Goal: Task Accomplishment & Management: Manage account settings

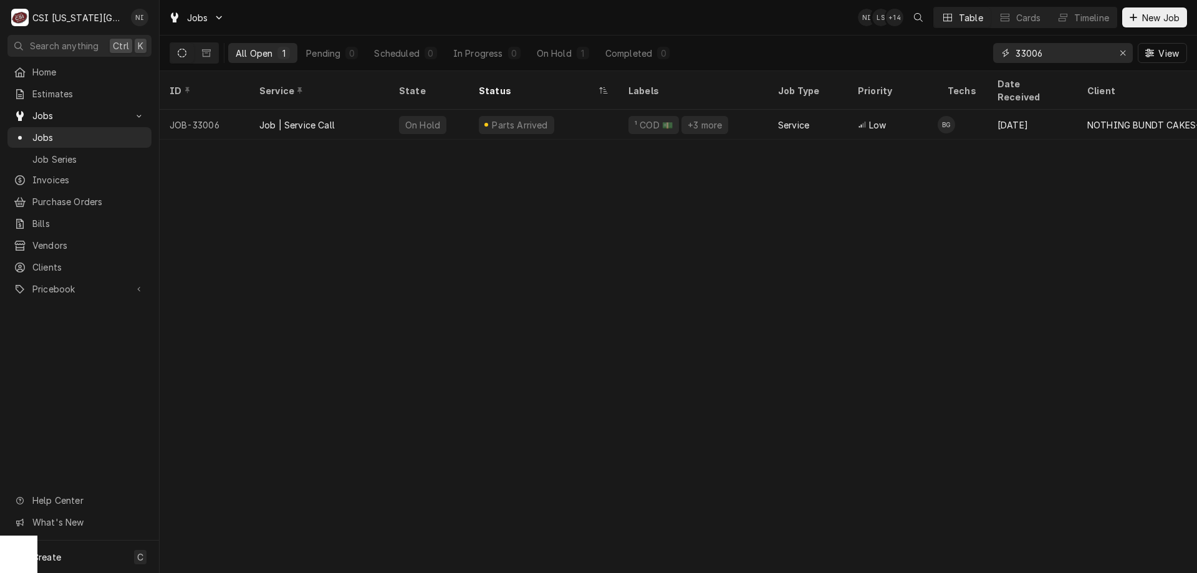
click at [1069, 52] on input "33006" at bounding box center [1063, 53] width 94 height 20
type input "33313"
click at [481, 116] on div "Parts Ordered" at bounding box center [519, 125] width 80 height 18
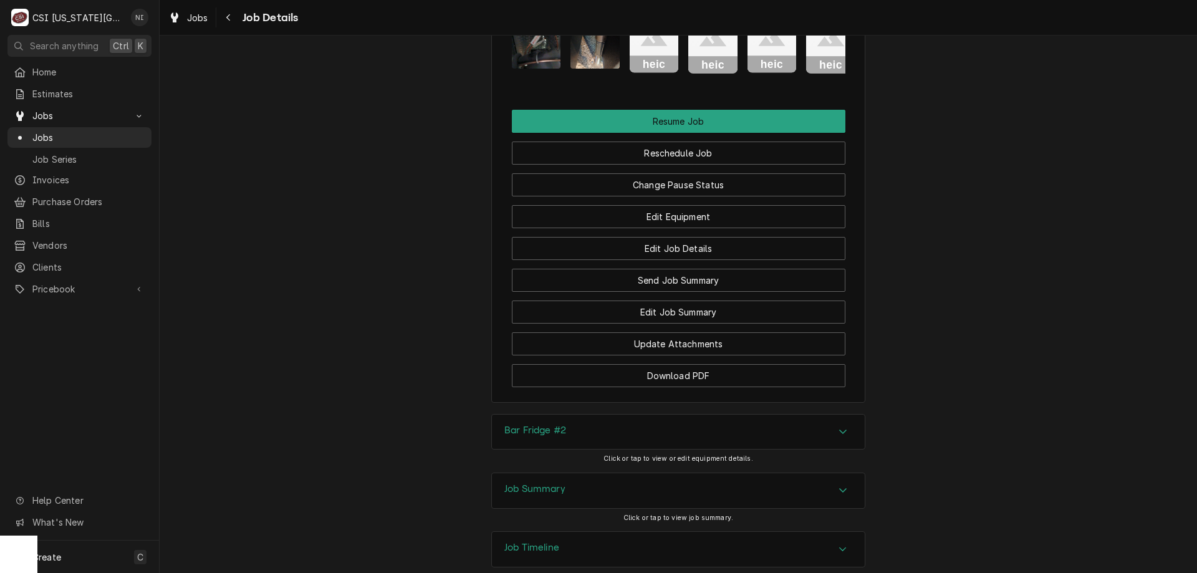
scroll to position [2010, 0]
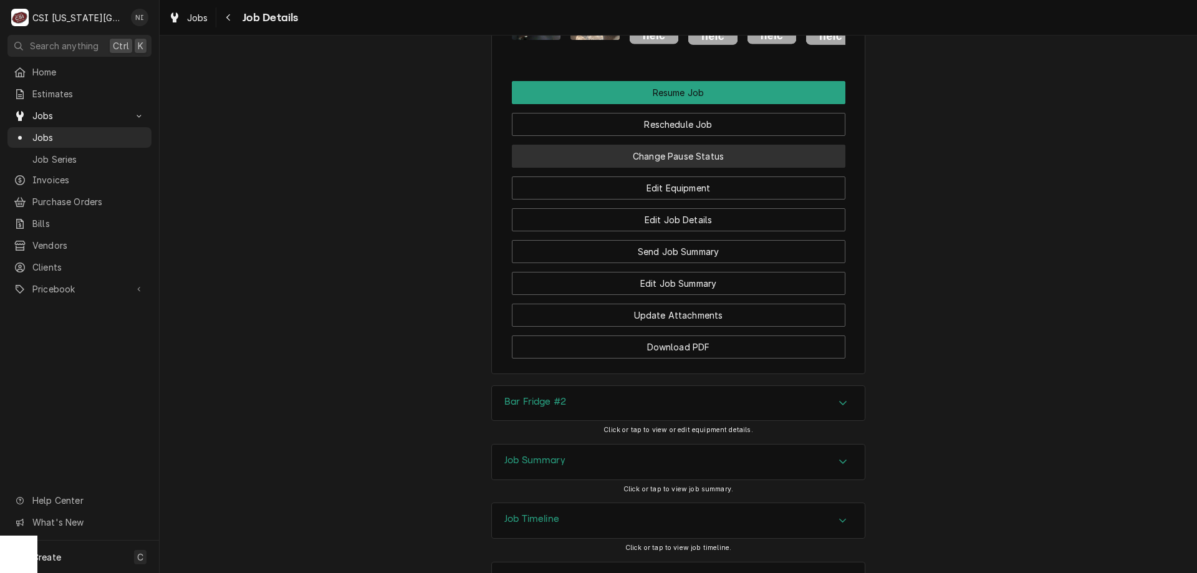
click at [744, 158] on button "Change Pause Status" at bounding box center [679, 156] width 334 height 23
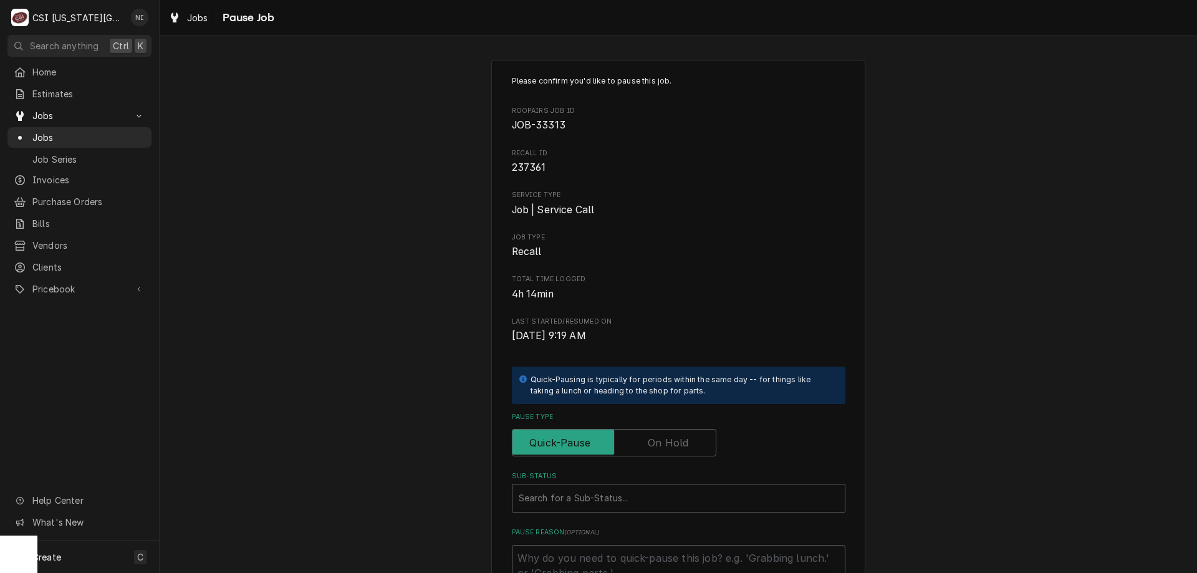
drag, startPoint x: 680, startPoint y: 446, endPoint x: 678, endPoint y: 468, distance: 21.2
click at [680, 447] on label "Pause Type" at bounding box center [614, 442] width 205 height 27
click at [680, 447] on input "Pause Type" at bounding box center [614, 442] width 193 height 27
checkbox input "true"
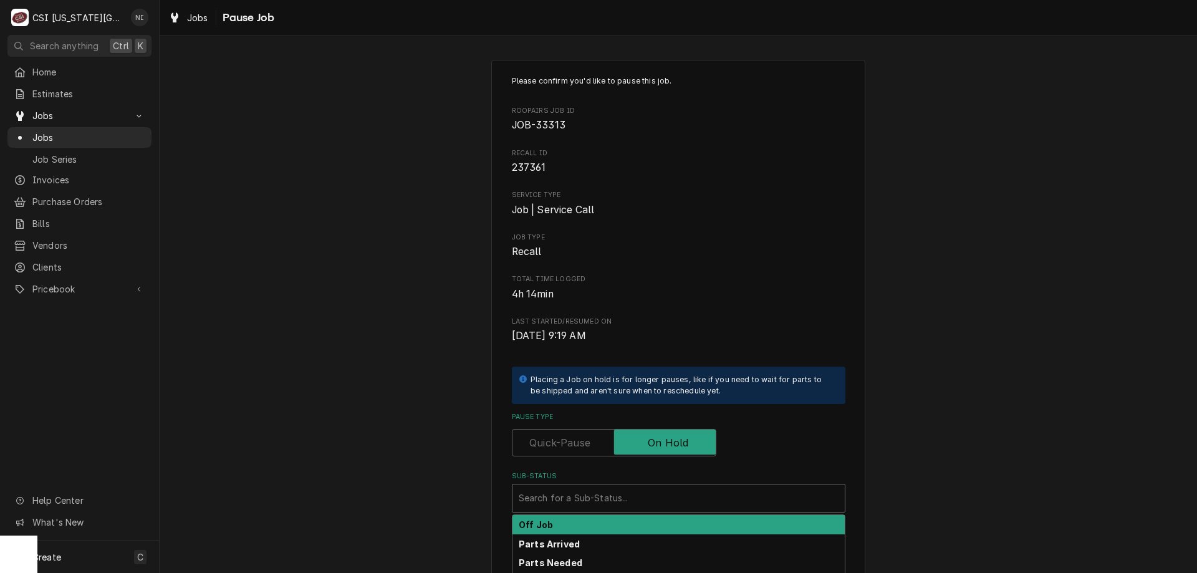
click at [673, 491] on div "Sub-Status" at bounding box center [679, 498] width 320 height 22
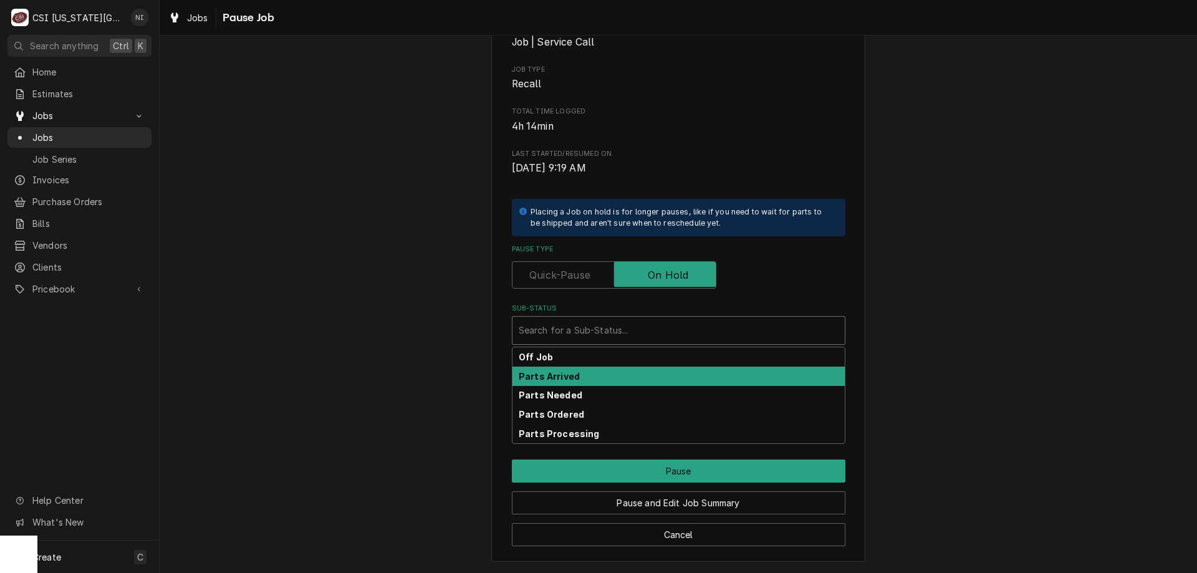
click at [574, 380] on div "Parts Arrived" at bounding box center [679, 376] width 332 height 19
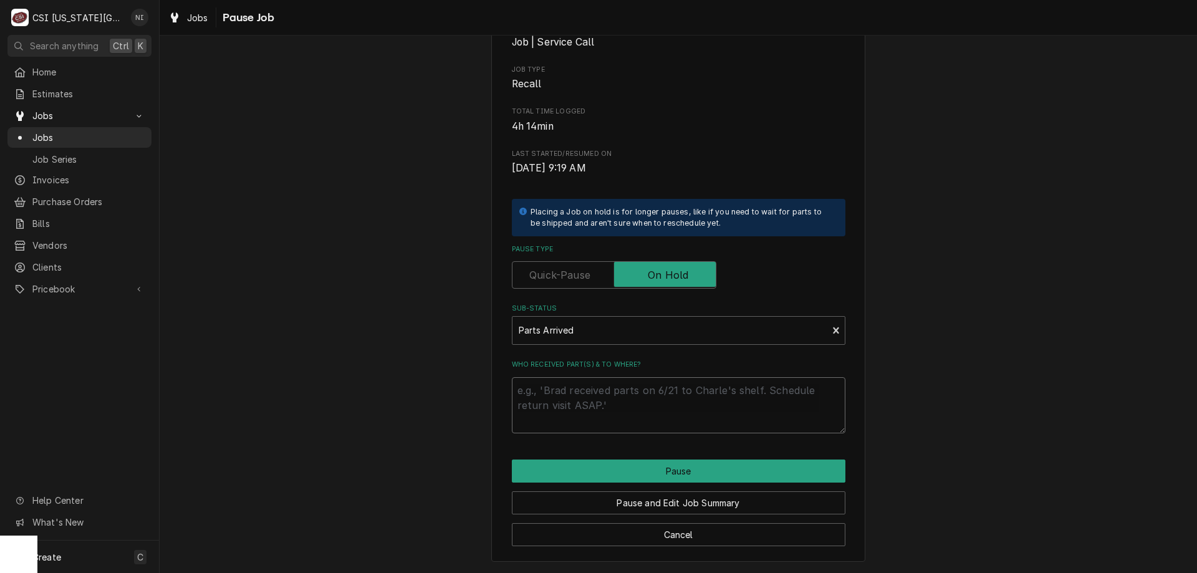
click at [569, 399] on textarea "Who received part(s) & to where?" at bounding box center [679, 405] width 334 height 56
type textarea "x"
type textarea "M"
type textarea "x"
type textarea "MF"
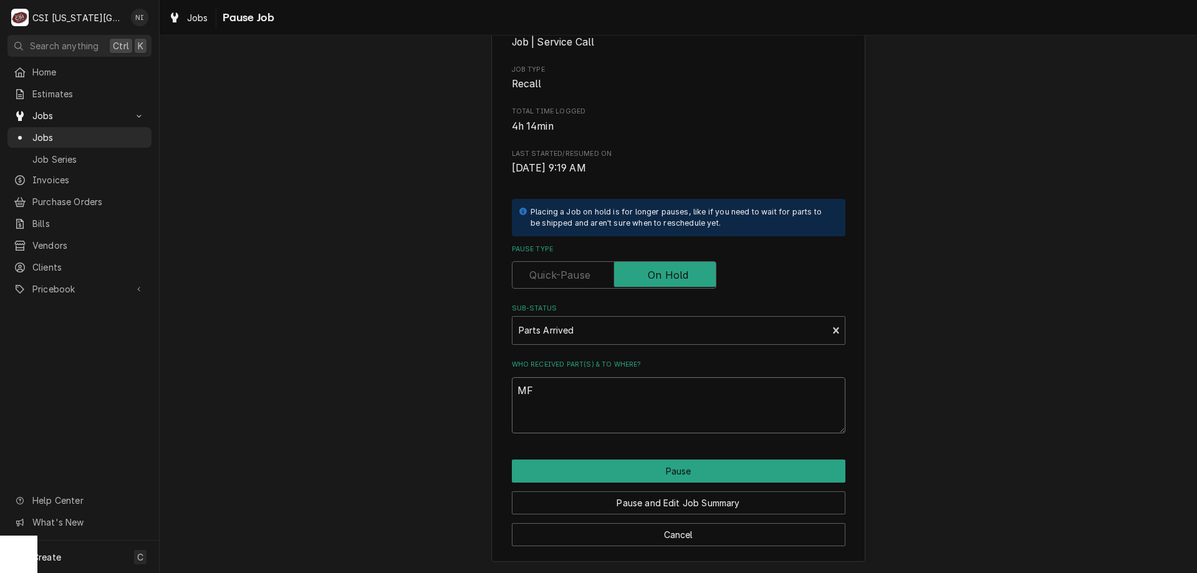
type textarea "x"
type textarea "MFG"
type textarea "x"
type textarea "MFG"
type textarea "x"
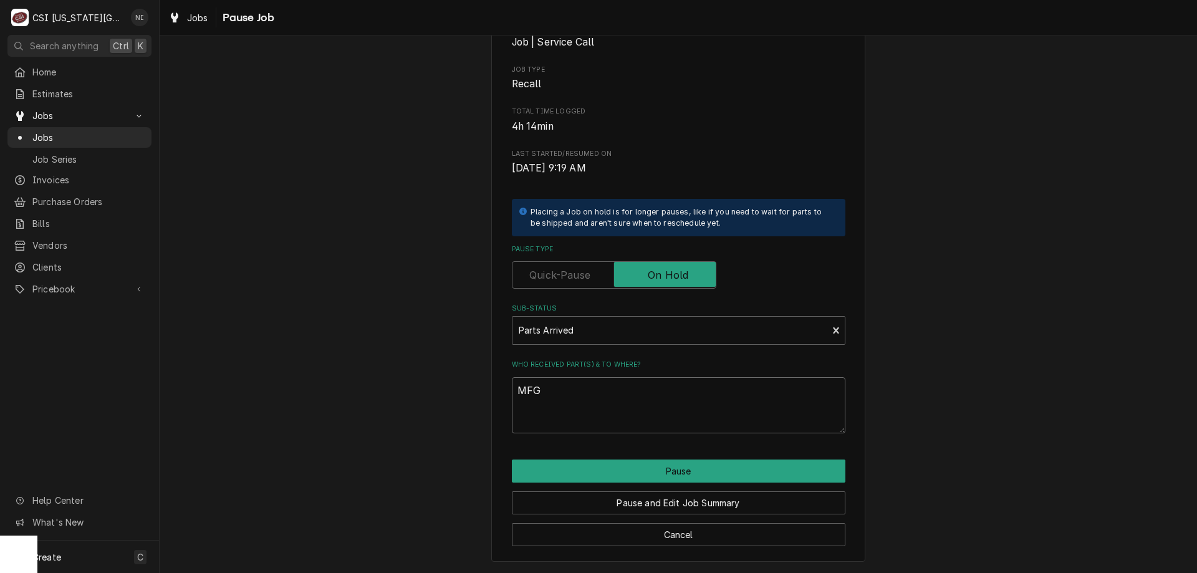
type textarea "MFG s"
type textarea "x"
type textarea "MFG se"
type textarea "x"
type textarea "MFG sen"
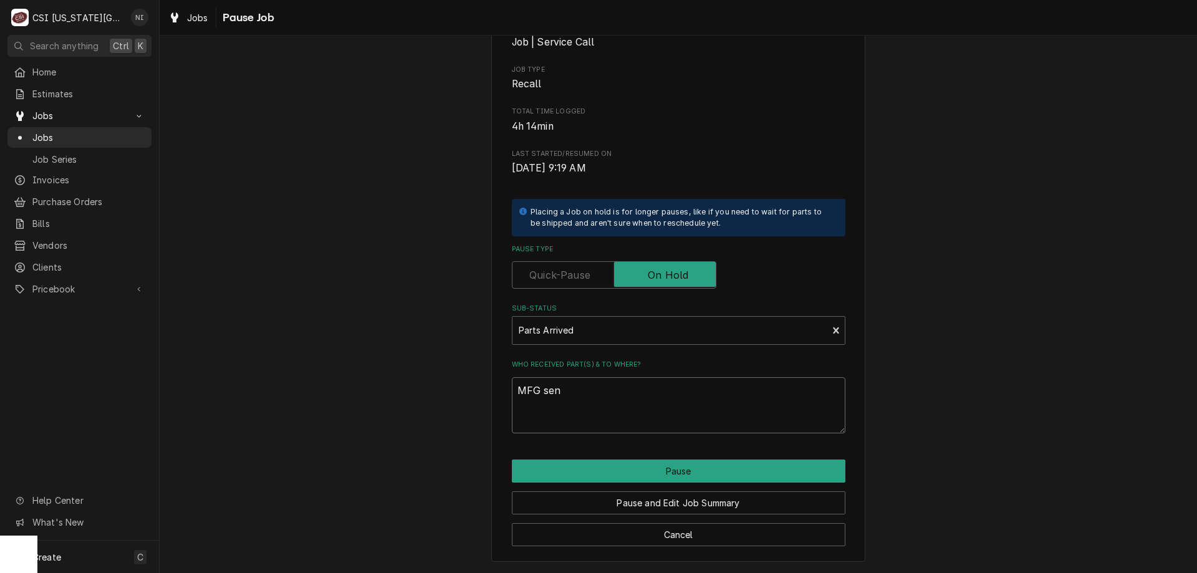
type textarea "x"
type textarea "MFG sent"
type textarea "x"
type textarea "MFG sent"
type textarea "x"
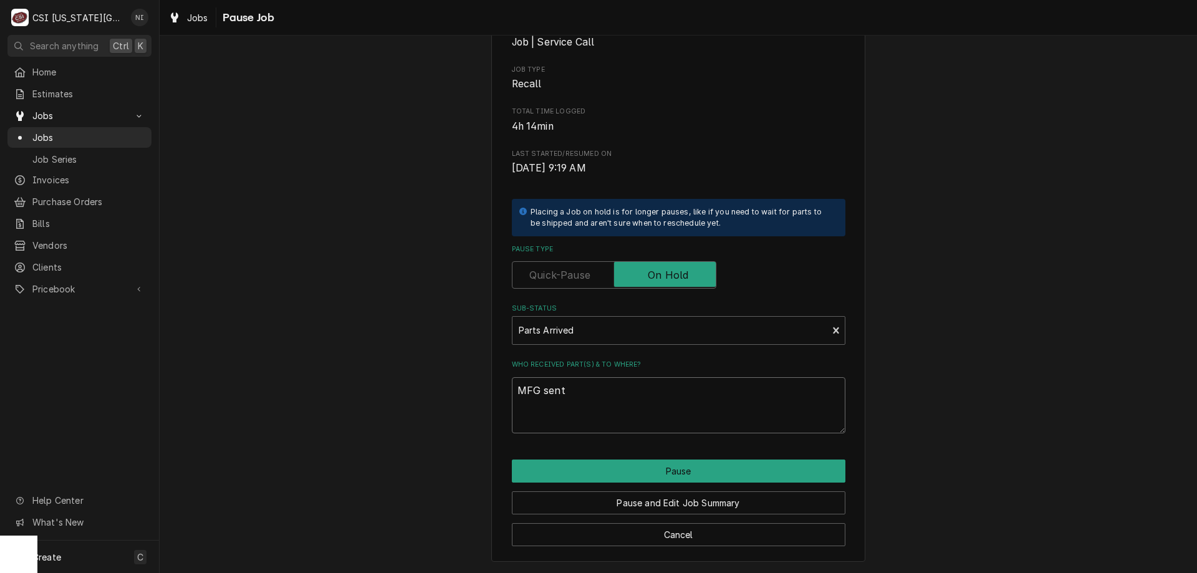
type textarea "MFG sent p"
type textarea "x"
type textarea "MFG sent pa"
type textarea "x"
type textarea "MFG sent part"
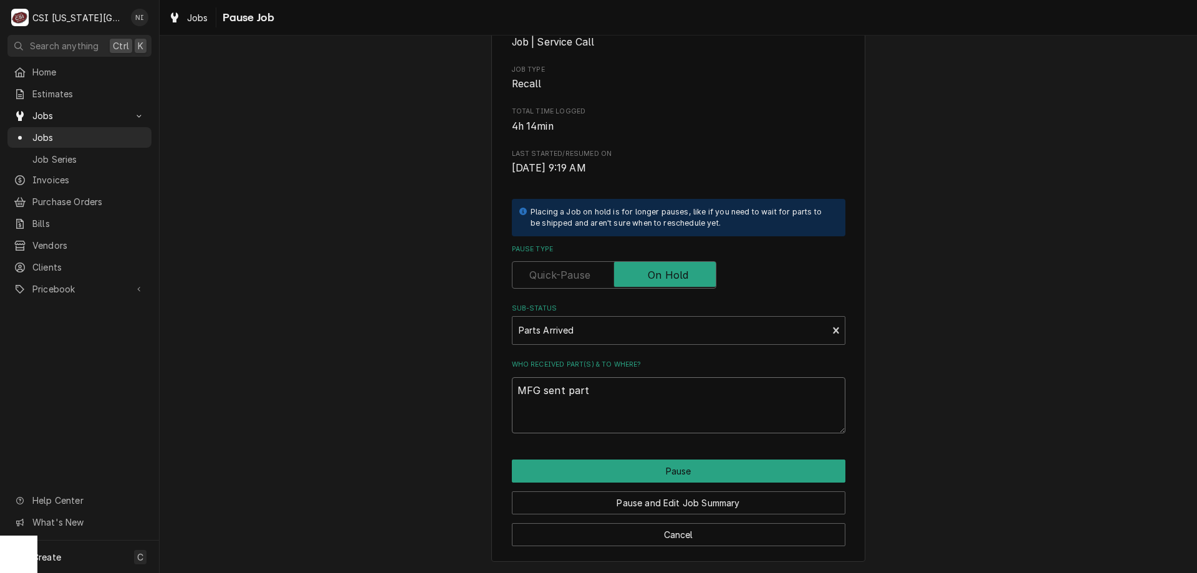
type textarea "x"
type textarea "MFG sent parts"
type textarea "x"
type textarea "MFG sent parts"
type textarea "x"
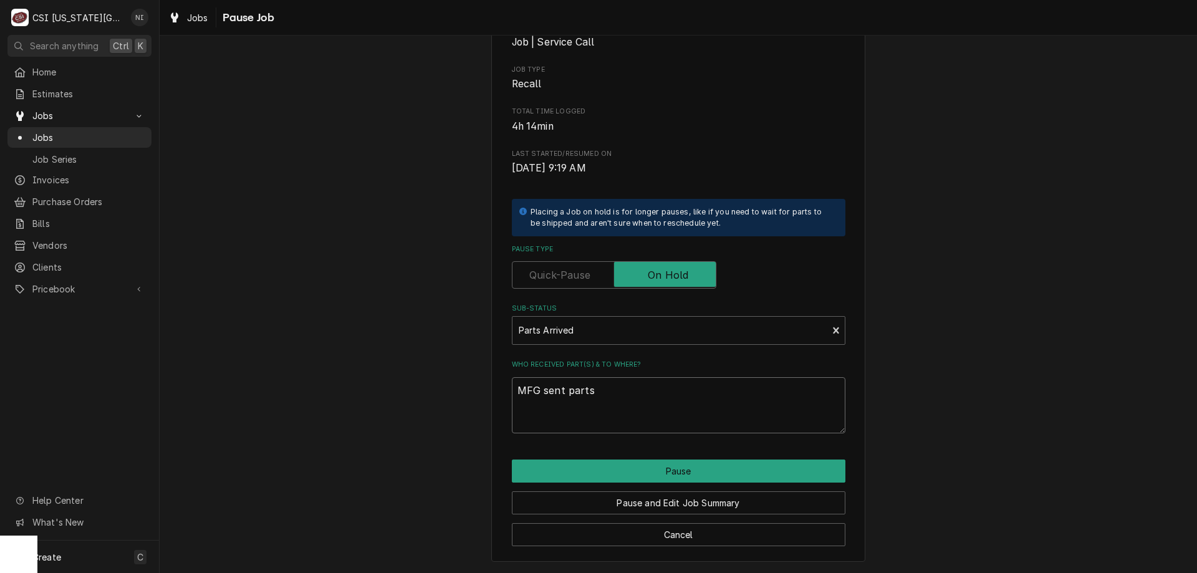
type textarea "MFG sent parts a"
type textarea "x"
type textarea "MFG sent parts are"
type textarea "x"
type textarea "MFG sent parts are"
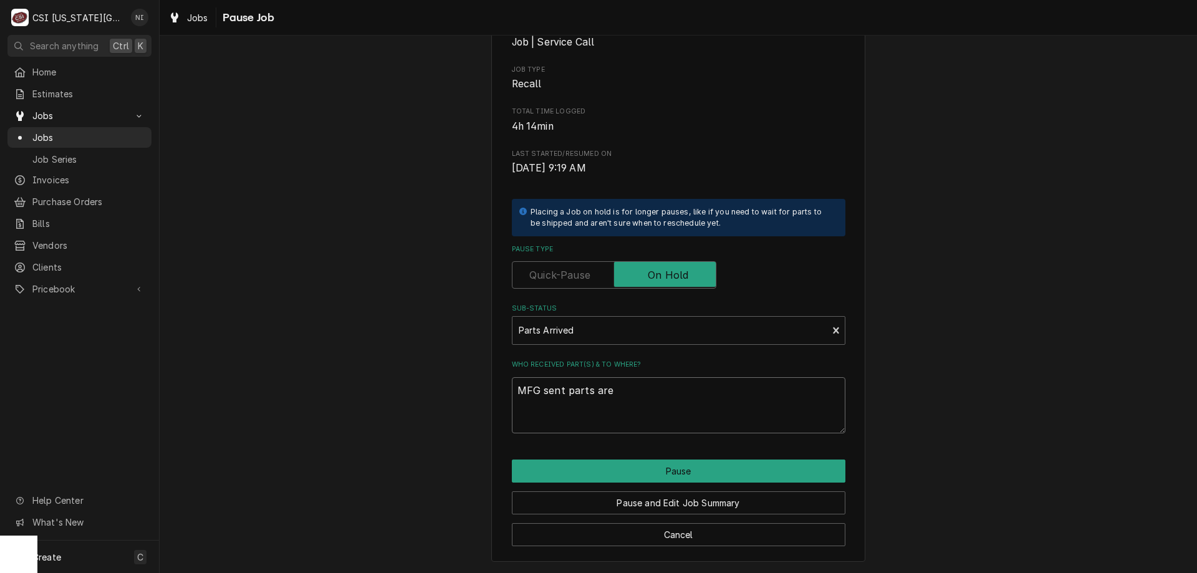
type textarea "x"
type textarea "MFG sent parts are o"
type textarea "x"
type textarea "MFG sent parts are on"
type textarea "x"
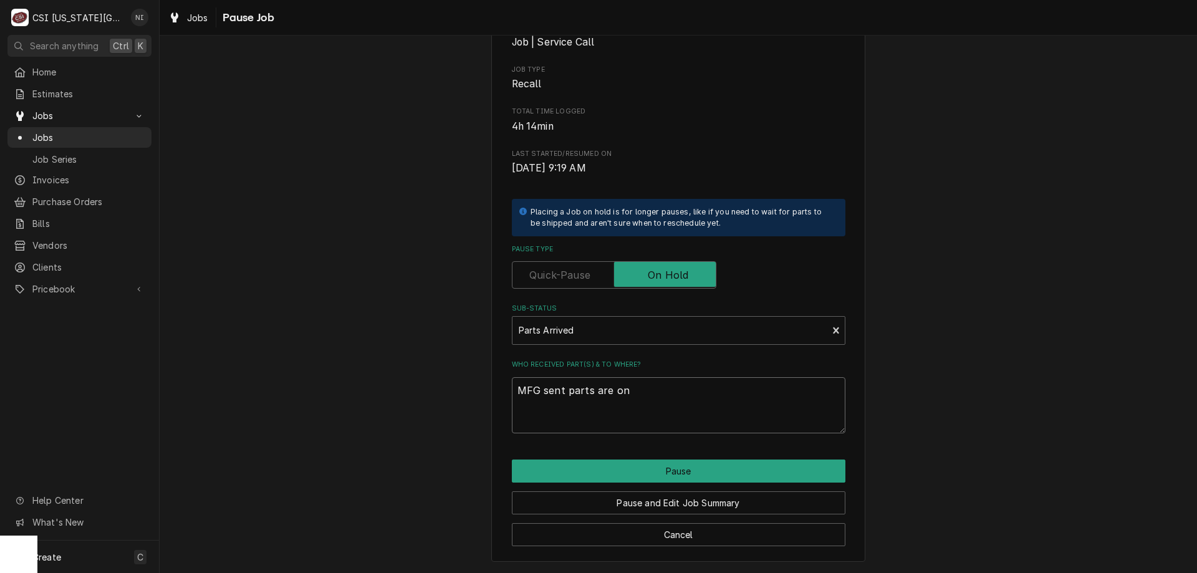
type textarea "MFG sent parts are on"
type textarea "x"
type textarea "MFG sent parts are on t"
type textarea "x"
type textarea "MFG sent parts are on th"
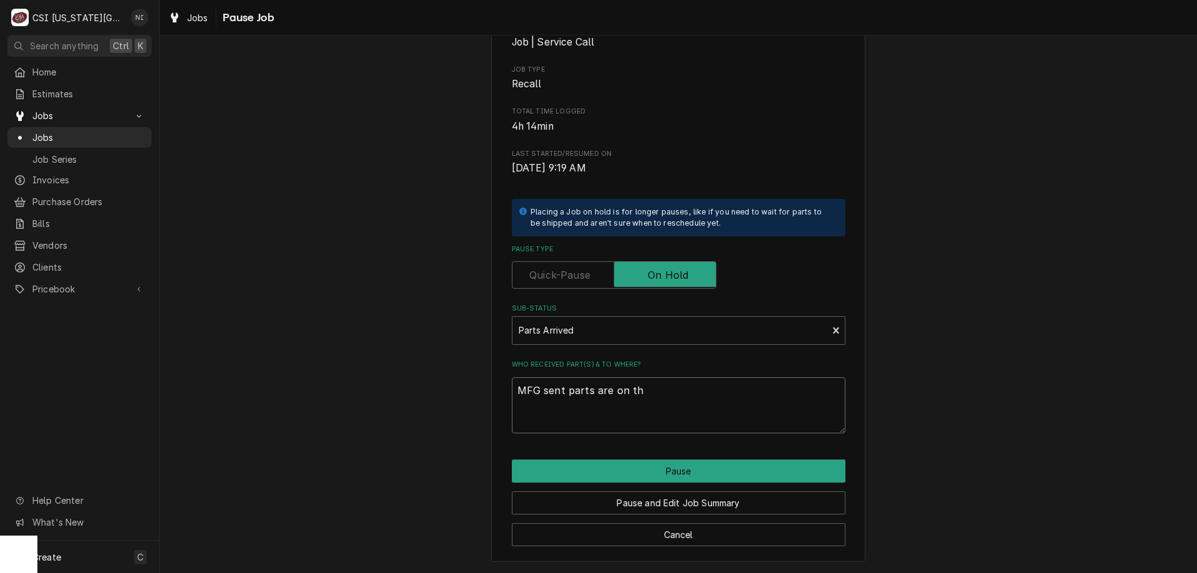
type textarea "x"
type textarea "MFG sent parts are on the"
type textarea "x"
type textarea "MFG sent parts are on the"
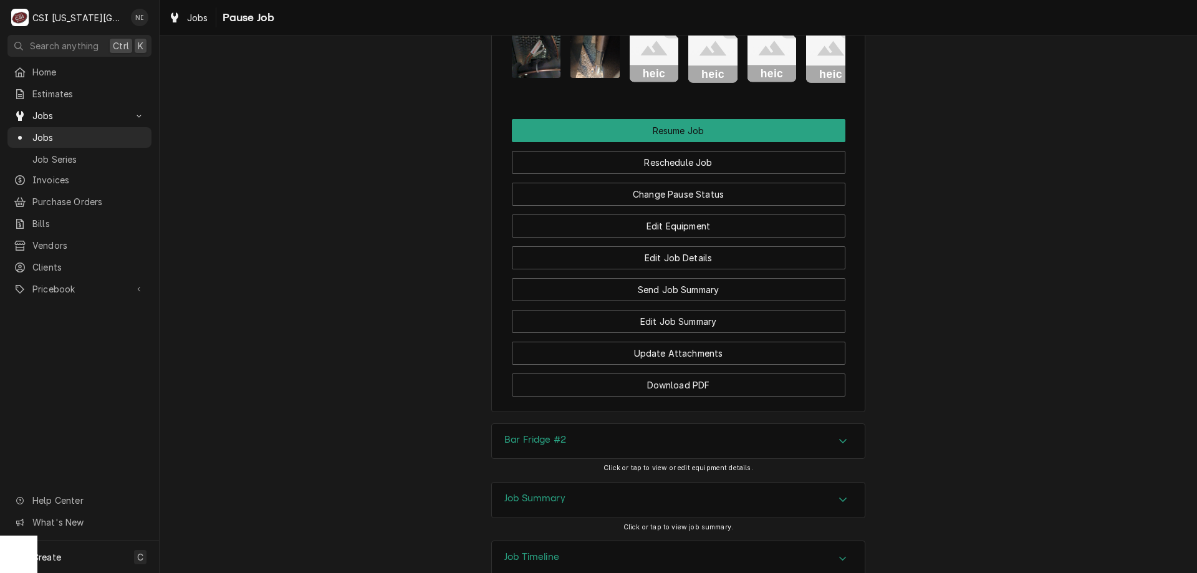
scroll to position [2066, 0]
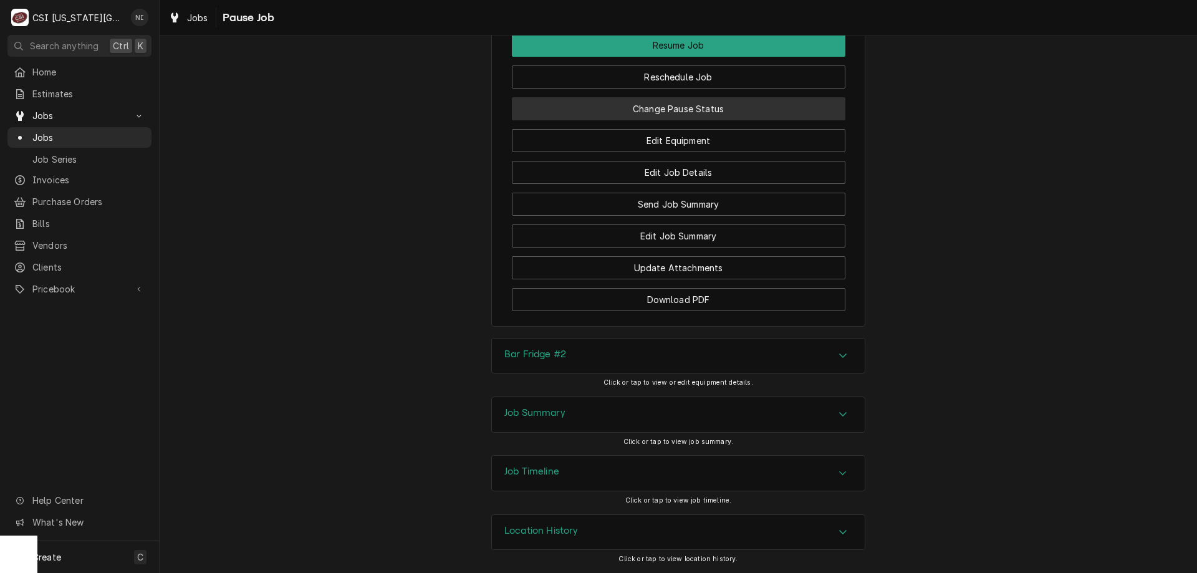
click at [700, 108] on button "Change Pause Status" at bounding box center [679, 108] width 334 height 23
type textarea "x"
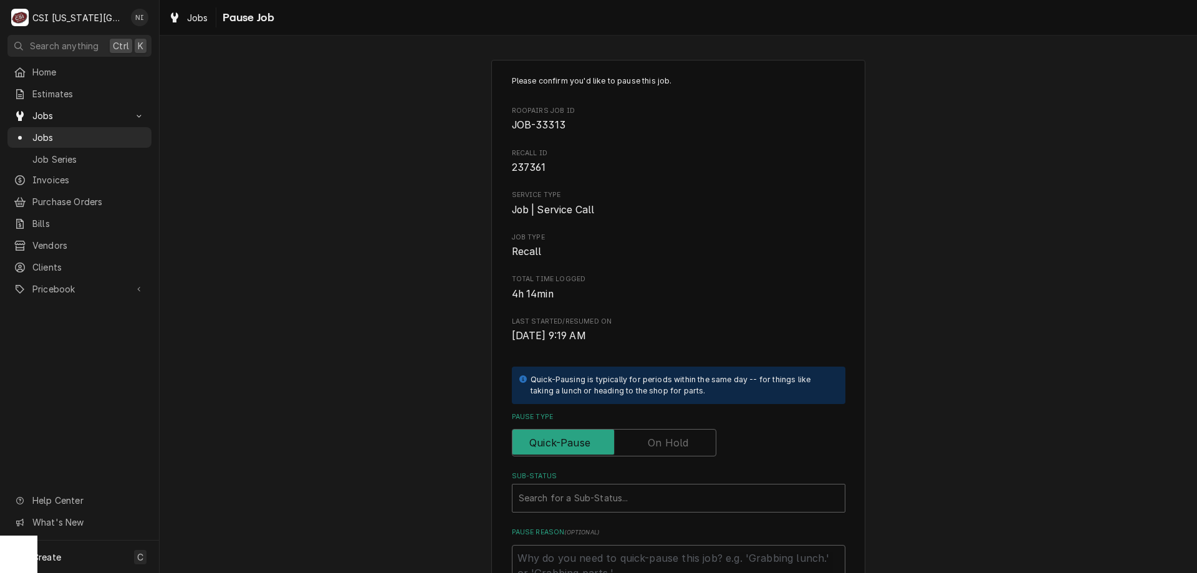
drag, startPoint x: 665, startPoint y: 441, endPoint x: 667, endPoint y: 476, distance: 35.6
click at [666, 442] on label "Pause Type" at bounding box center [614, 442] width 205 height 27
click at [666, 442] on input "Pause Type" at bounding box center [614, 442] width 193 height 27
checkbox input "true"
click at [642, 499] on div "Sub-Status" at bounding box center [679, 498] width 320 height 22
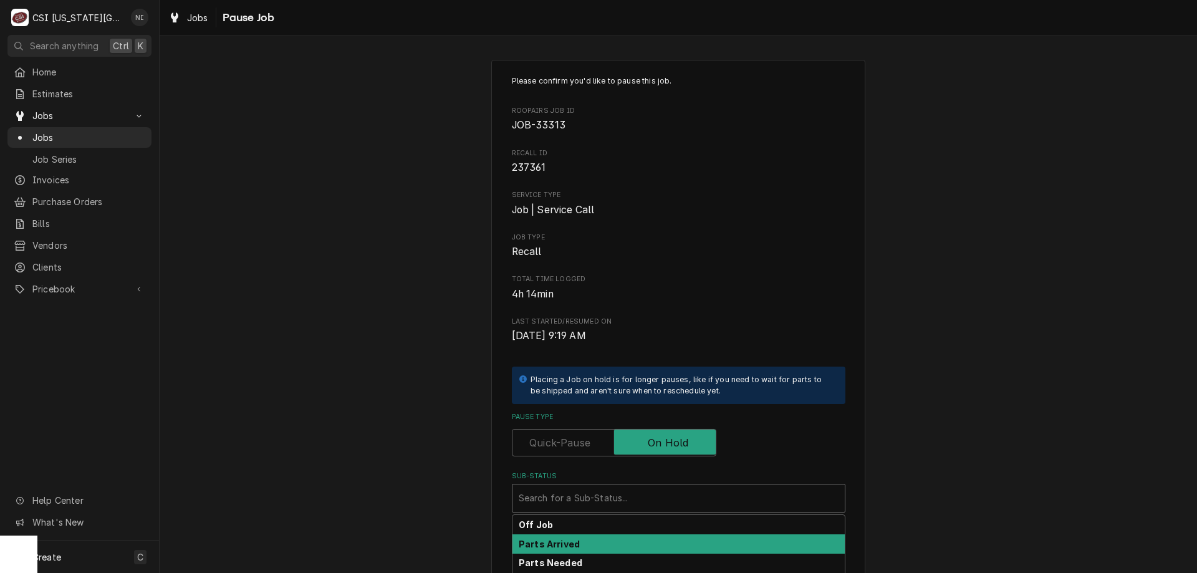
click at [554, 541] on strong "Parts Arrived" at bounding box center [549, 544] width 61 height 11
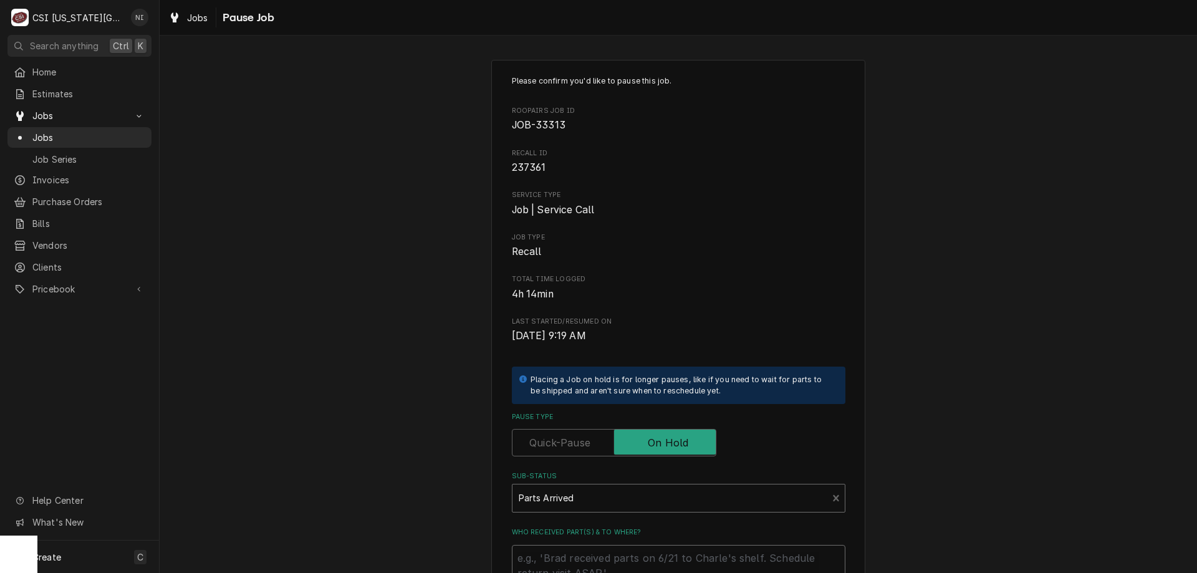
click at [553, 559] on textarea "Who received part(s) & to where?" at bounding box center [679, 573] width 334 height 56
type textarea "x"
type textarea "M"
type textarea "x"
type textarea "MF"
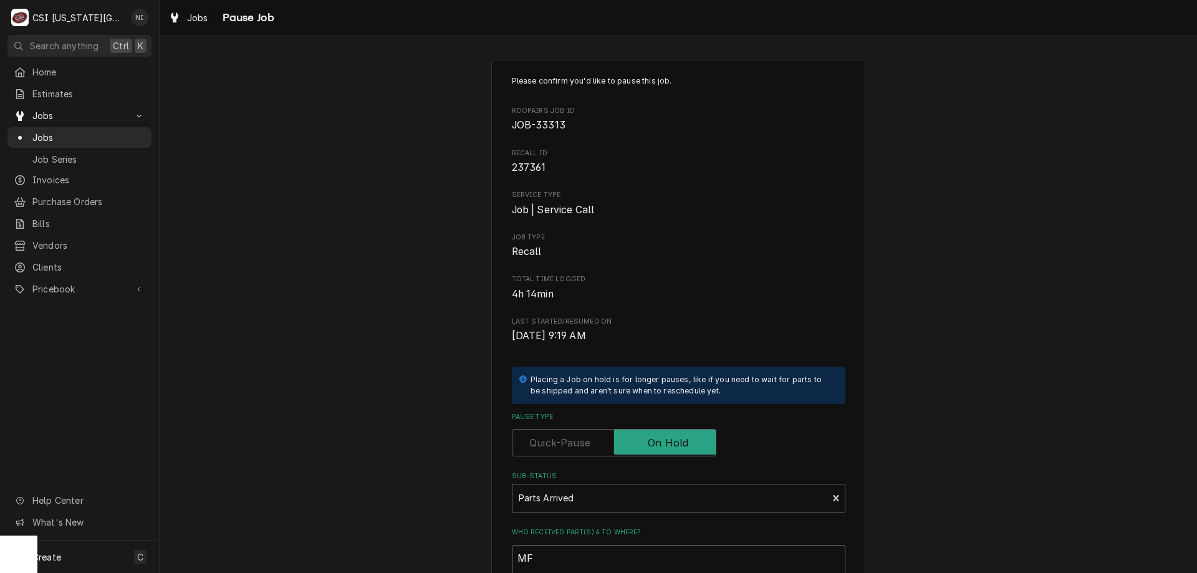
type textarea "x"
type textarea "MFG"
type textarea "x"
type textarea "MFG"
type textarea "x"
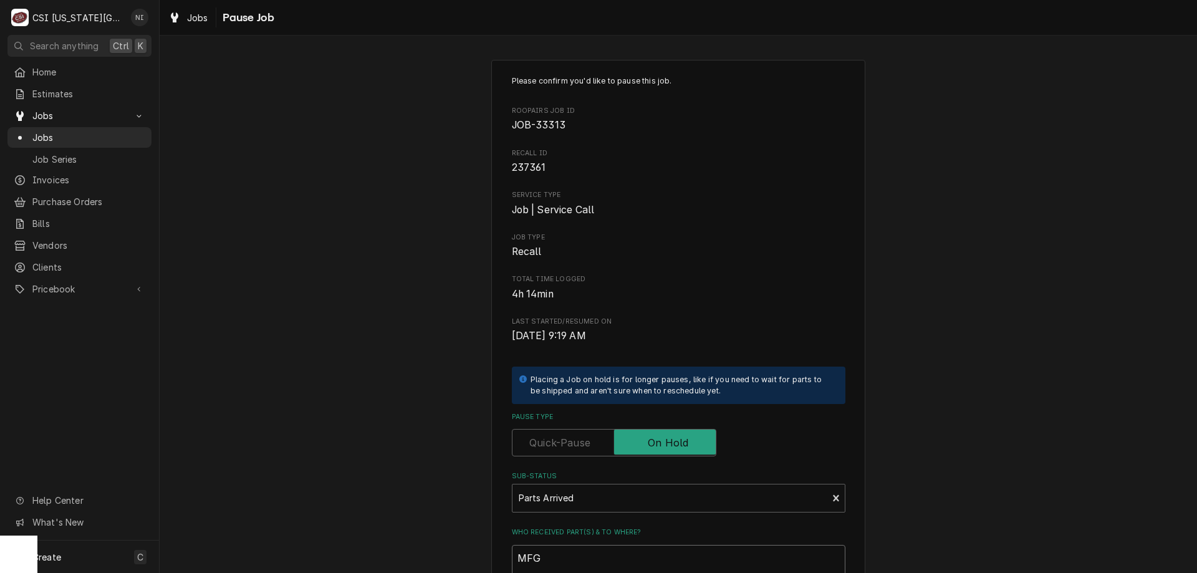
type textarea "MFG S"
type textarea "x"
type textarea "MFG"
type textarea "x"
type textarea "MFG s"
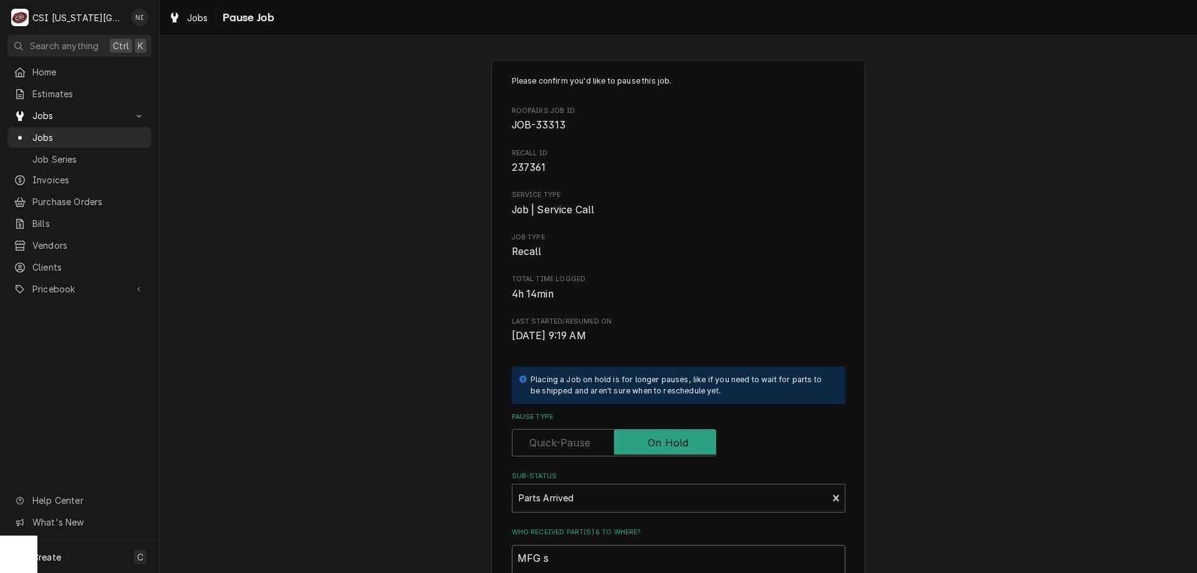
type textarea "x"
type textarea "MFG se"
type textarea "x"
type textarea "MFG sen"
type textarea "x"
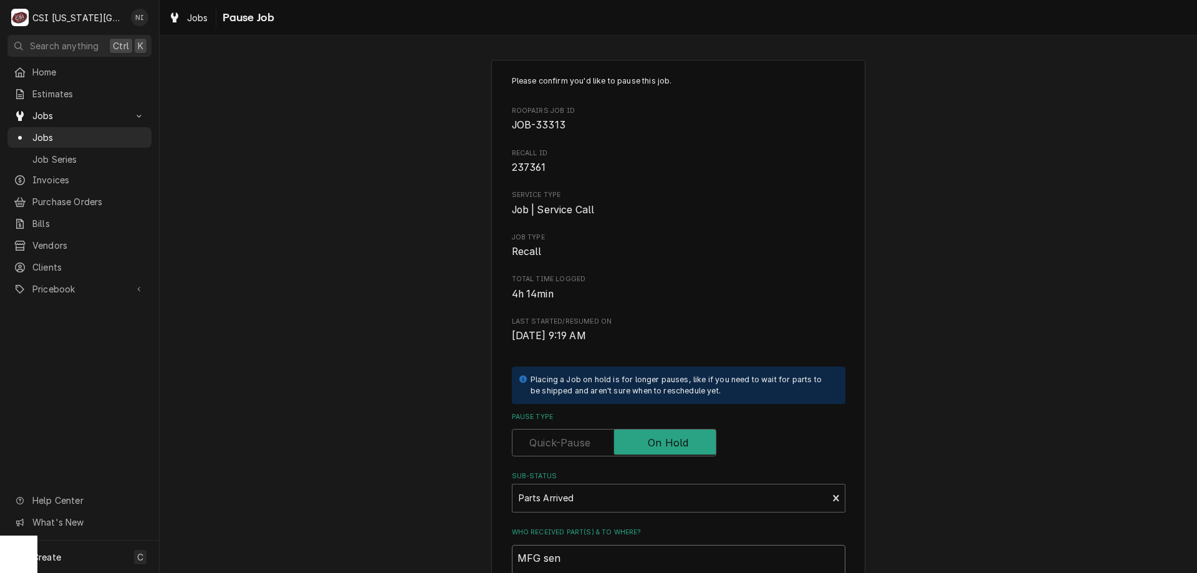
type textarea "MFG sent"
type textarea "x"
type textarea "MFG sent"
type textarea "x"
type textarea "MFG sent p"
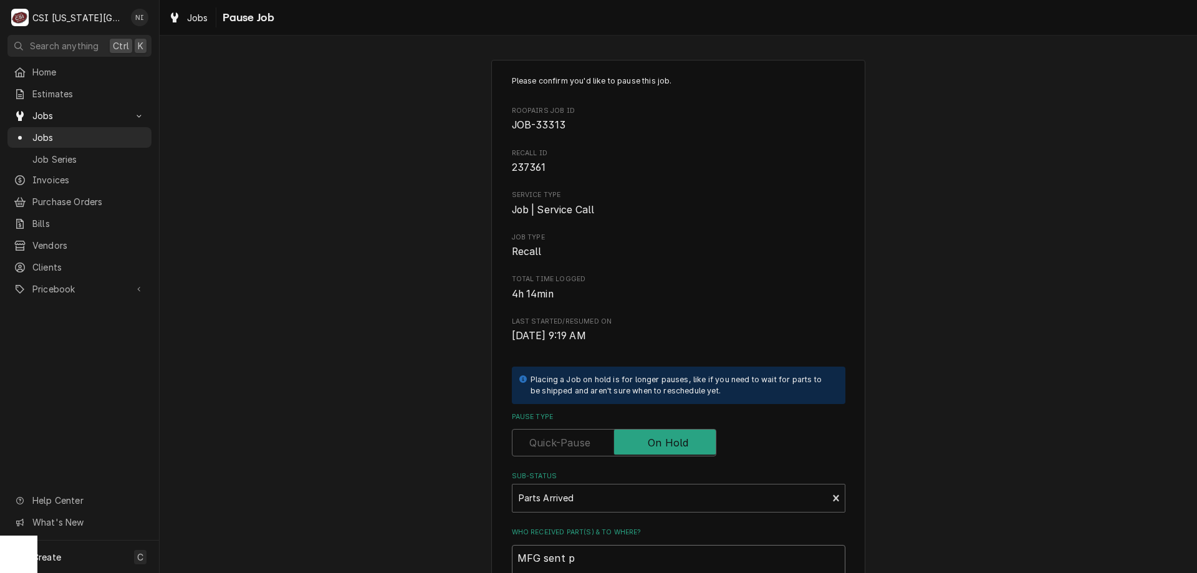
type textarea "x"
type textarea "MFG sent pa"
type textarea "x"
type textarea "MFG sent par"
type textarea "x"
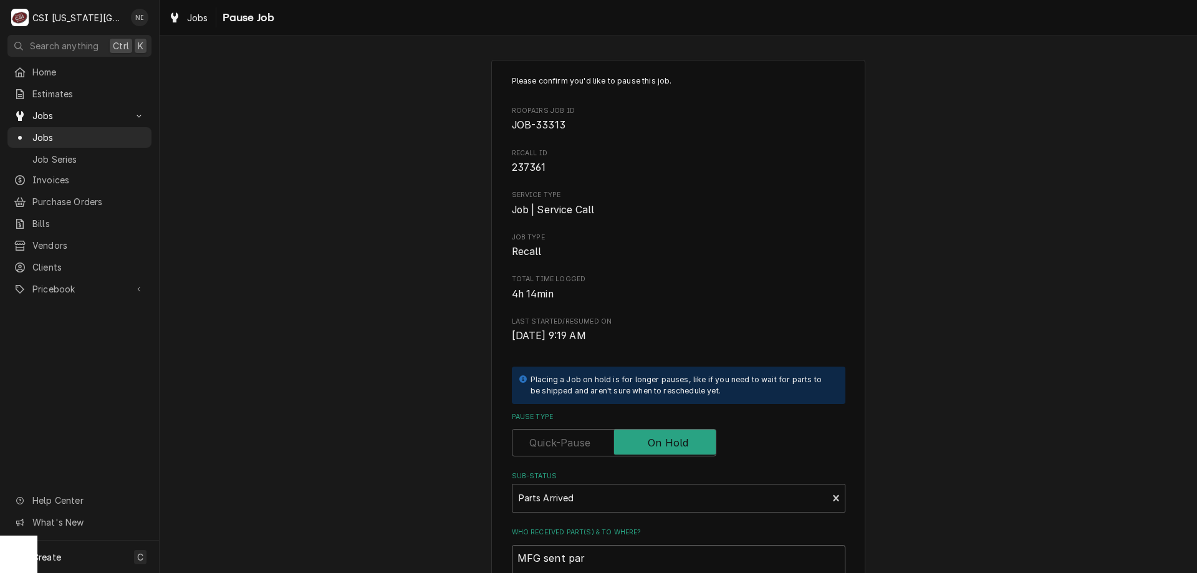
type textarea "MFG sent part"
type textarea "x"
type textarea "MFG sent parts"
type textarea "x"
type textarea "MFG sent parts"
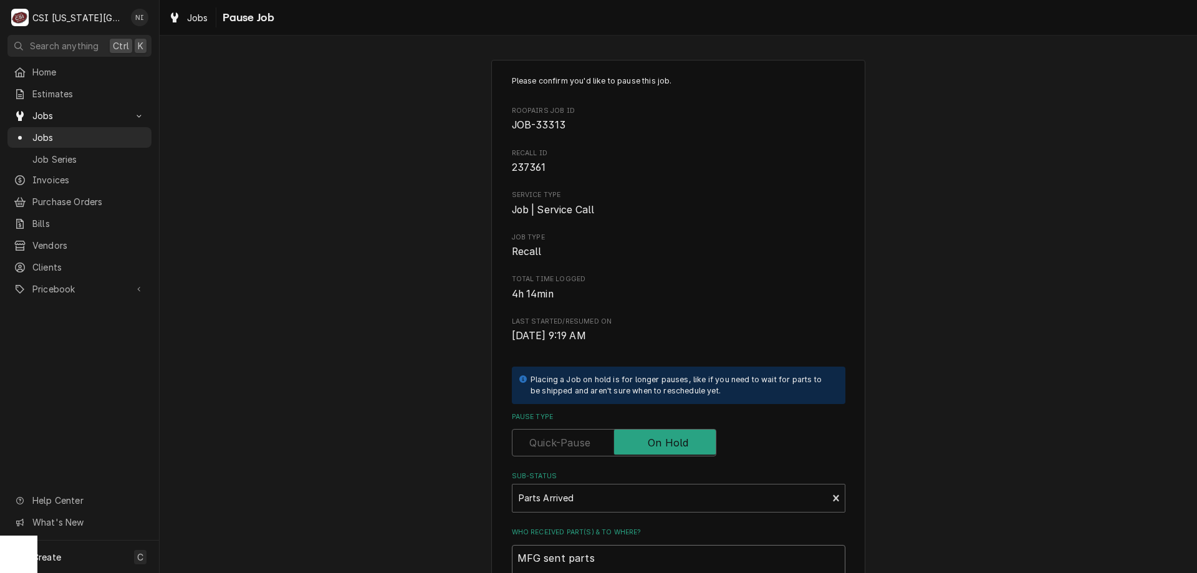
type textarea "x"
type textarea "MFG sent parts o"
type textarea "x"
type textarea "MFG sent parts on"
type textarea "x"
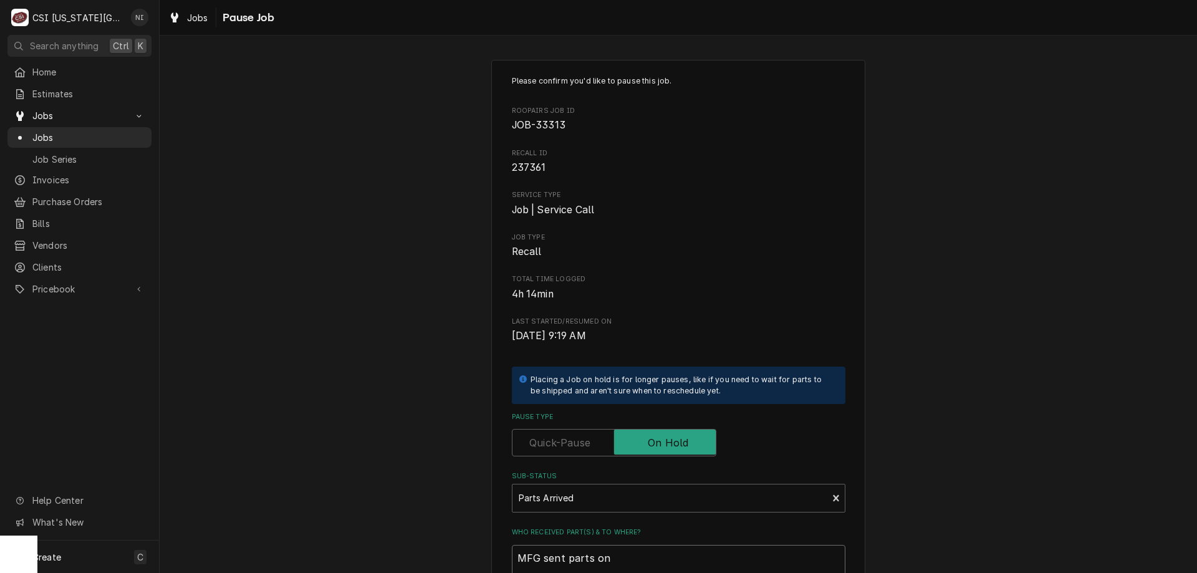
type textarea "MFG sent parts on"
type textarea "x"
type textarea "MFG sent parts on c"
type textarea "x"
type textarea "MFG sent parts on co"
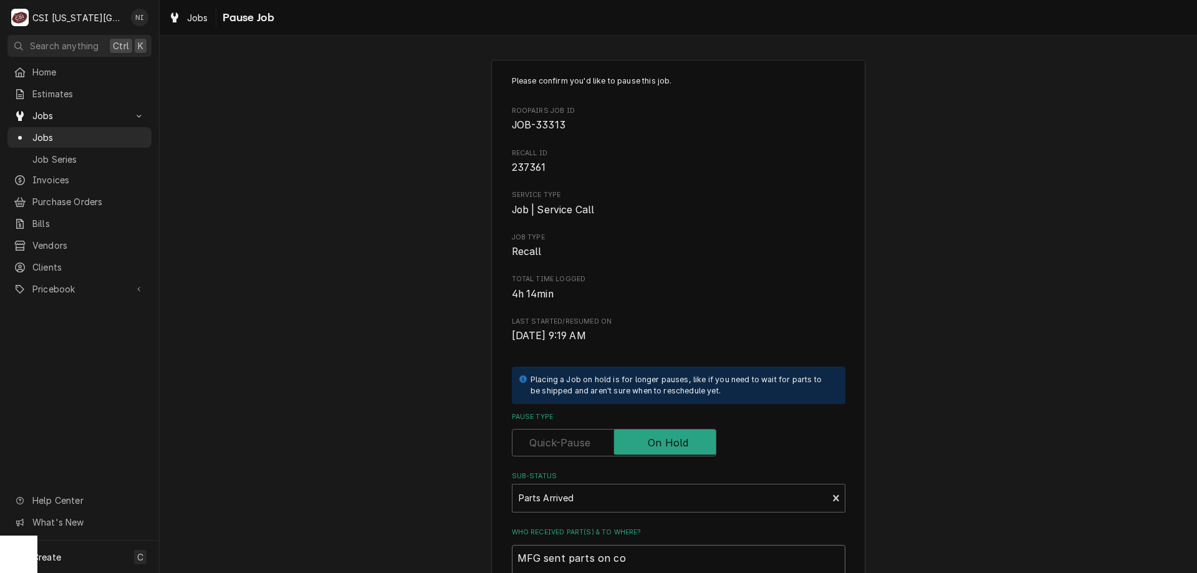
type textarea "x"
type textarea "MFG sent parts on cod"
type textarea "x"
type textarea "MFG sent parts on cody"
type textarea "x"
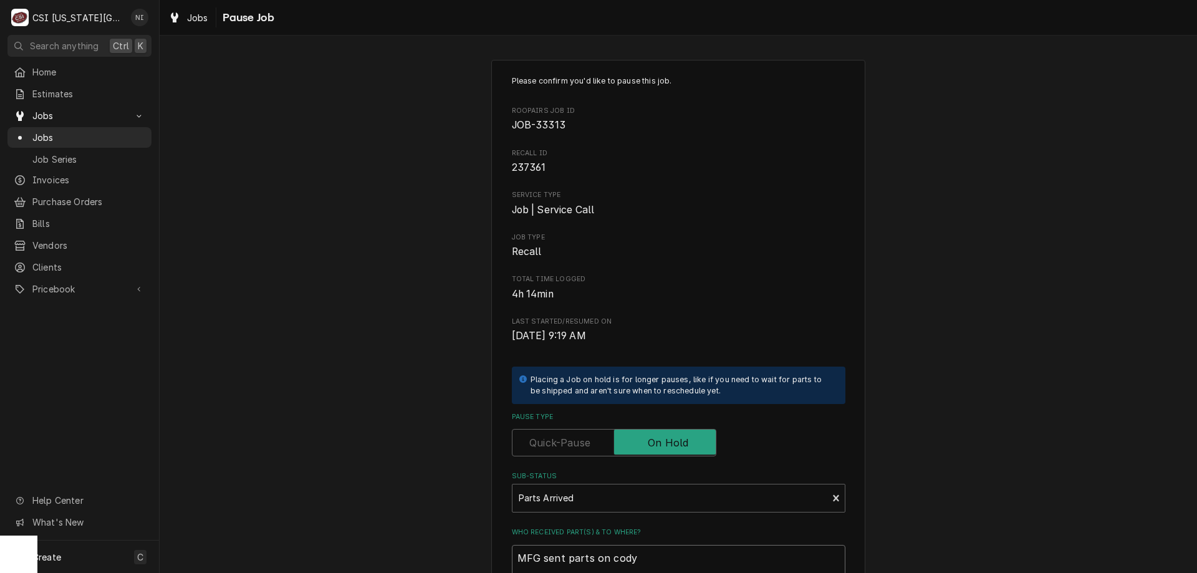
type textarea "MFG sent parts on cody"
type textarea "x"
type textarea "MFG sent parts on cody s"
type textarea "x"
type textarea "MFG sent parts on cody sh"
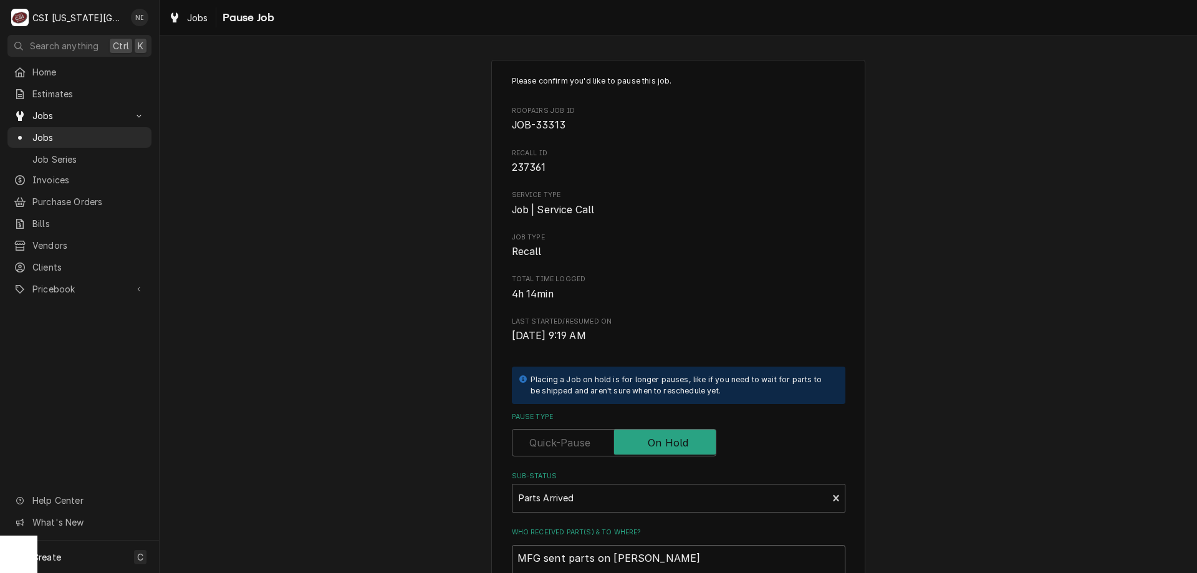
type textarea "x"
type textarea "MFG sent parts on cody shel"
type textarea "x"
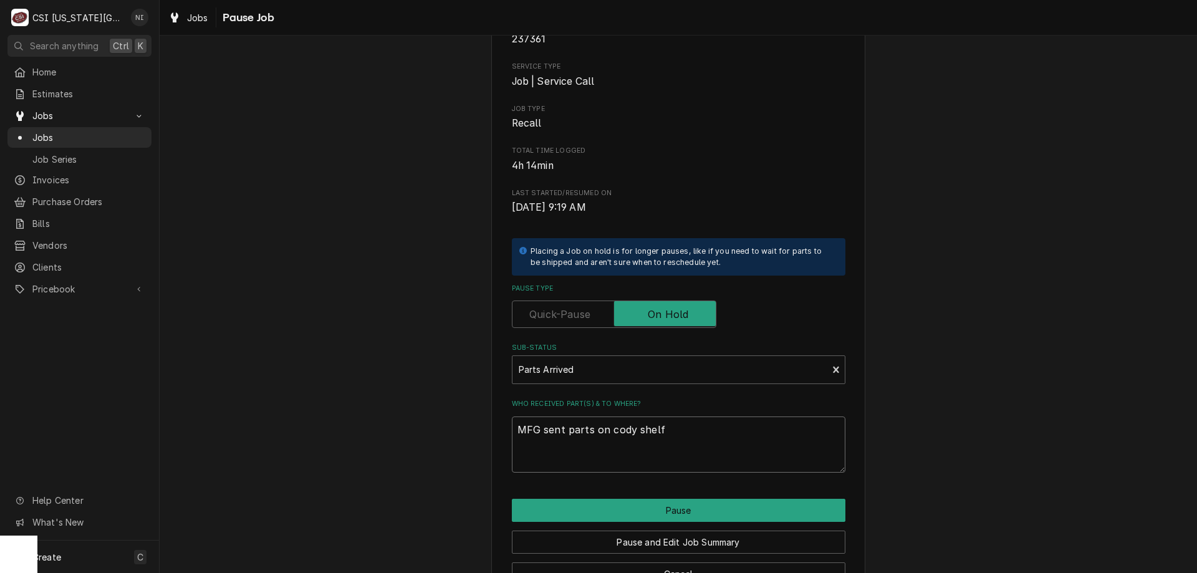
scroll to position [168, 0]
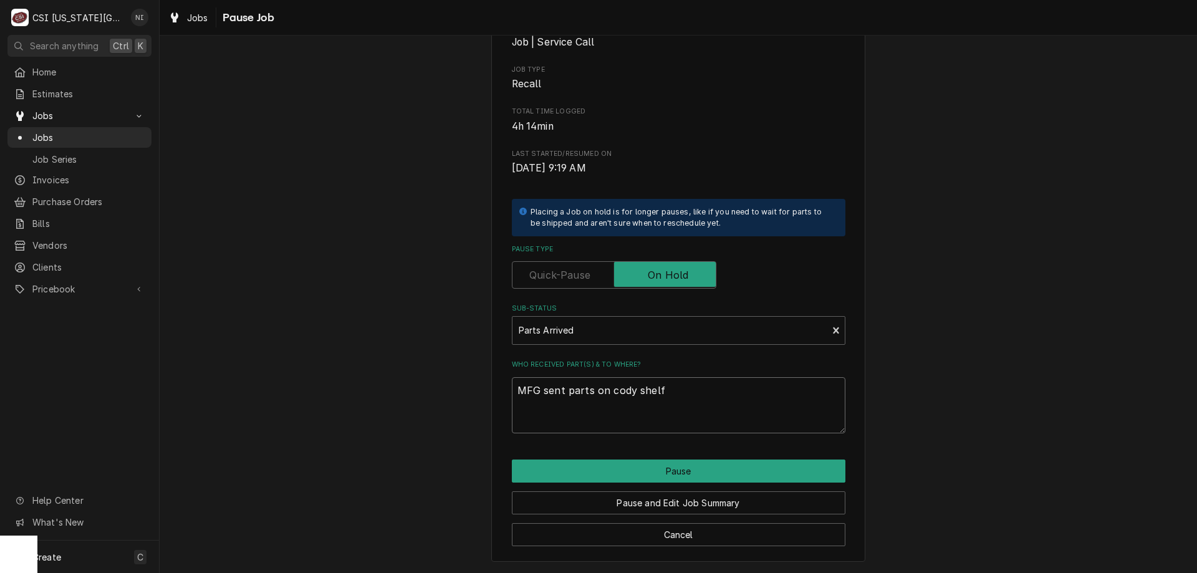
type textarea "MFG sent parts on cody shelf"
click at [698, 487] on div "Pause and Edit Job Summary" at bounding box center [679, 499] width 334 height 32
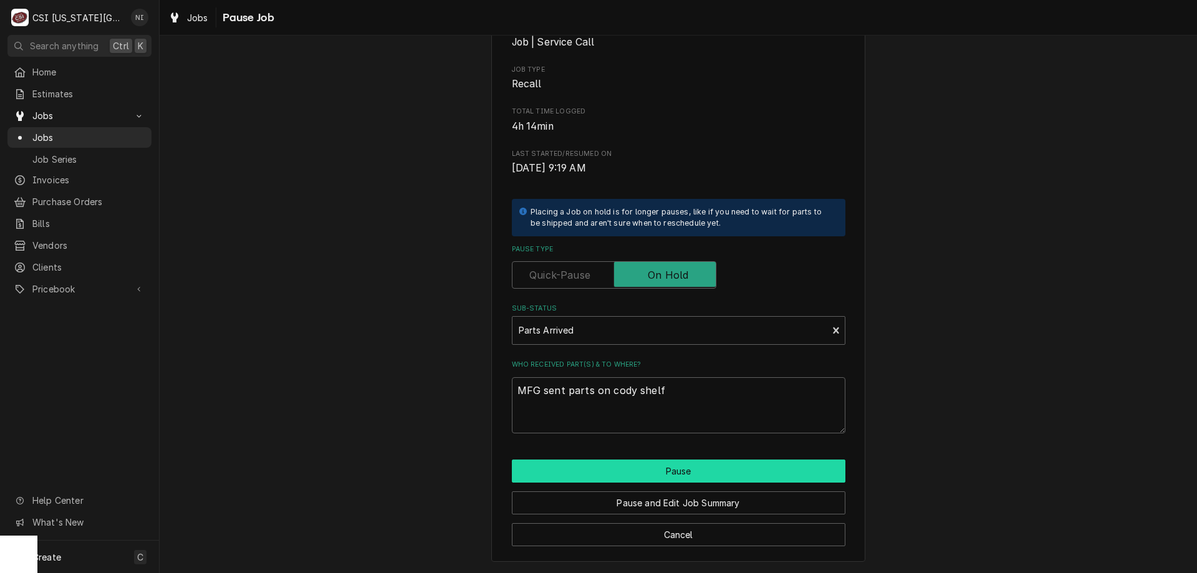
click at [695, 472] on button "Pause" at bounding box center [679, 471] width 334 height 23
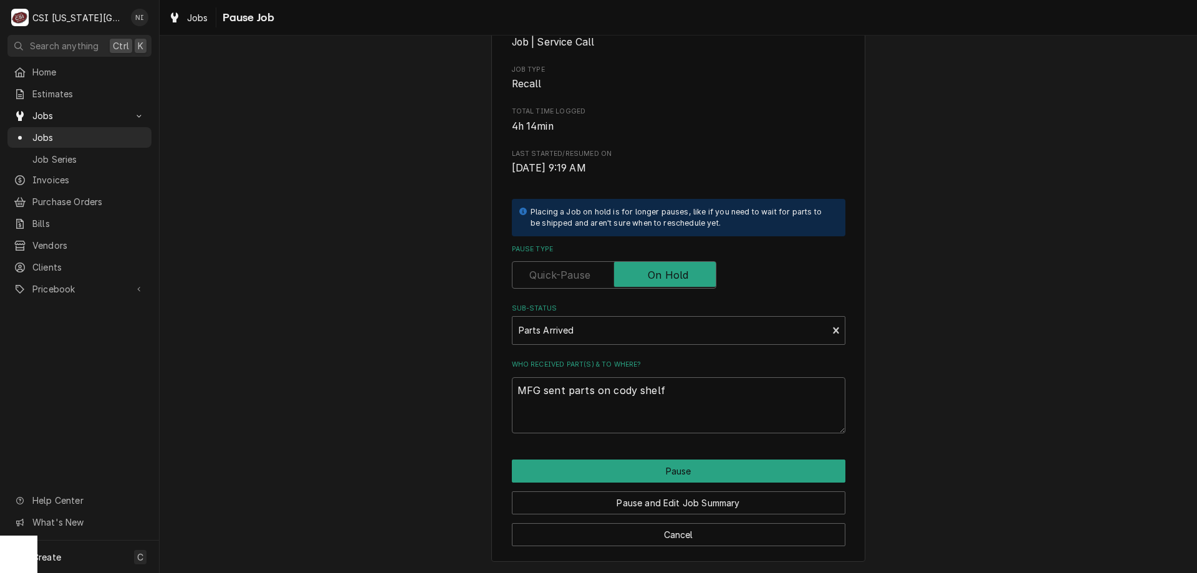
type textarea "x"
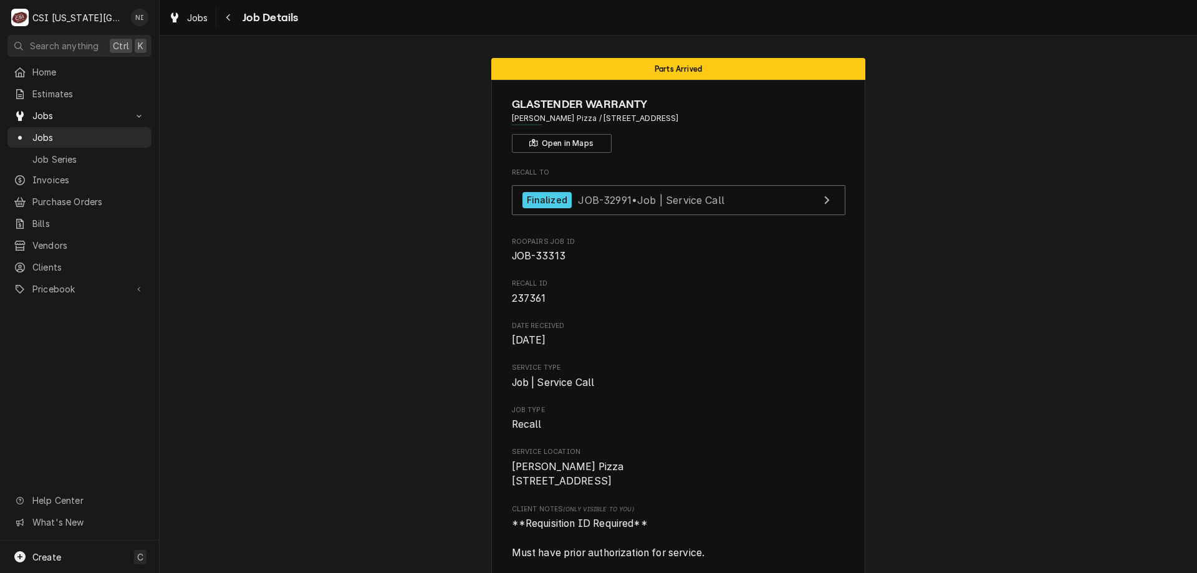
click at [94, 132] on span "Jobs" at bounding box center [88, 137] width 113 height 13
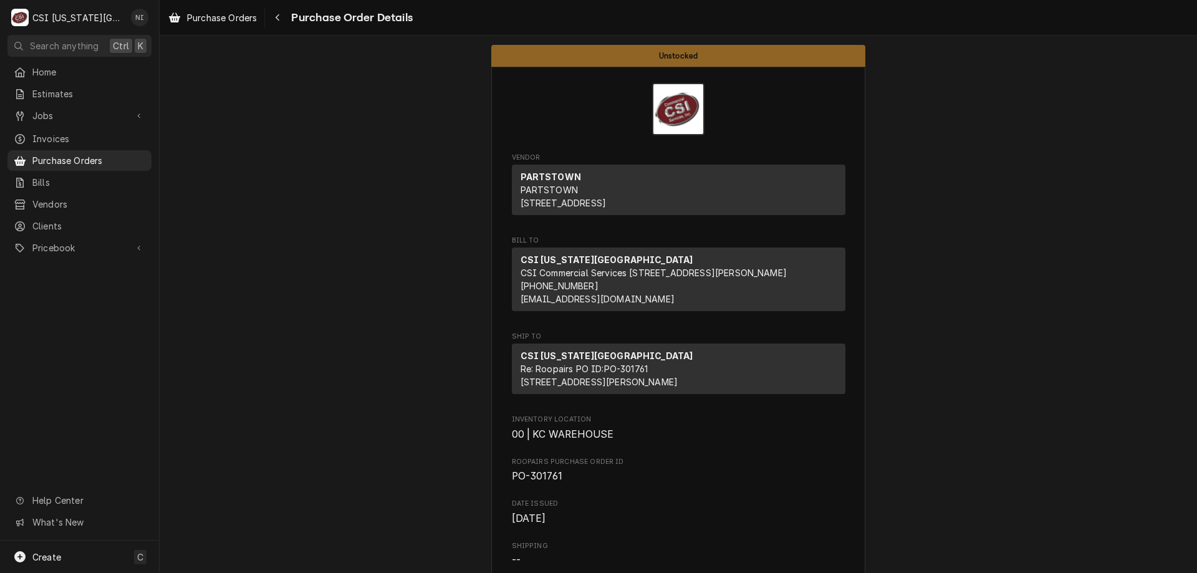
click at [81, 155] on span "Purchase Orders" at bounding box center [88, 160] width 113 height 13
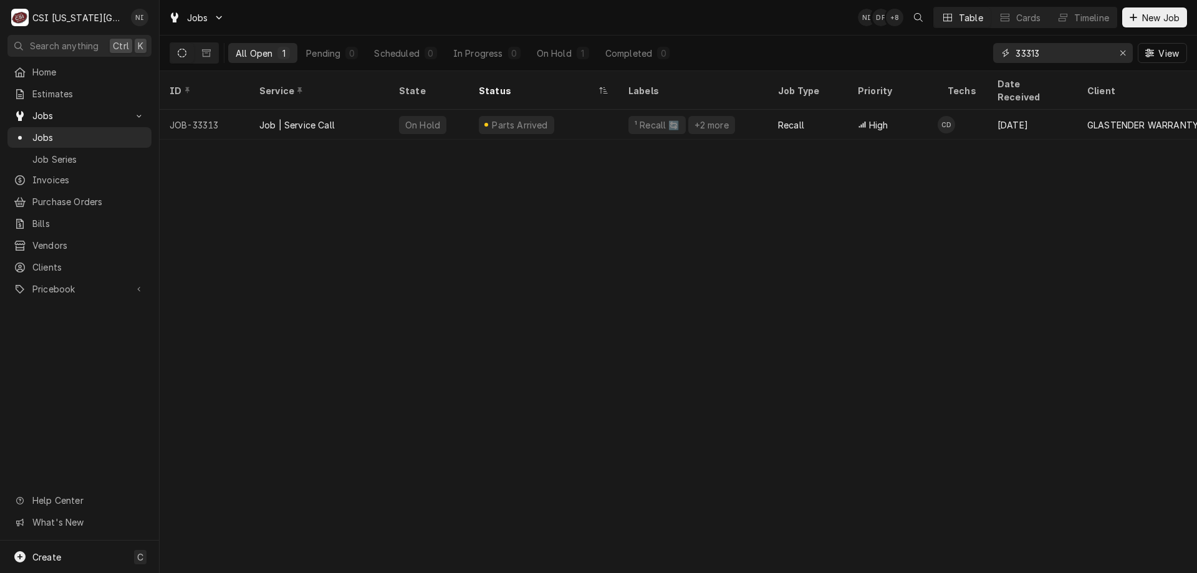
click at [1041, 59] on input "33313" at bounding box center [1063, 53] width 94 height 20
type input "33018"
click at [742, 115] on div "² Cooking 🔥" at bounding box center [694, 125] width 150 height 30
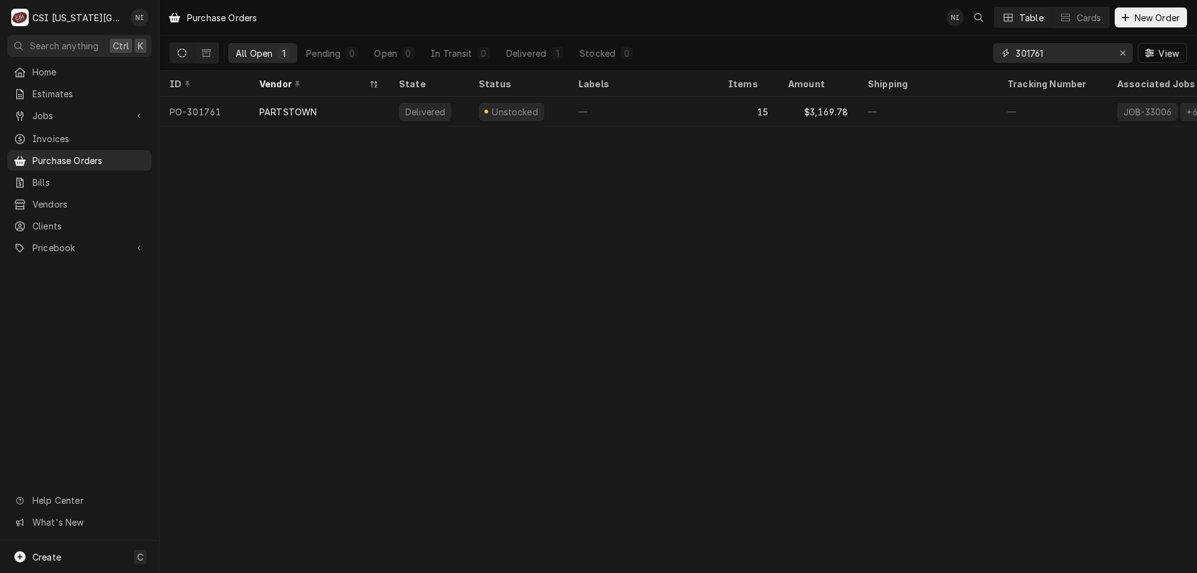
click at [1051, 55] on input "301761" at bounding box center [1063, 53] width 94 height 20
type input "301711"
click at [708, 113] on div "² Local Pickup 🛍️" at bounding box center [644, 112] width 150 height 30
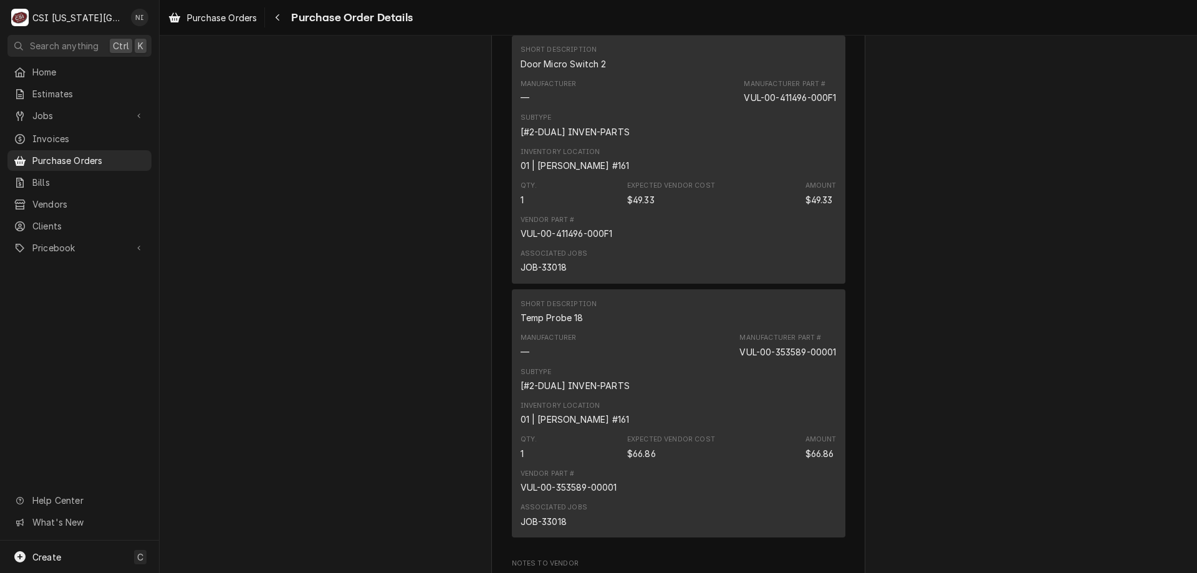
scroll to position [2015, 0]
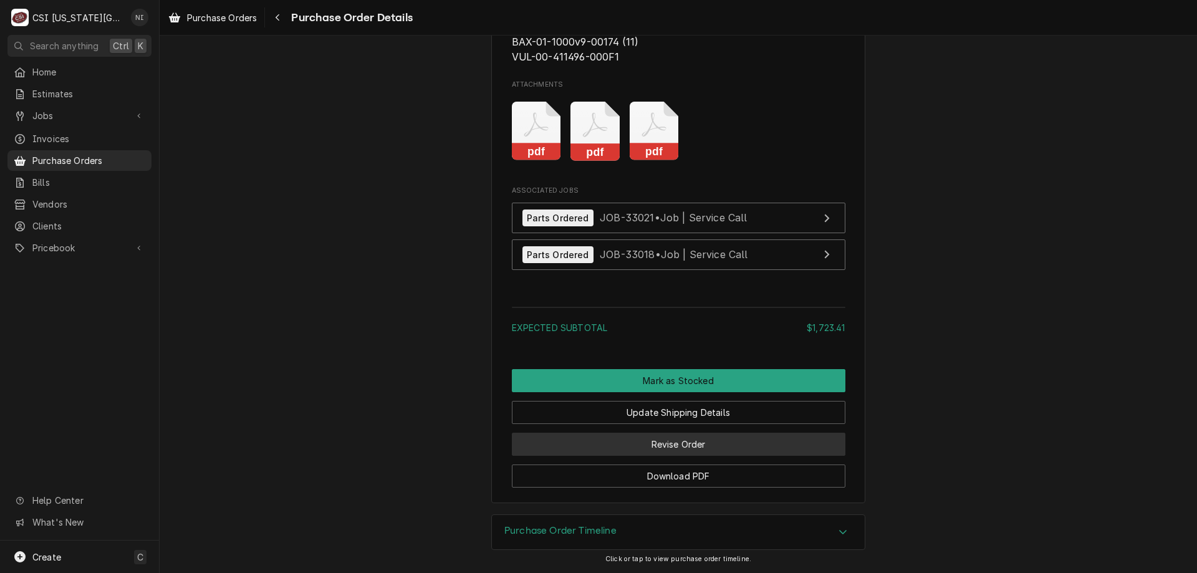
click at [732, 433] on button "Revise Order" at bounding box center [679, 444] width 334 height 23
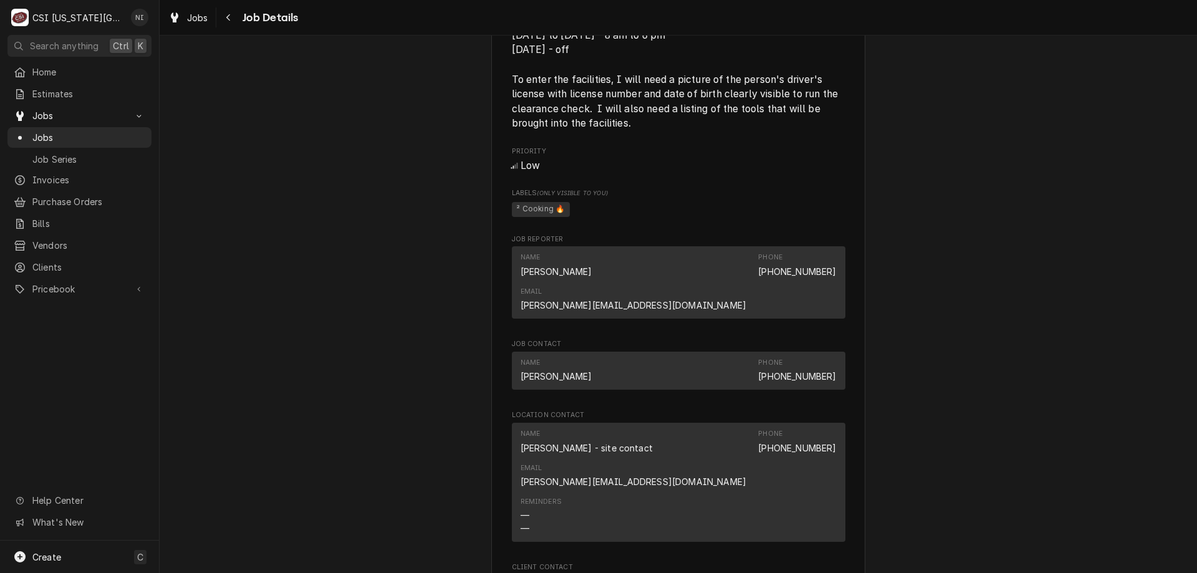
scroll to position [1887, 0]
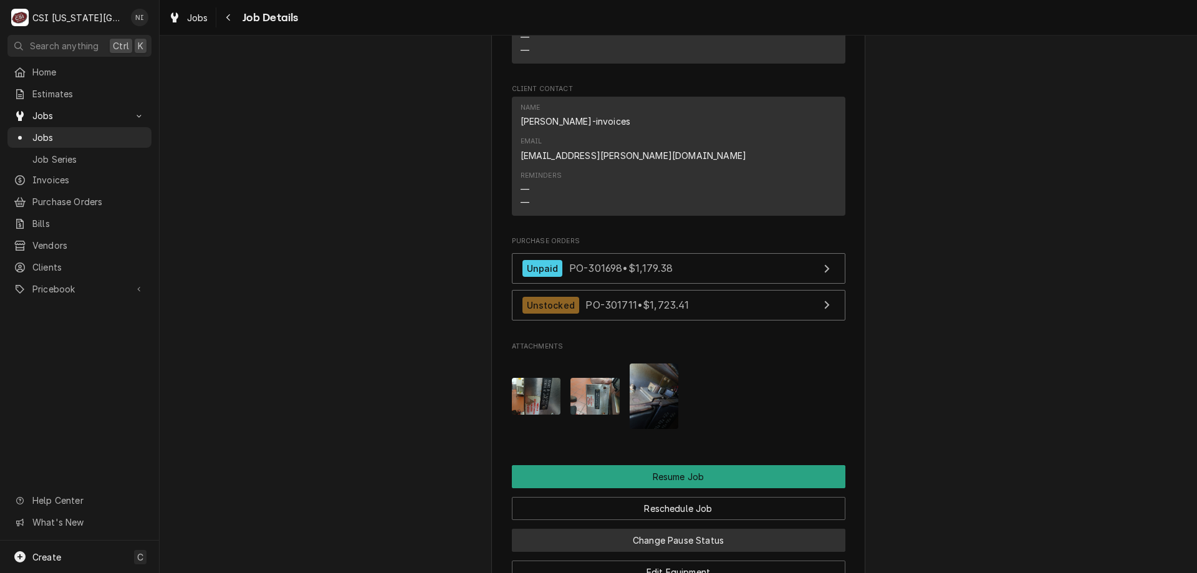
click at [695, 529] on button "Change Pause Status" at bounding box center [679, 540] width 334 height 23
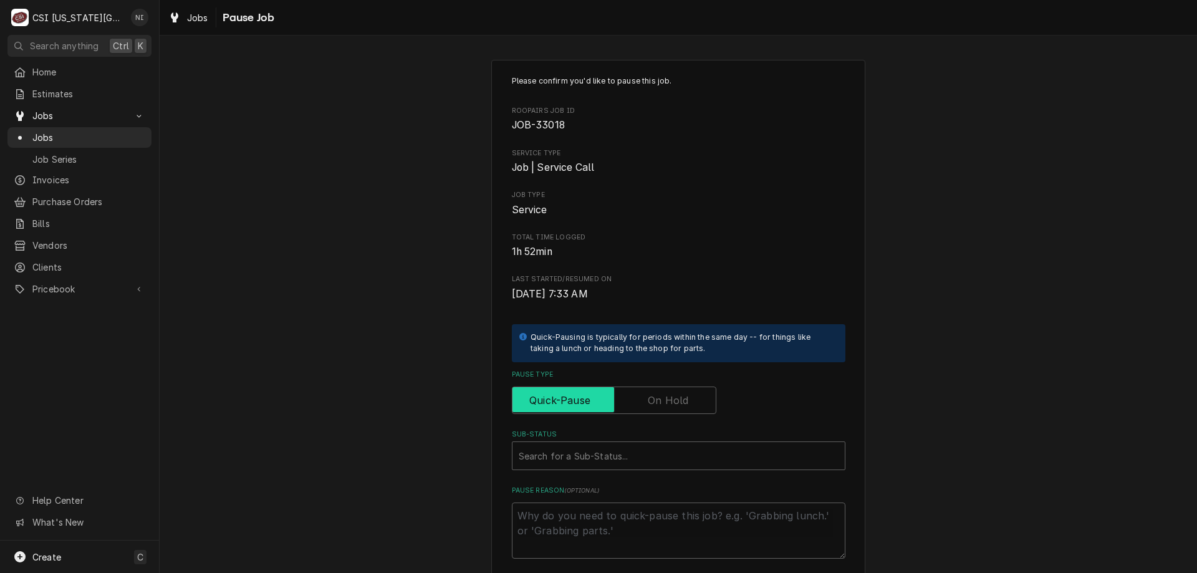
click at [651, 393] on label "Pause Type" at bounding box center [614, 400] width 205 height 27
click at [651, 393] on input "Pause Type" at bounding box center [614, 400] width 193 height 27
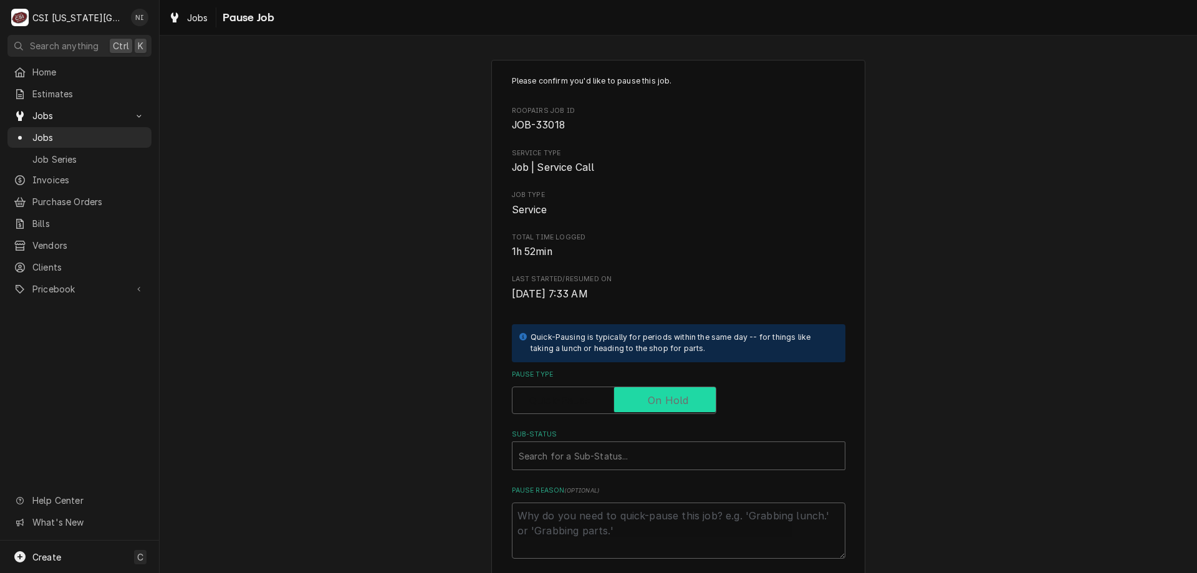
checkbox input "true"
click at [629, 452] on div "Sub-Status" at bounding box center [666, 456] width 295 height 22
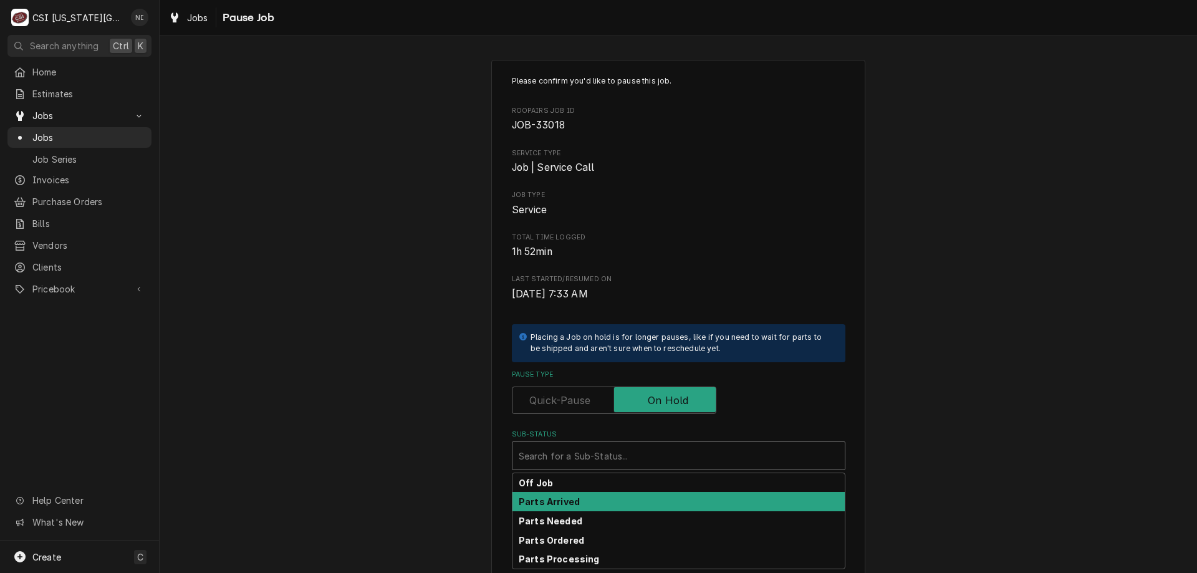
click at [556, 499] on strong "Parts Arrived" at bounding box center [549, 501] width 61 height 11
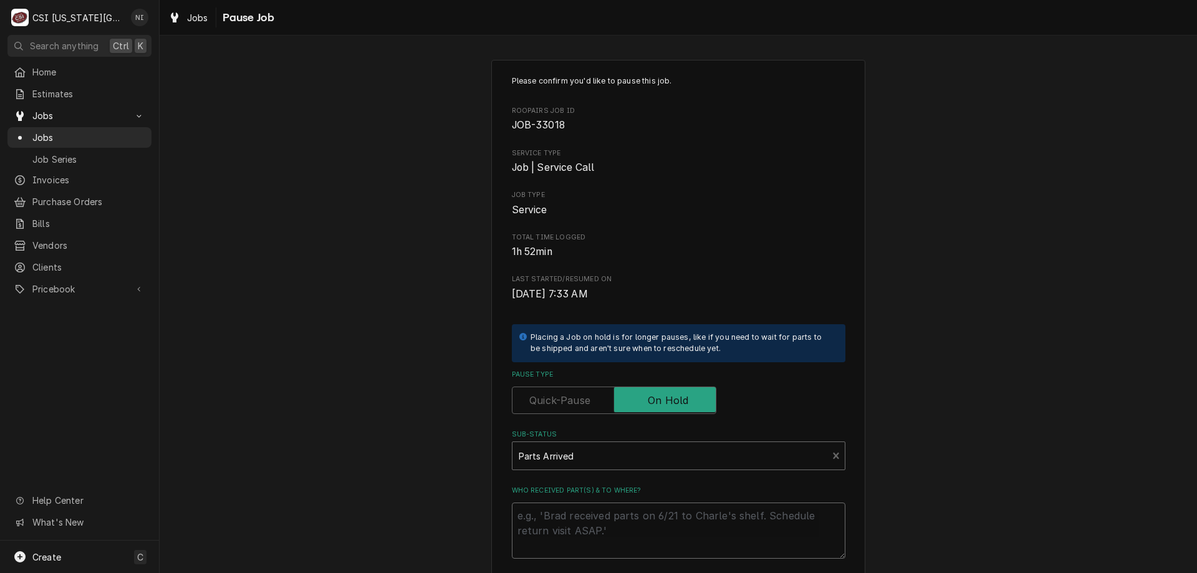
click at [563, 516] on textarea "Who received part(s) & to where?" at bounding box center [679, 531] width 334 height 56
type textarea "x"
type textarea "A"
type textarea "x"
type textarea "Al"
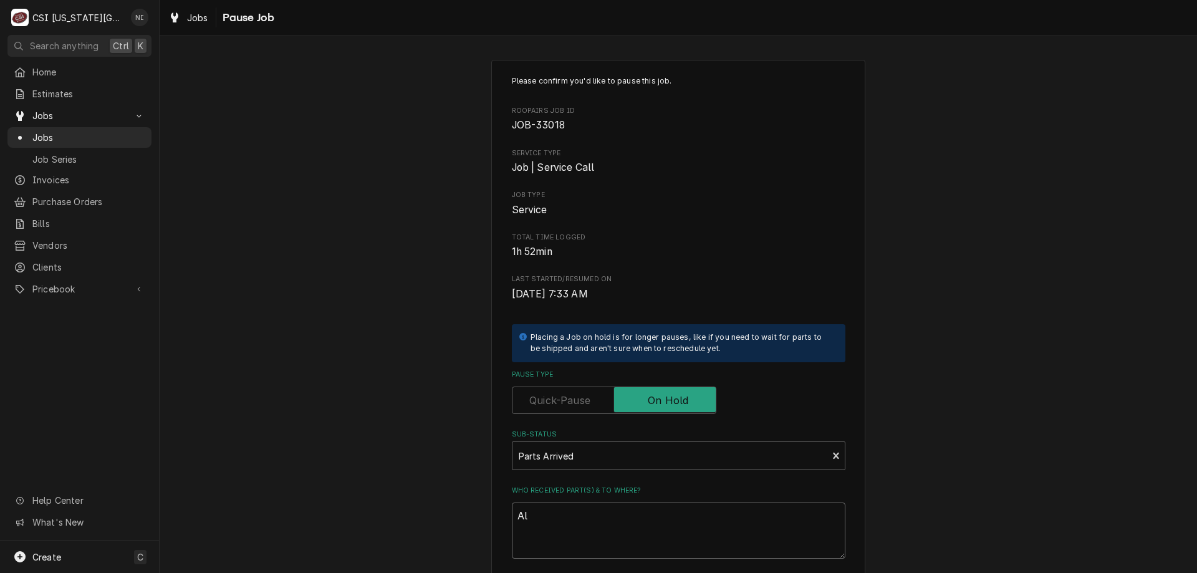
type textarea "x"
type textarea "All"
type textarea "x"
type textarea "All p"
type textarea "x"
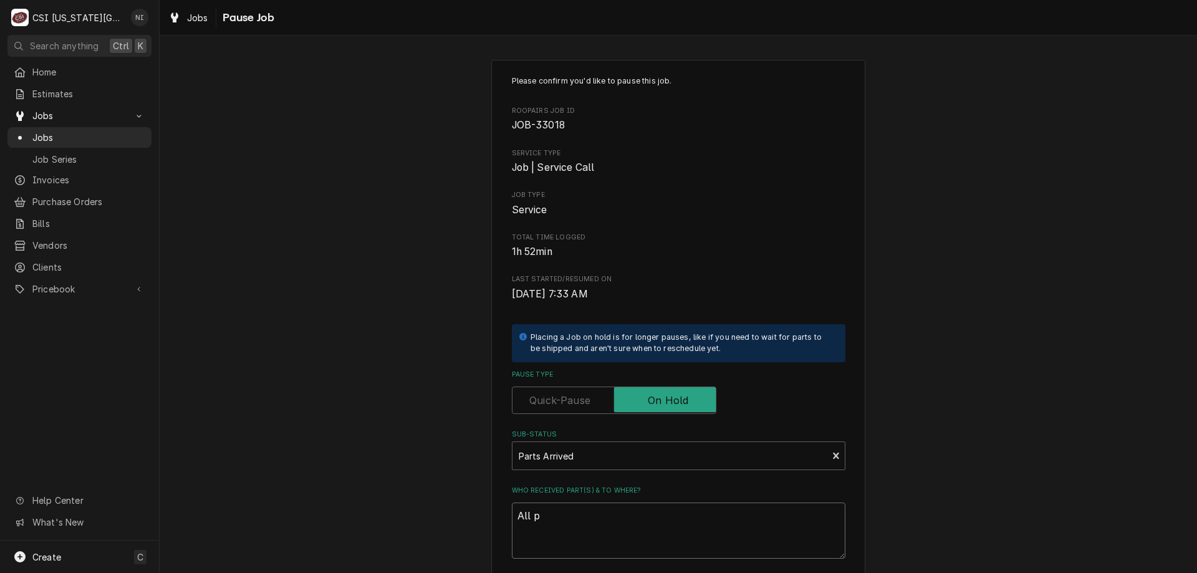
type textarea "All pa"
type textarea "x"
type textarea "All par"
type textarea "x"
type textarea "All parts"
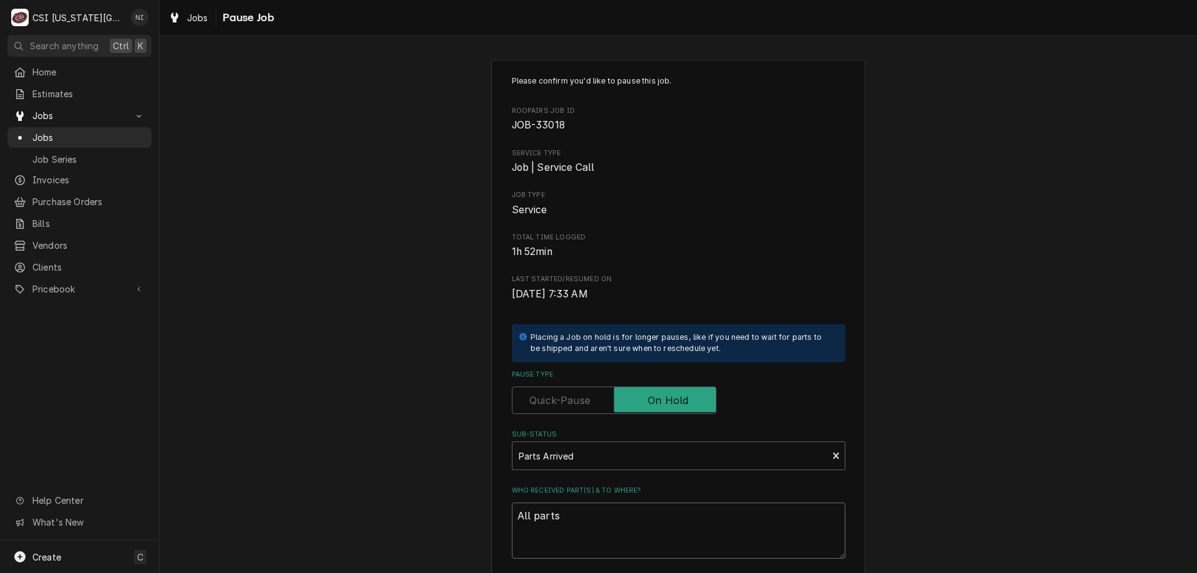
type textarea "x"
type textarea "All parts o"
type textarea "x"
type textarea "All parts on"
type textarea "x"
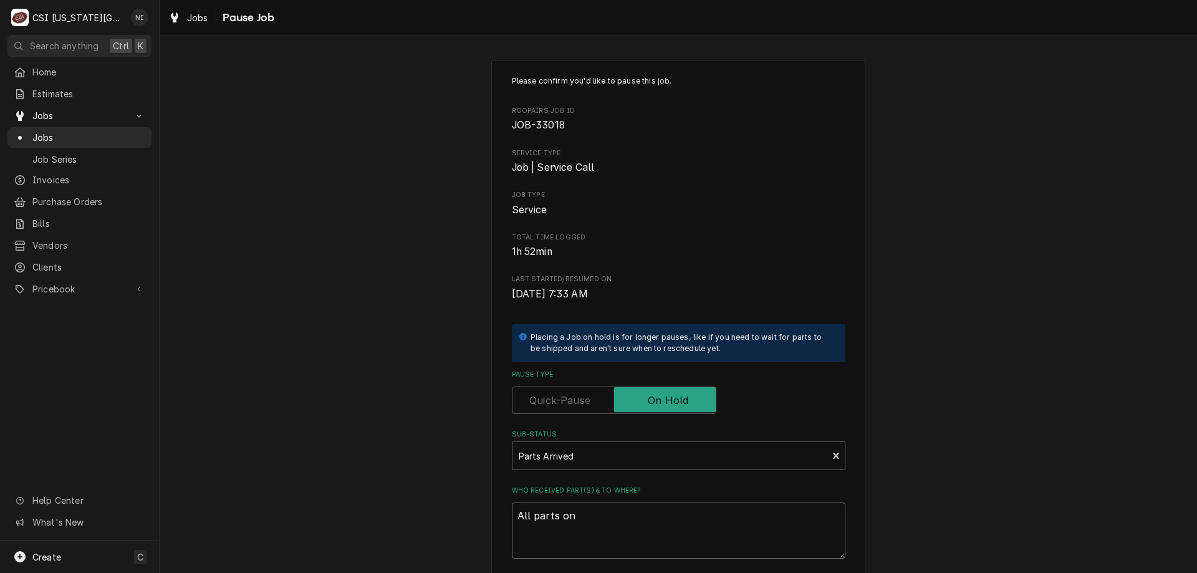
type textarea "All parts on"
type textarea "x"
type textarea "All parts on h"
type textarea "x"
type textarea "All parts on ha"
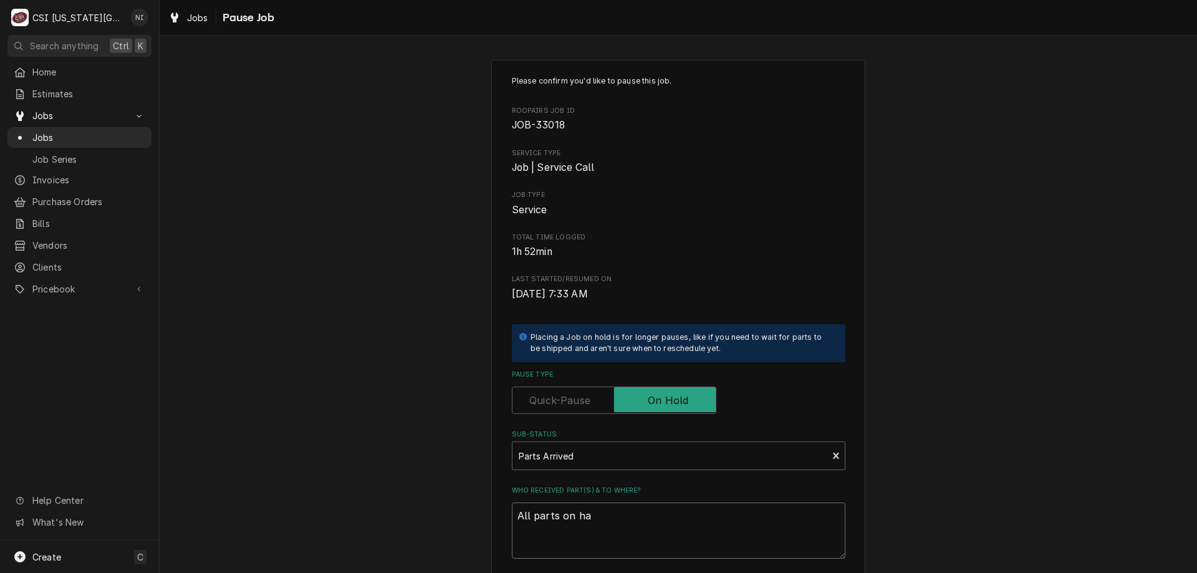
type textarea "x"
type textarea "All parts on haw"
type textarea "x"
type textarea "All parts on hawk"
type textarea "x"
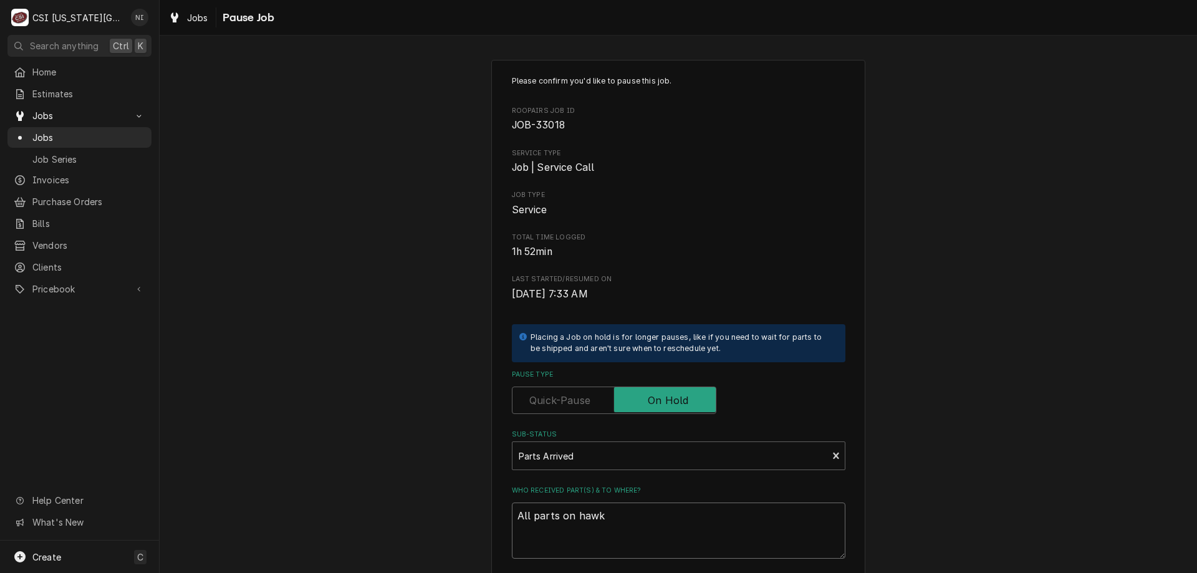
type textarea "All parts on hawki"
type textarea "x"
type textarea "All parts on hawkin"
type textarea "x"
type textarea "All parts on hawkins"
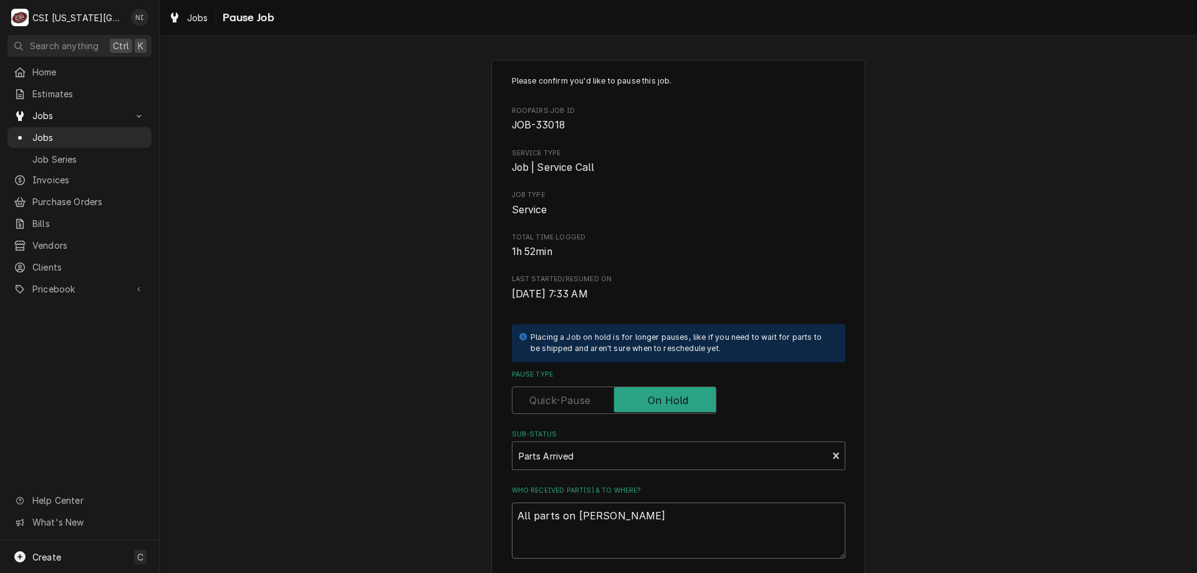
type textarea "x"
type textarea "All parts on hawkins"
type textarea "x"
type textarea "All parts on hawkins s"
type textarea "x"
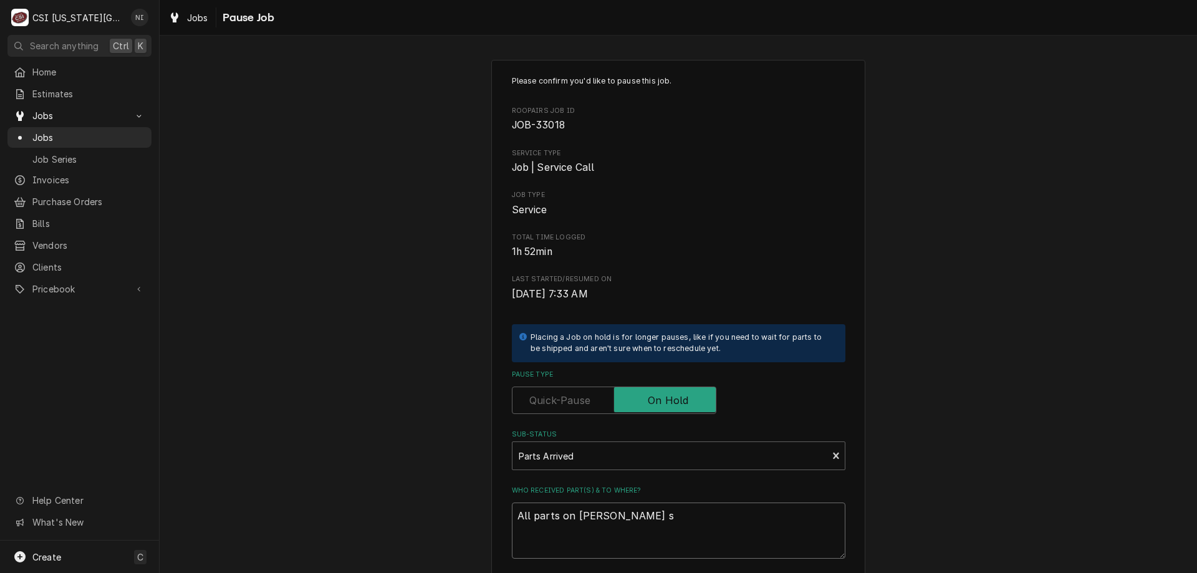
type textarea "All parts on hawkins sh"
type textarea "x"
type textarea "All parts on hawkins she"
type textarea "x"
type textarea "All parts on hawkins shel"
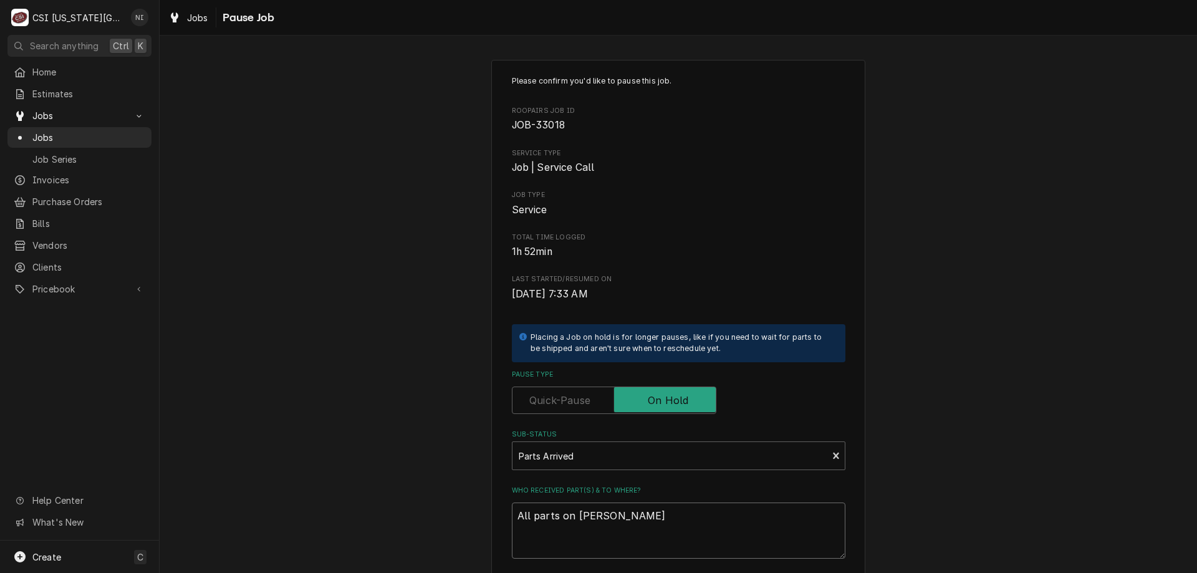
type textarea "x"
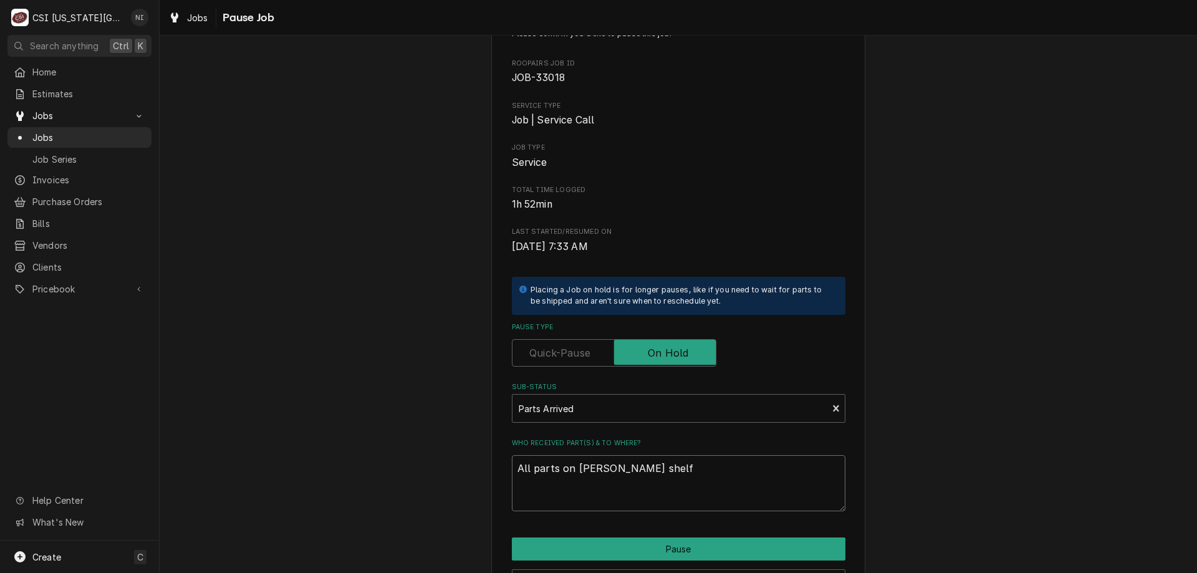
scroll to position [125, 0]
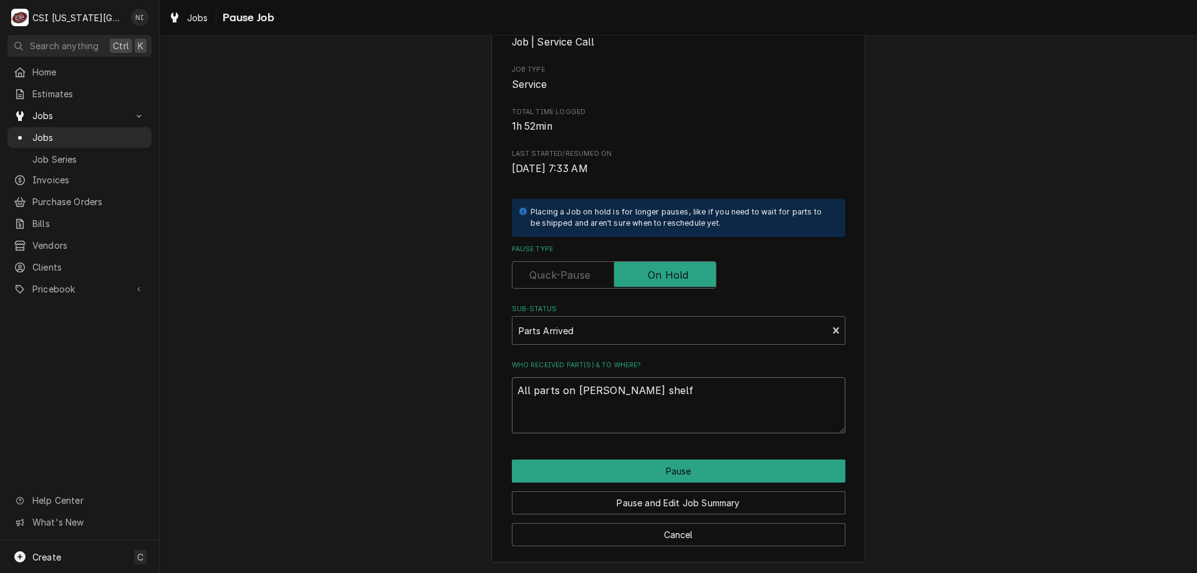
type textarea "All parts on hawkins shelf"
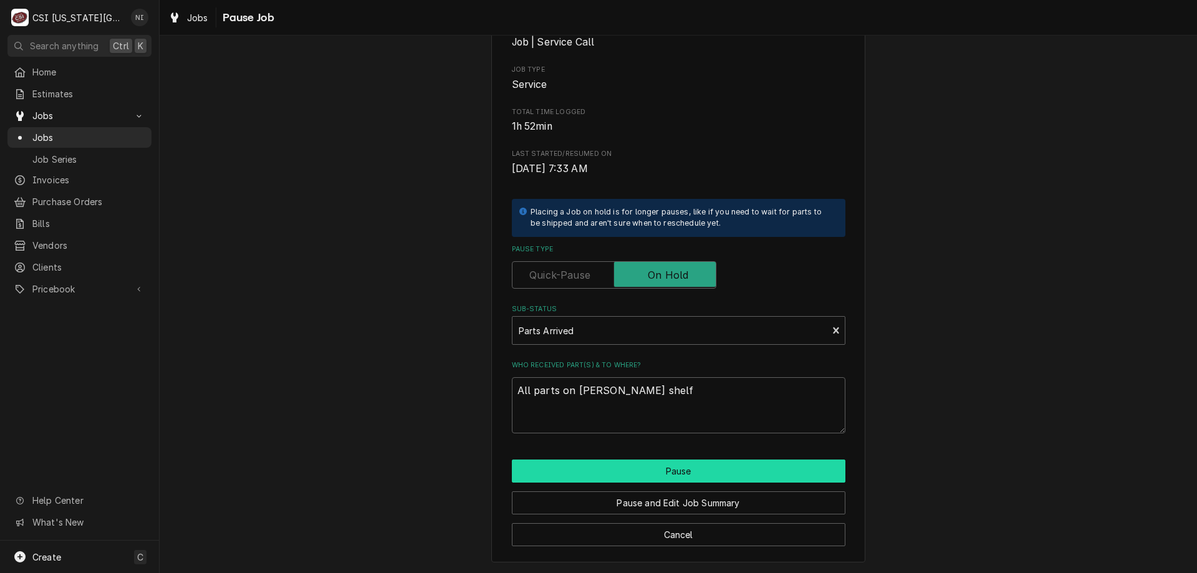
click at [726, 465] on button "Pause" at bounding box center [679, 471] width 334 height 23
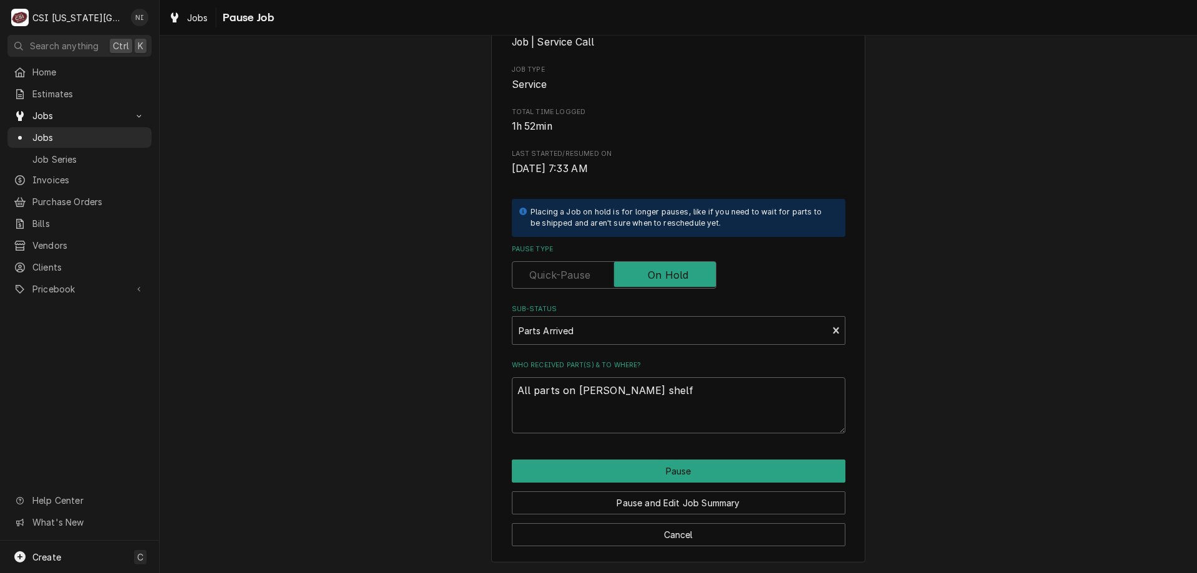
type textarea "x"
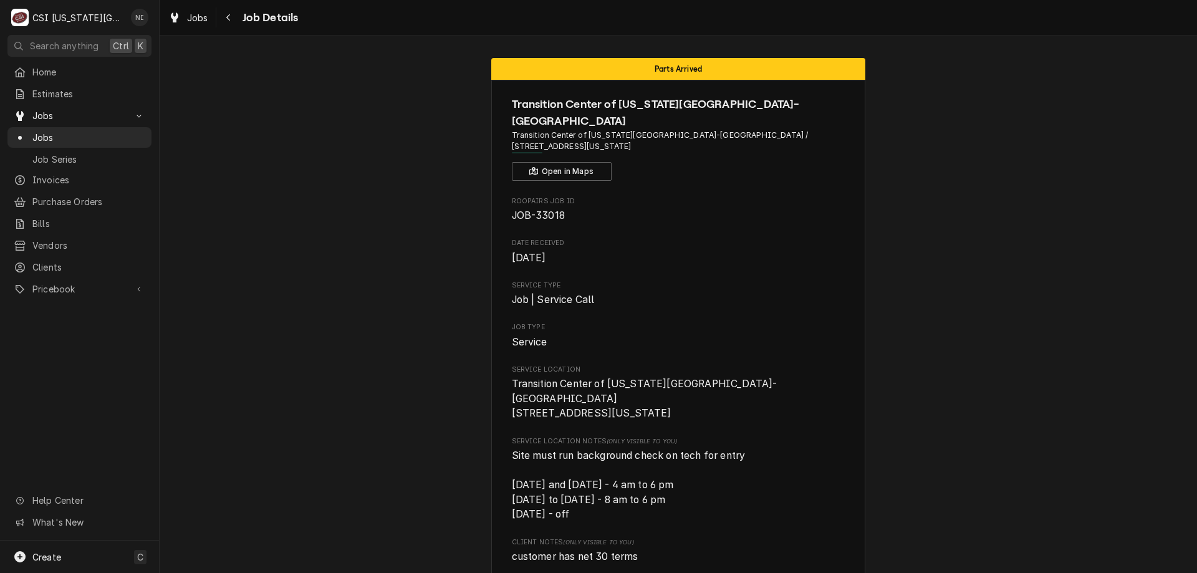
click at [146, 132] on div "Jobs" at bounding box center [79, 138] width 139 height 16
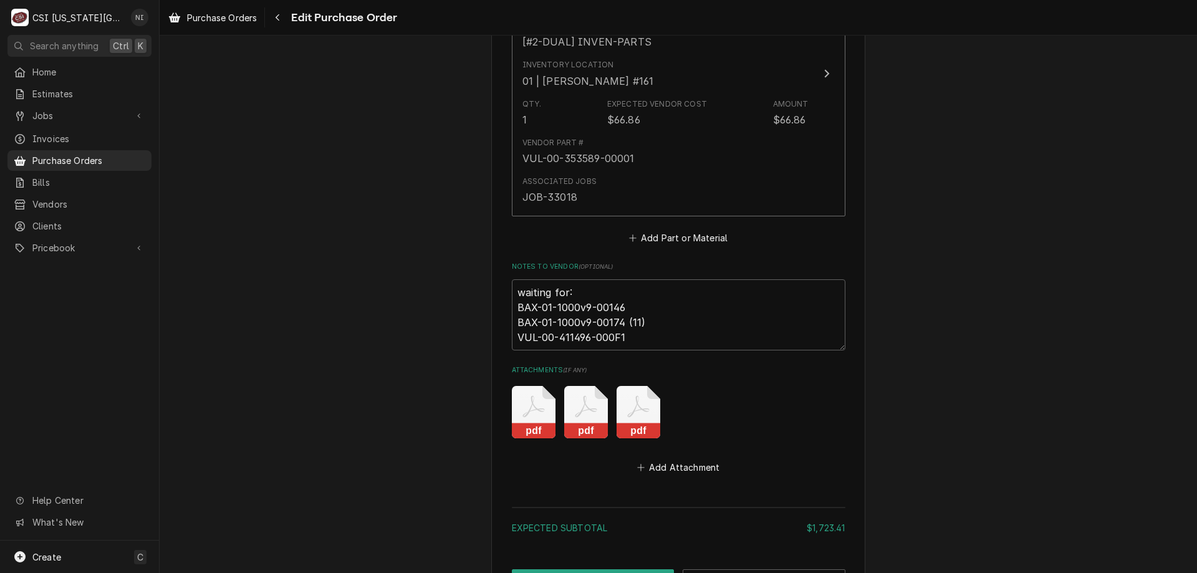
scroll to position [1616, 0]
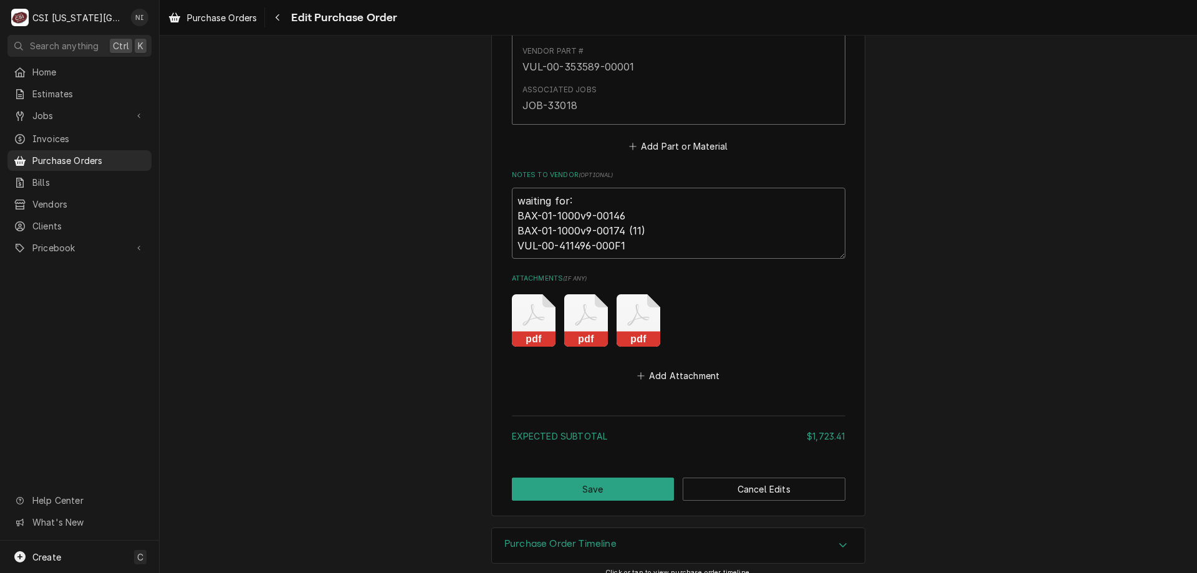
drag, startPoint x: 617, startPoint y: 245, endPoint x: 483, endPoint y: 243, distance: 133.5
type textarea "x"
type textarea "waiting for: BAX-01-1000v9-00146 BAX-01-1000v9-00174 (11)"
type textarea "x"
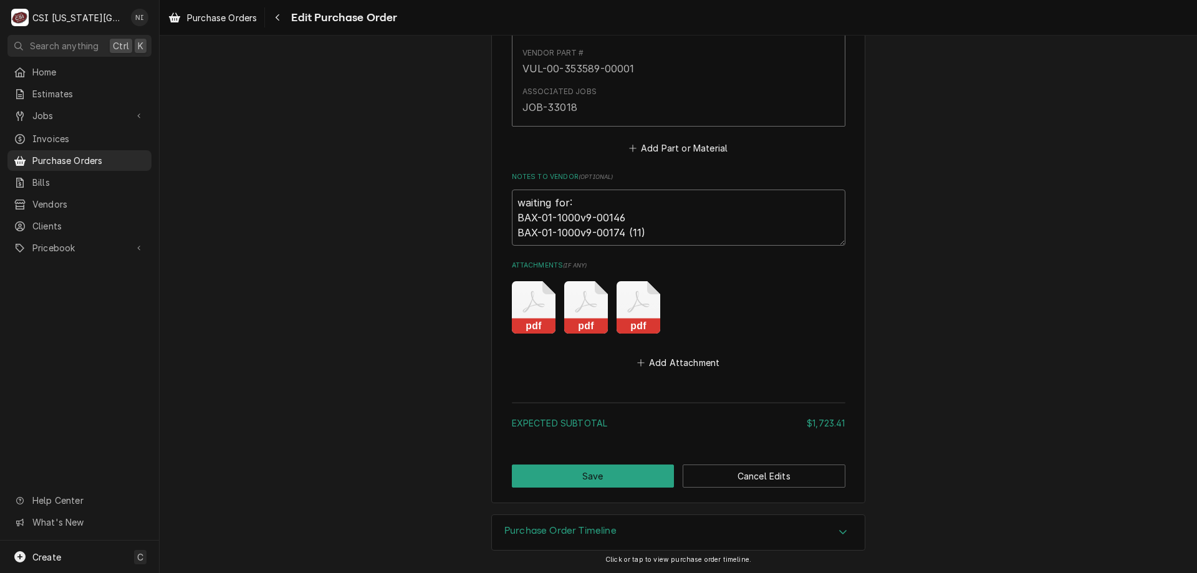
scroll to position [1614, 0]
type textarea "waiting for: BAX-01-1000v9-00146 BAX-01-1000v9-00174 (11)"
click at [631, 466] on button "Save" at bounding box center [593, 476] width 163 height 23
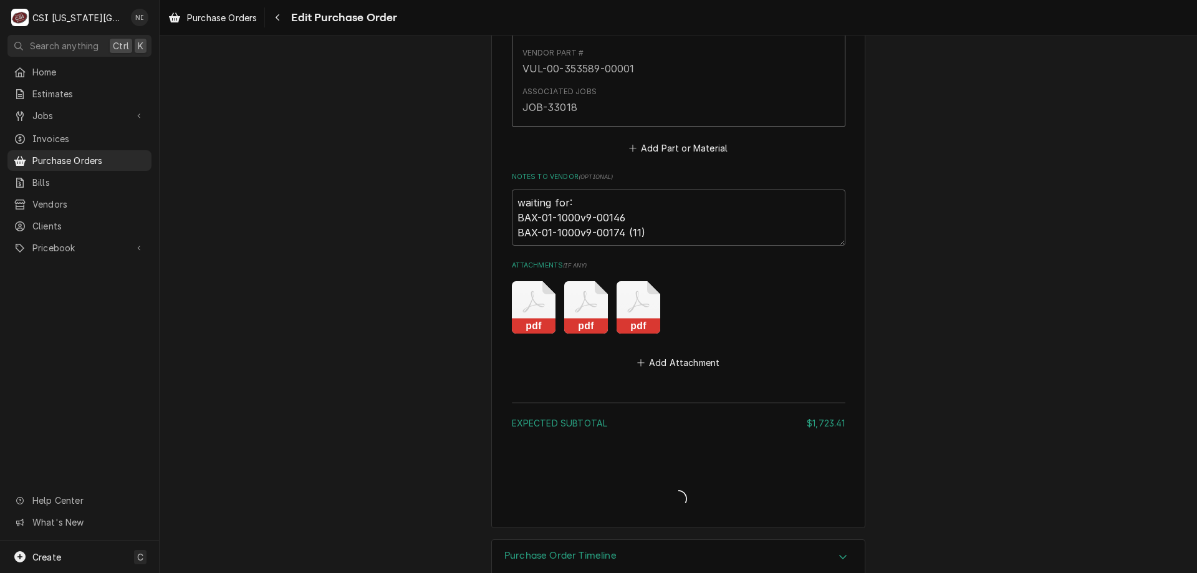
type textarea "x"
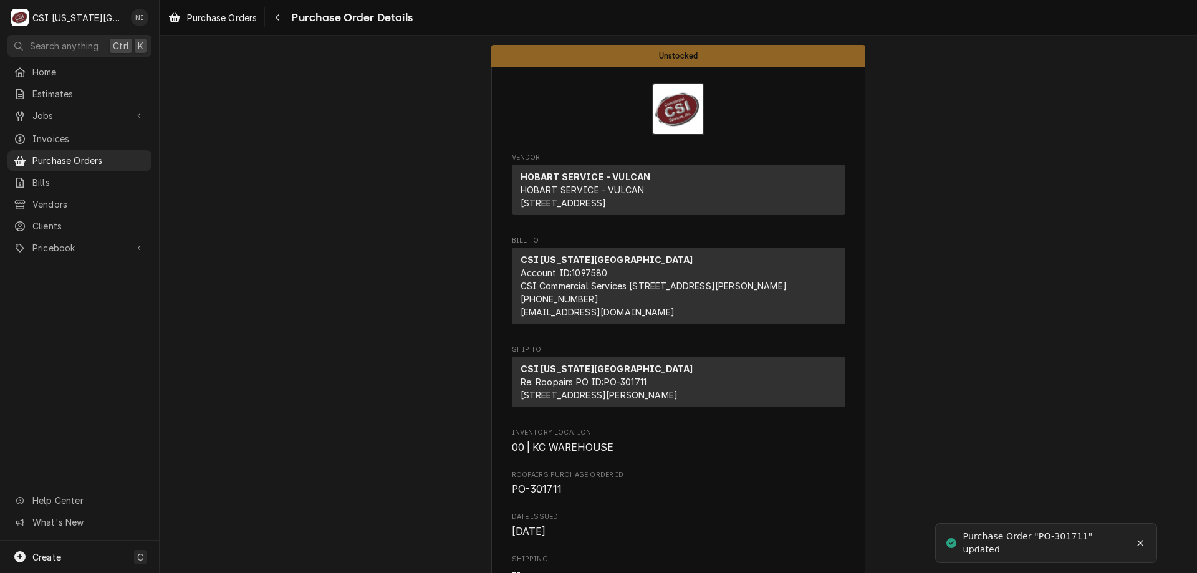
click at [107, 163] on div "Purchase Orders" at bounding box center [79, 161] width 139 height 16
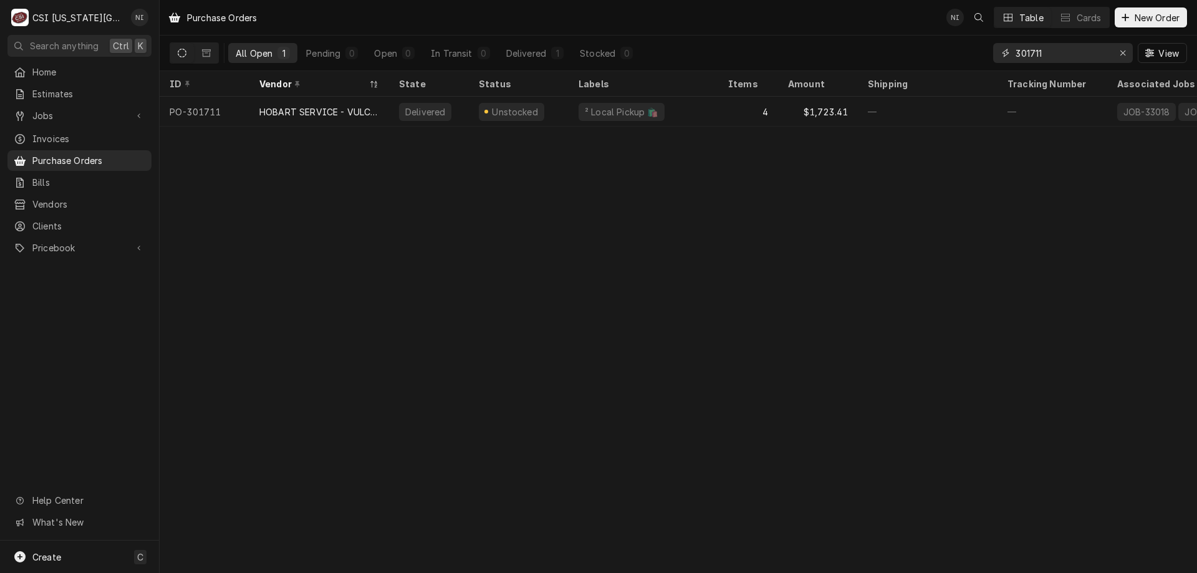
click at [1059, 53] on input "301711" at bounding box center [1063, 53] width 94 height 20
type input "301755"
click at [597, 117] on div "—" at bounding box center [644, 112] width 150 height 30
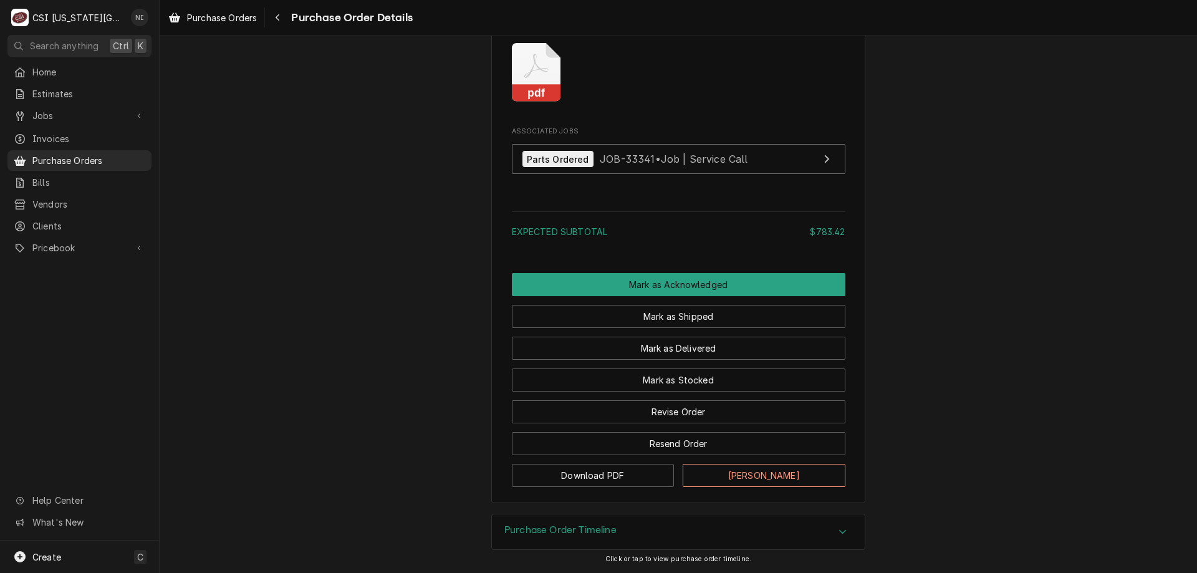
scroll to position [1276, 0]
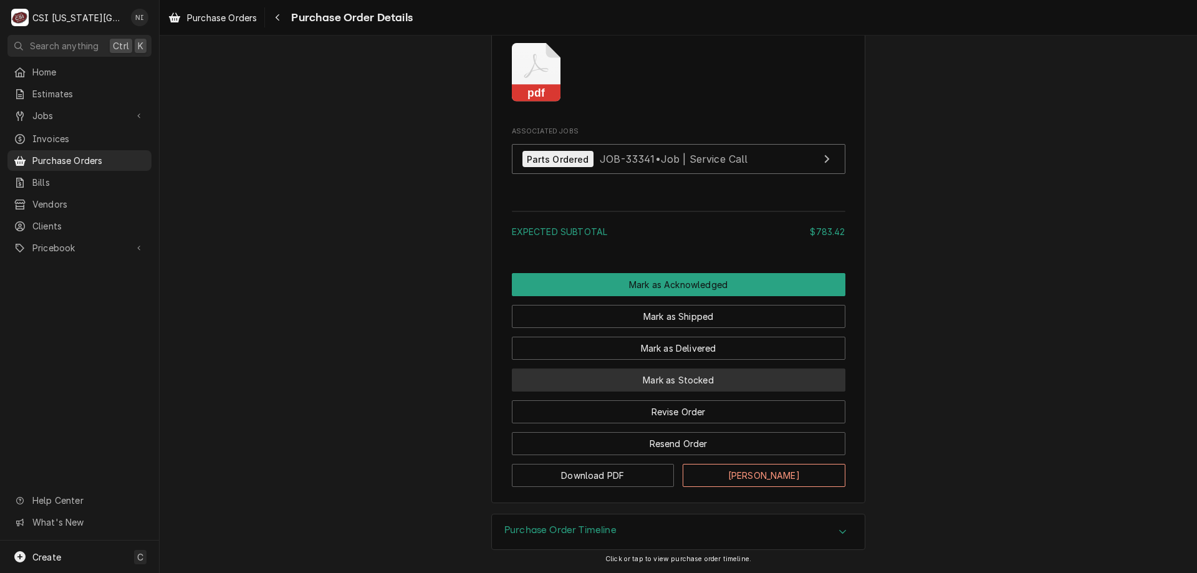
click at [678, 382] on button "Mark as Stocked" at bounding box center [679, 380] width 334 height 23
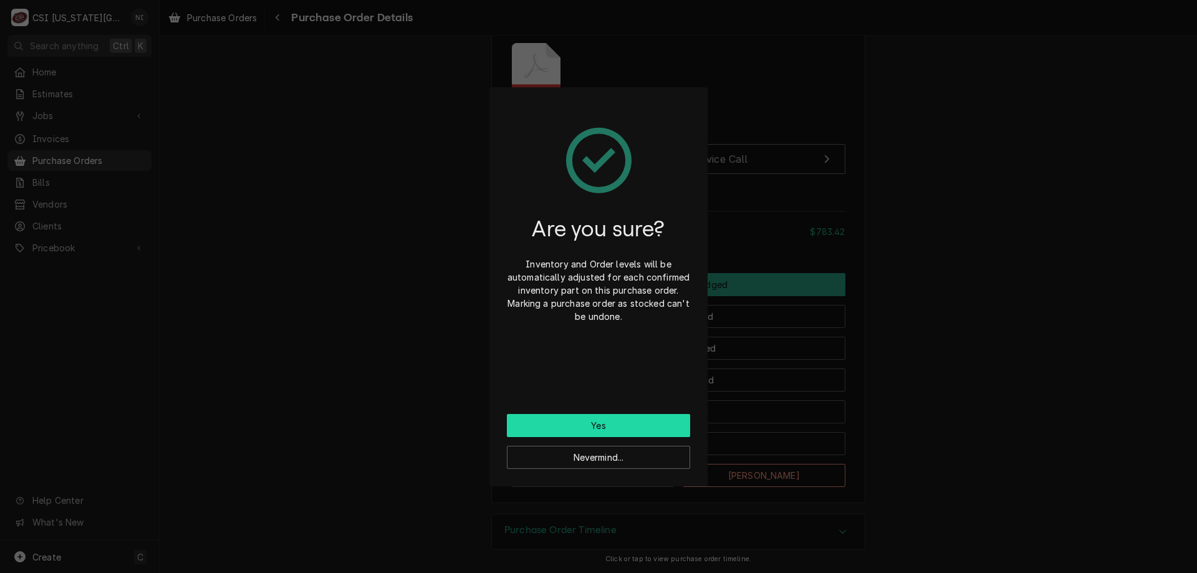
click at [630, 423] on button "Yes" at bounding box center [598, 425] width 183 height 23
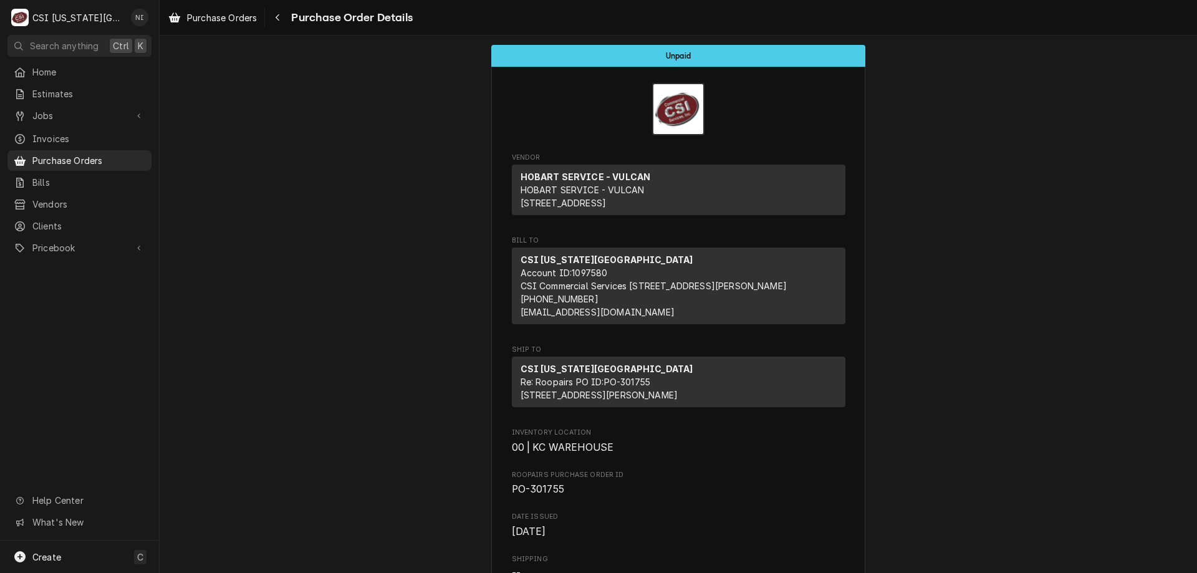
drag, startPoint x: 99, startPoint y: 238, endPoint x: 117, endPoint y: 249, distance: 21.0
click at [100, 241] on span "Pricebook" at bounding box center [79, 247] width 94 height 13
click at [99, 286] on span "Parts & Materials" at bounding box center [88, 291] width 113 height 13
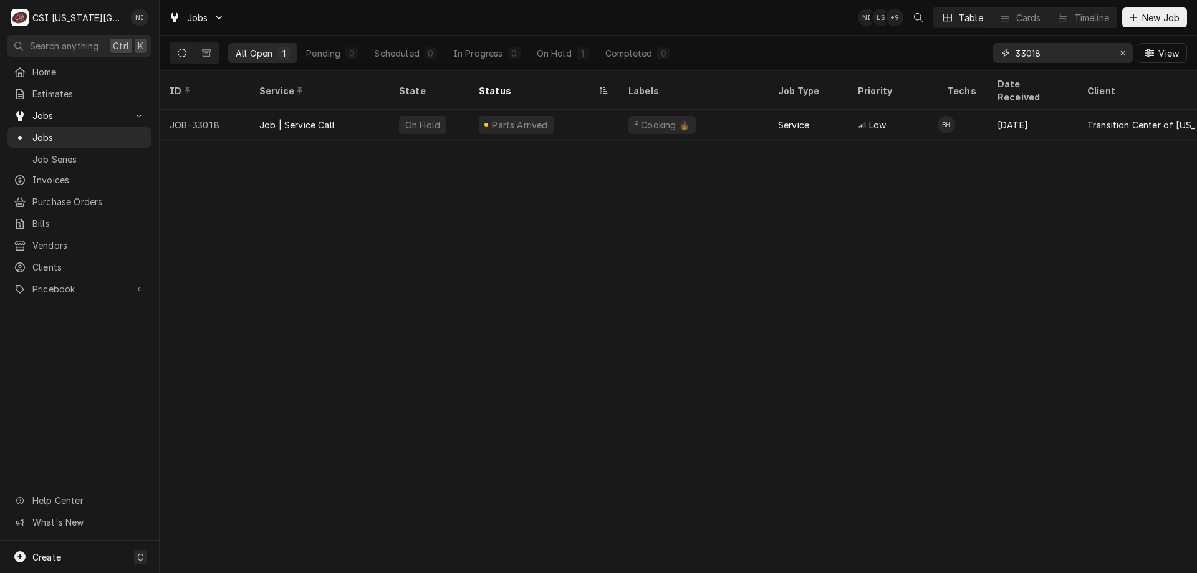
drag, startPoint x: 1046, startPoint y: 54, endPoint x: 864, endPoint y: 38, distance: 182.8
click at [869, 43] on div "All Open 1 Pending 0 Scheduled 0 In Progress 0 On Hold 1 Completed 0 33018 View" at bounding box center [679, 53] width 1018 height 35
type input "33341"
click at [607, 110] on div "Parts Ordered" at bounding box center [544, 125] width 150 height 30
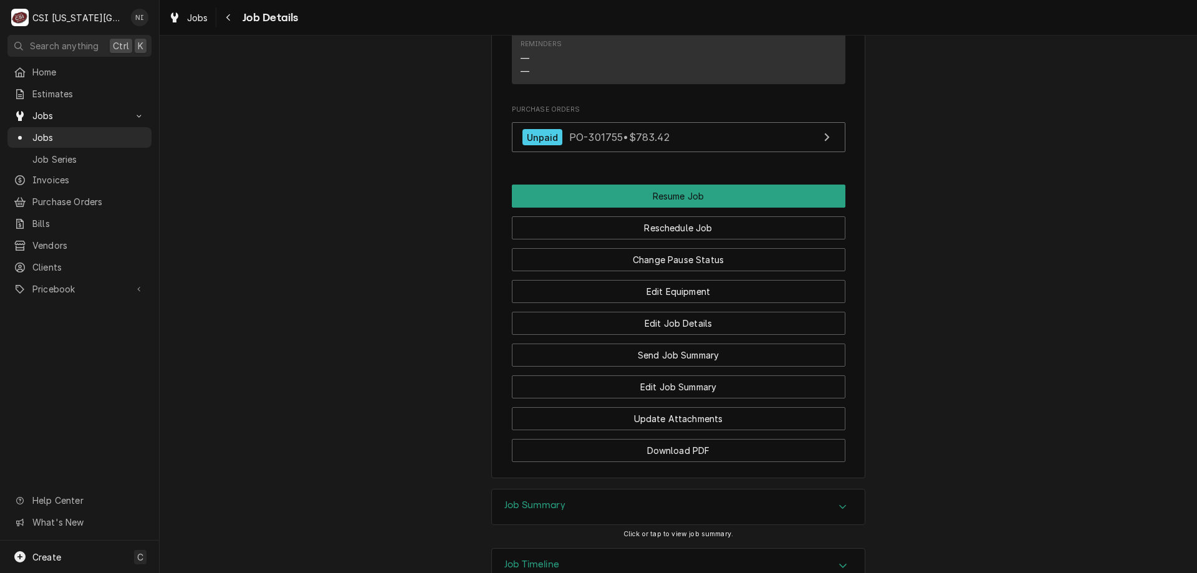
scroll to position [1434, 0]
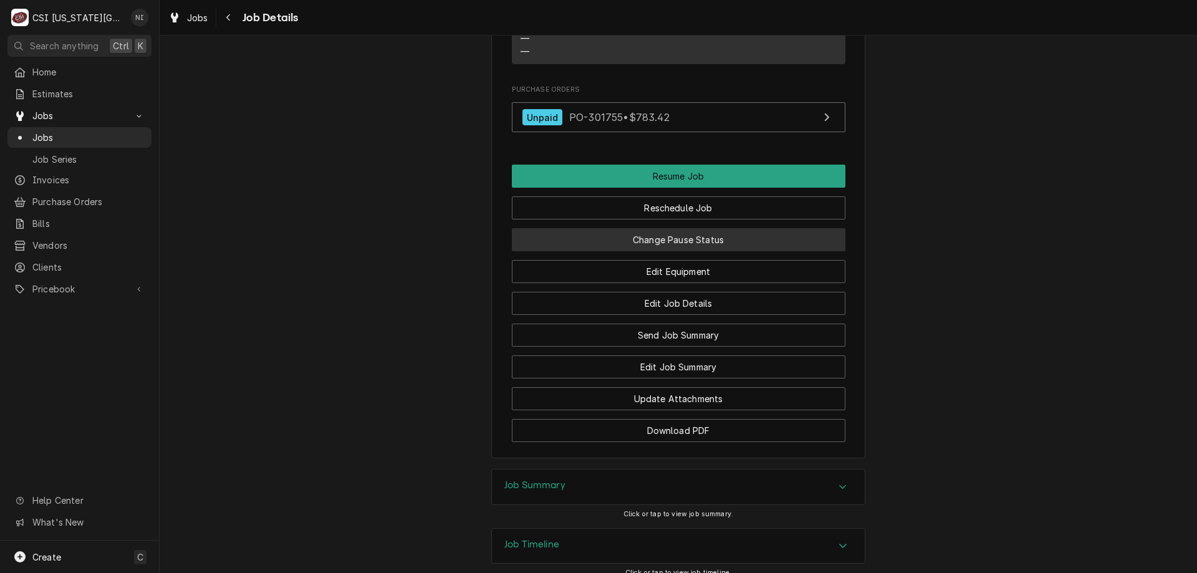
click at [710, 229] on button "Change Pause Status" at bounding box center [679, 239] width 334 height 23
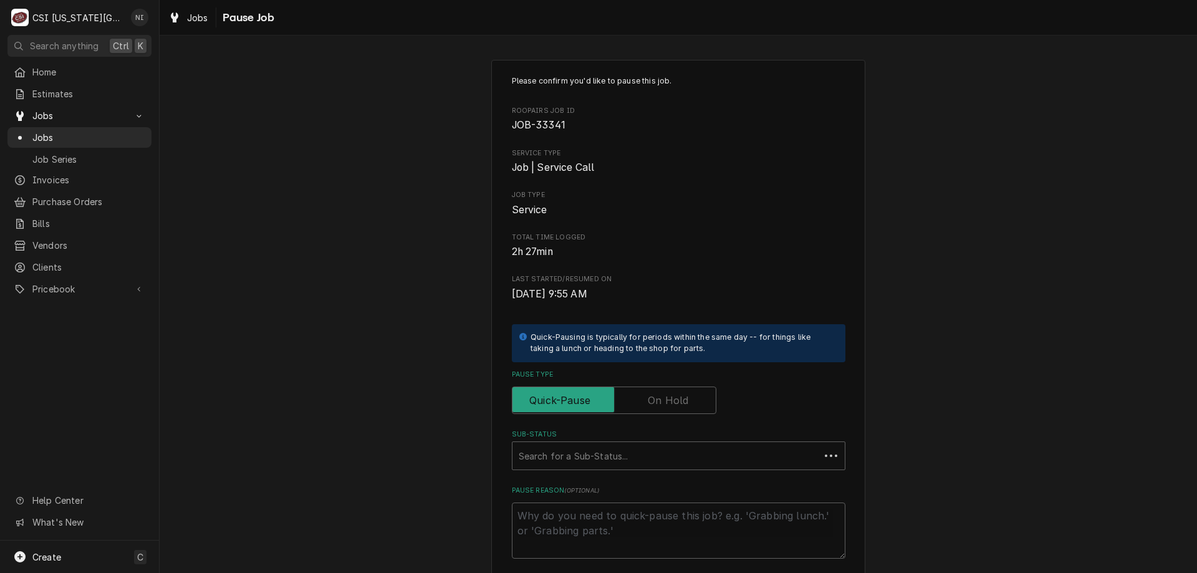
drag, startPoint x: 668, startPoint y: 395, endPoint x: 668, endPoint y: 403, distance: 7.5
click at [668, 398] on label "Pause Type" at bounding box center [614, 400] width 205 height 27
click at [668, 398] on input "Pause Type" at bounding box center [614, 400] width 193 height 27
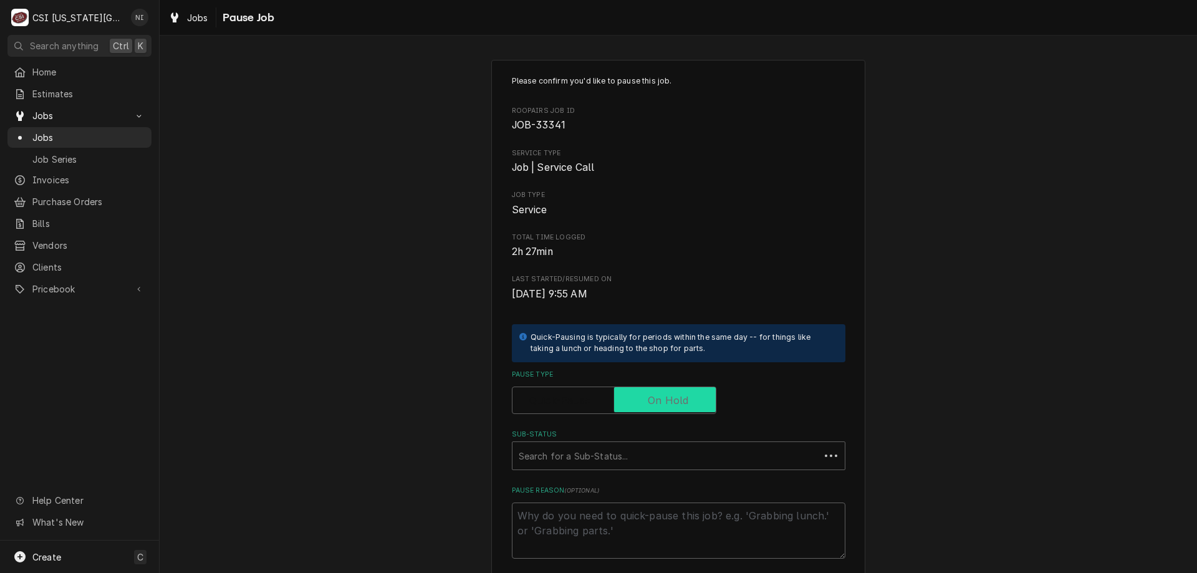
checkbox input "true"
click at [661, 448] on div "Sub-Status" at bounding box center [679, 456] width 320 height 22
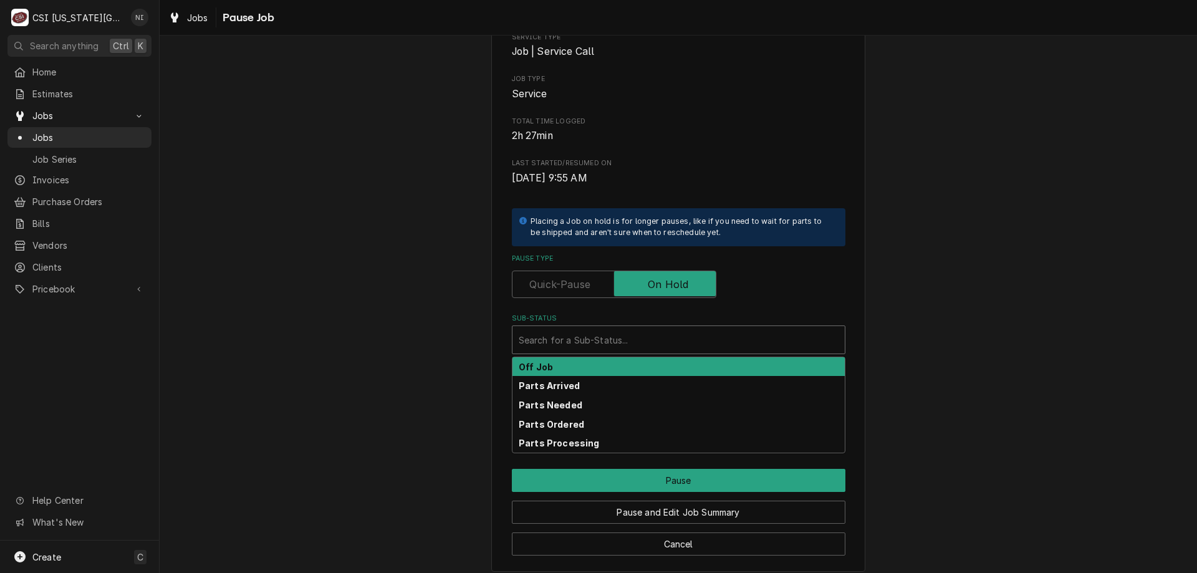
scroll to position [125, 0]
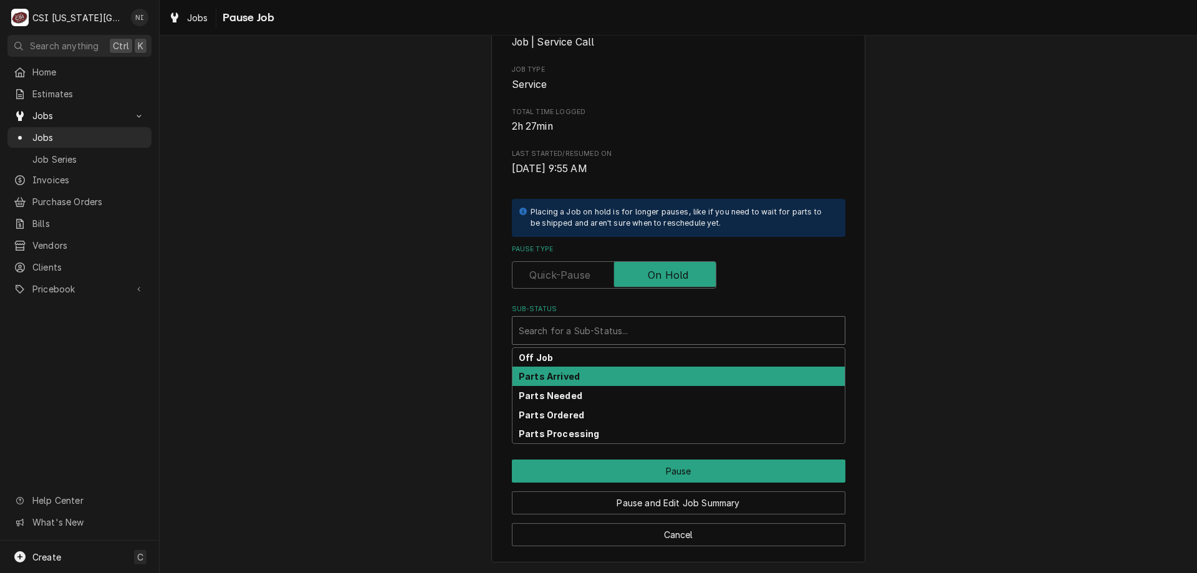
click at [557, 377] on strong "Parts Arrived" at bounding box center [549, 376] width 61 height 11
type textarea "x"
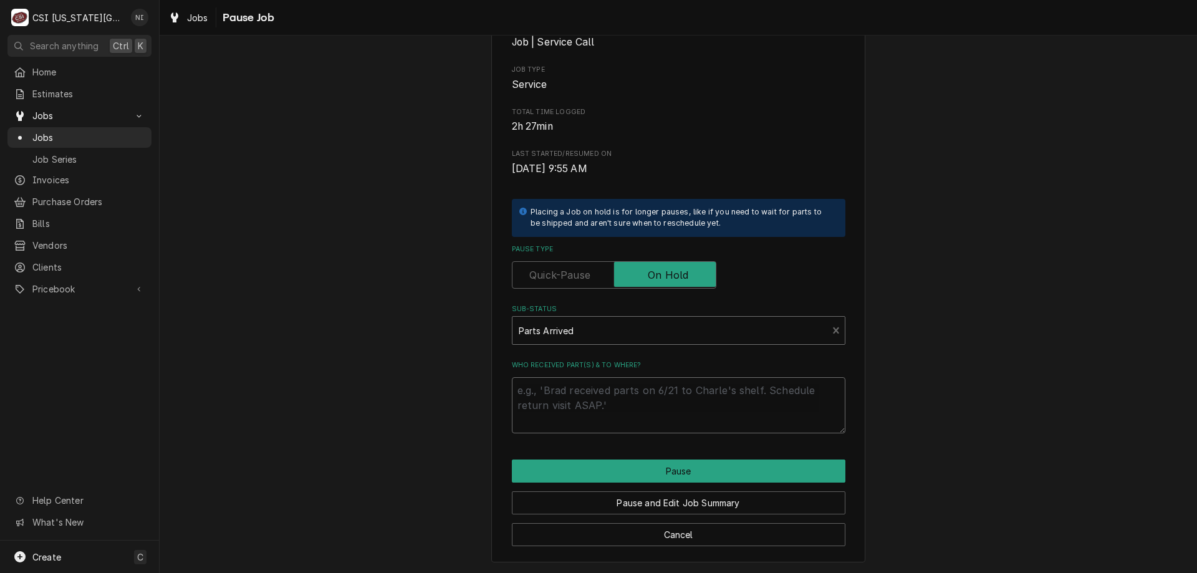
click at [554, 389] on textarea "Who received part(s) & to where?" at bounding box center [679, 405] width 334 height 56
type textarea "p"
type textarea "x"
type textarea "pa"
type textarea "x"
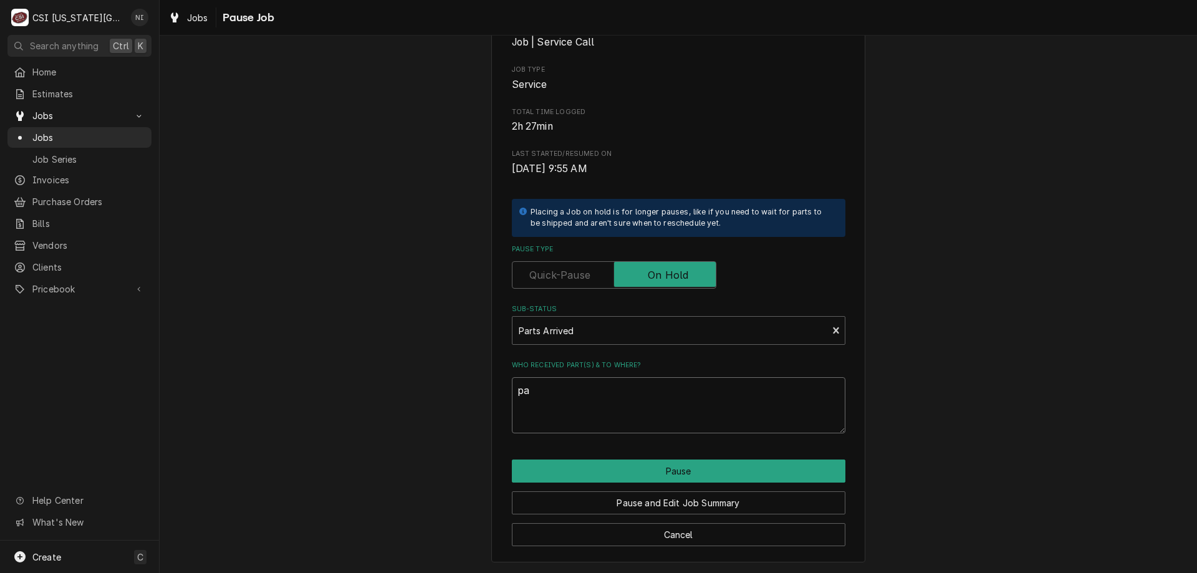
type textarea "par"
type textarea "x"
type textarea "part"
type textarea "x"
type textarea "parts"
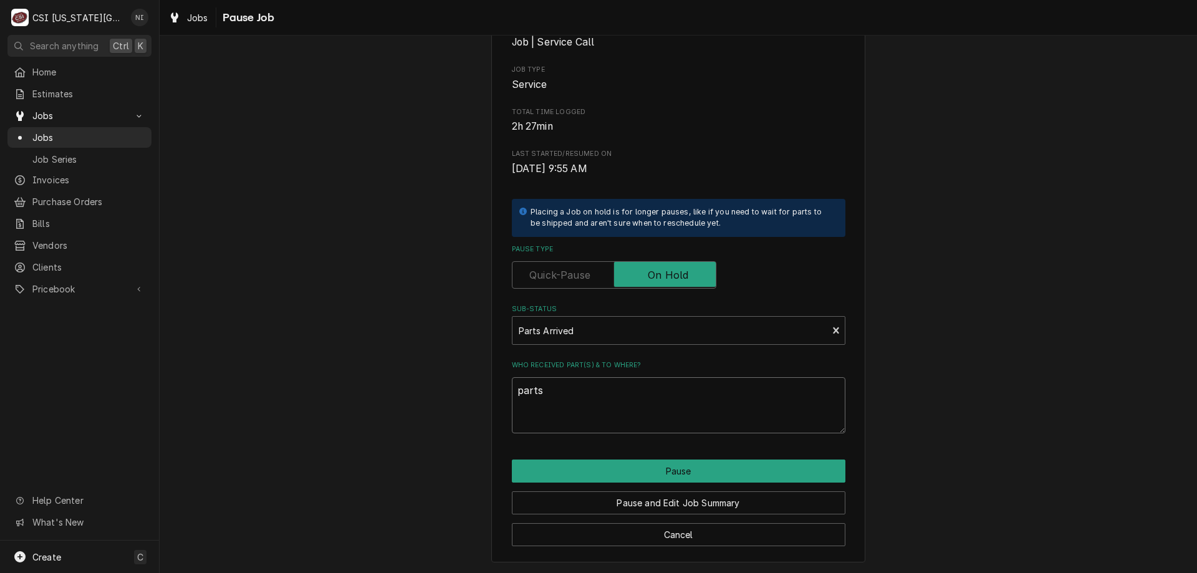
type textarea "x"
type textarea "parts"
type textarea "x"
type textarea "parts n"
type textarea "x"
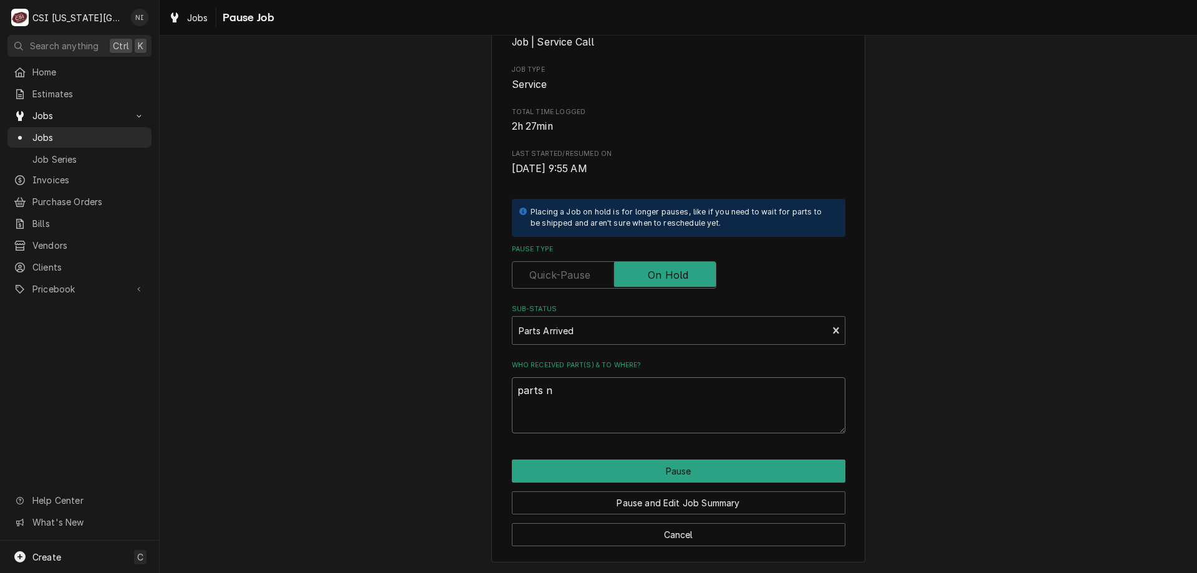
type textarea "parts"
type textarea "x"
type textarea "parts o"
type textarea "x"
type textarea "parts on"
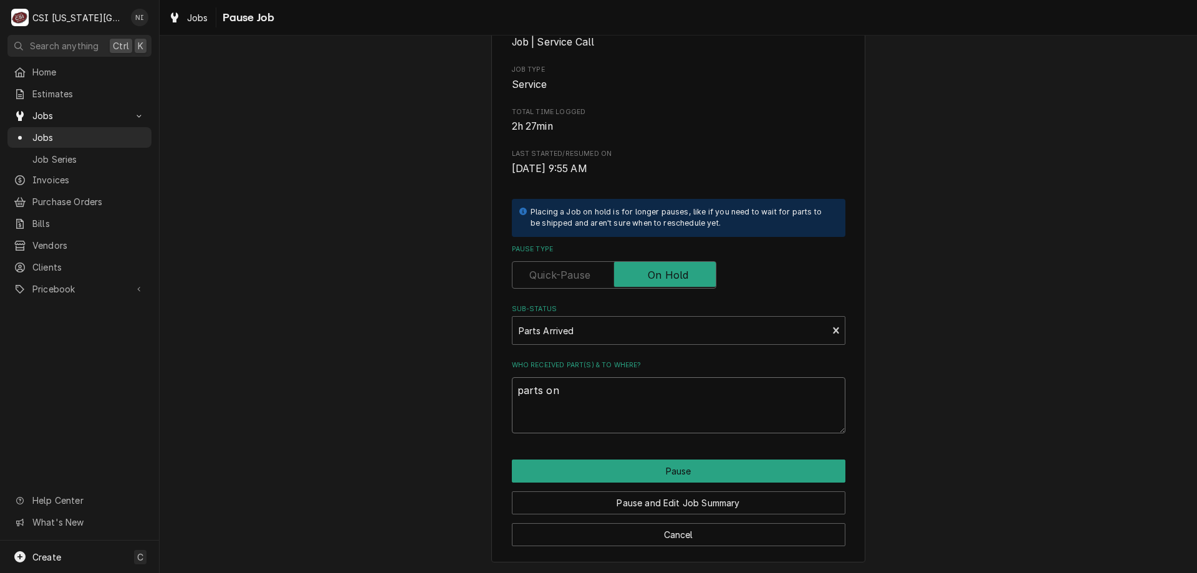
type textarea "x"
type textarea "parts on"
type textarea "x"
type textarea "parts on m"
type textarea "x"
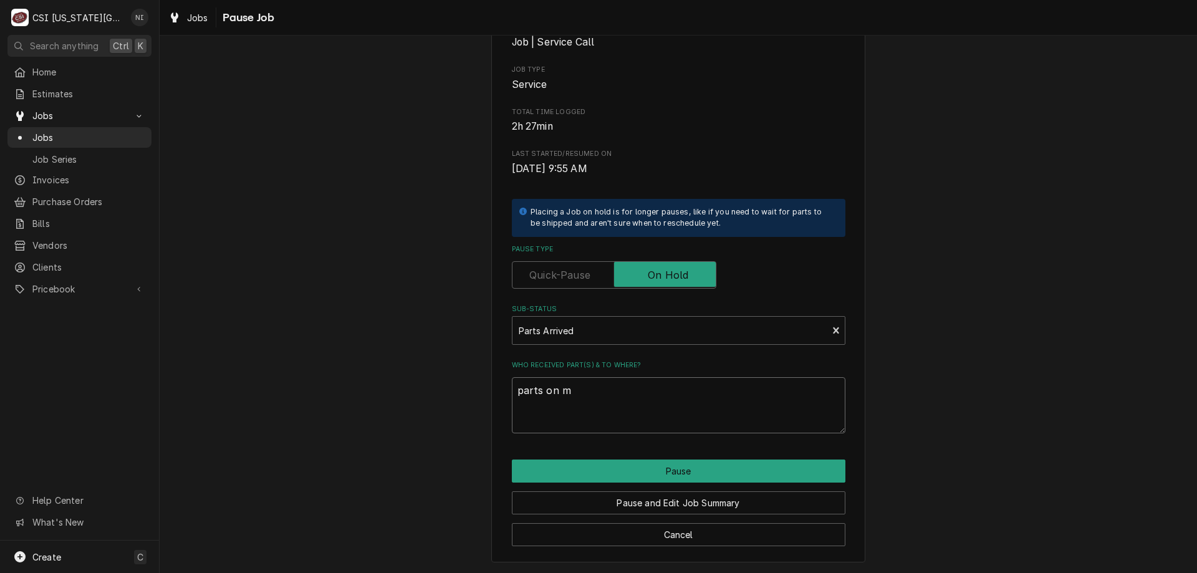
type textarea "parts on me"
type textarea "x"
type textarea "parts on men"
type textarea "x"
type textarea "parts on meno"
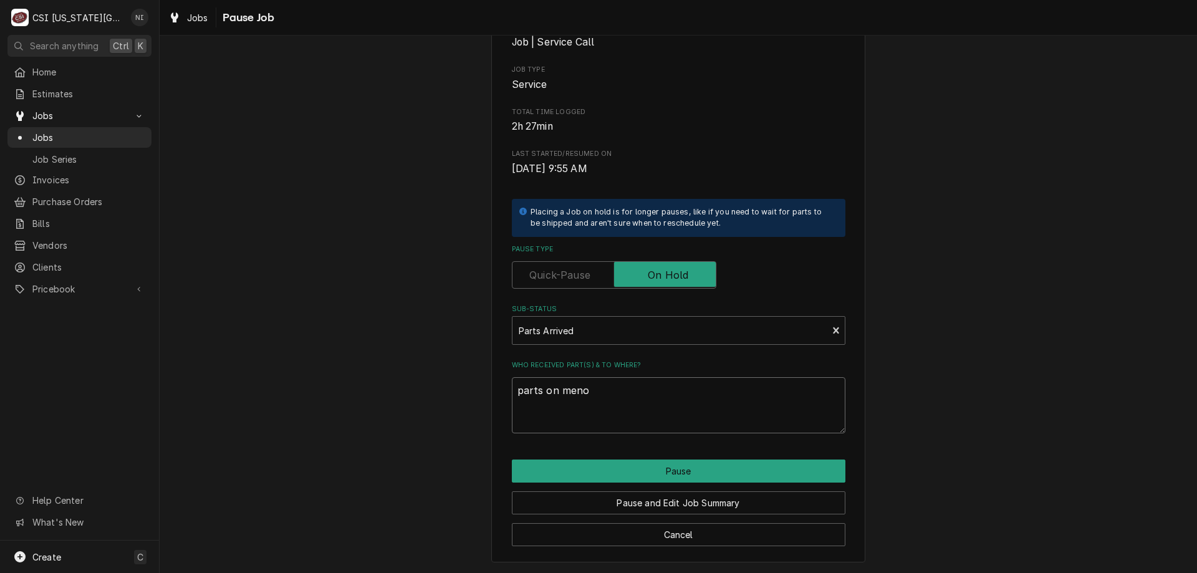
type textarea "x"
type textarea "parts on men"
type textarea "x"
type textarea "parts on mend"
type textarea "x"
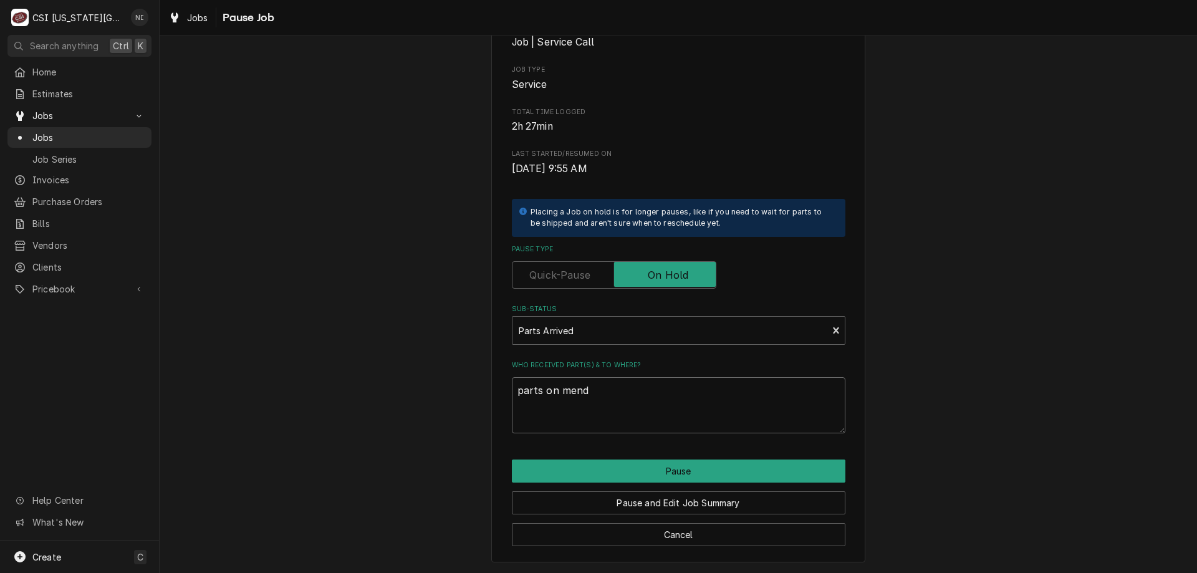
type textarea "parts on mendo"
type textarea "x"
type textarea "parts on mendon"
type textarea "x"
type textarea "parts on mendon s"
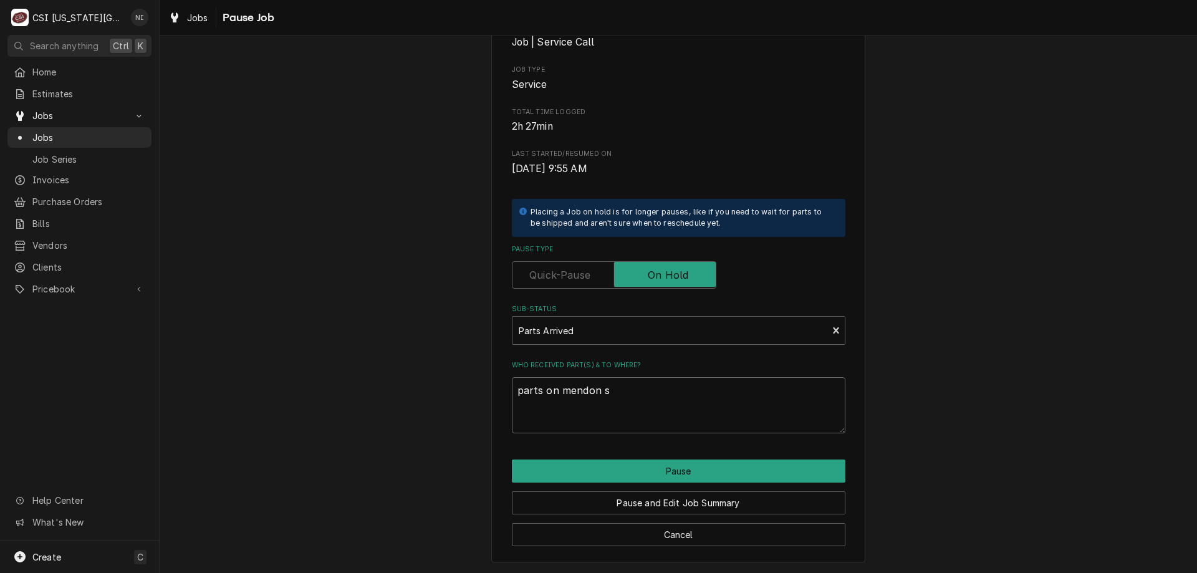
type textarea "x"
type textarea "parts on mendon sh"
type textarea "x"
type textarea "parts on mendon she"
type textarea "x"
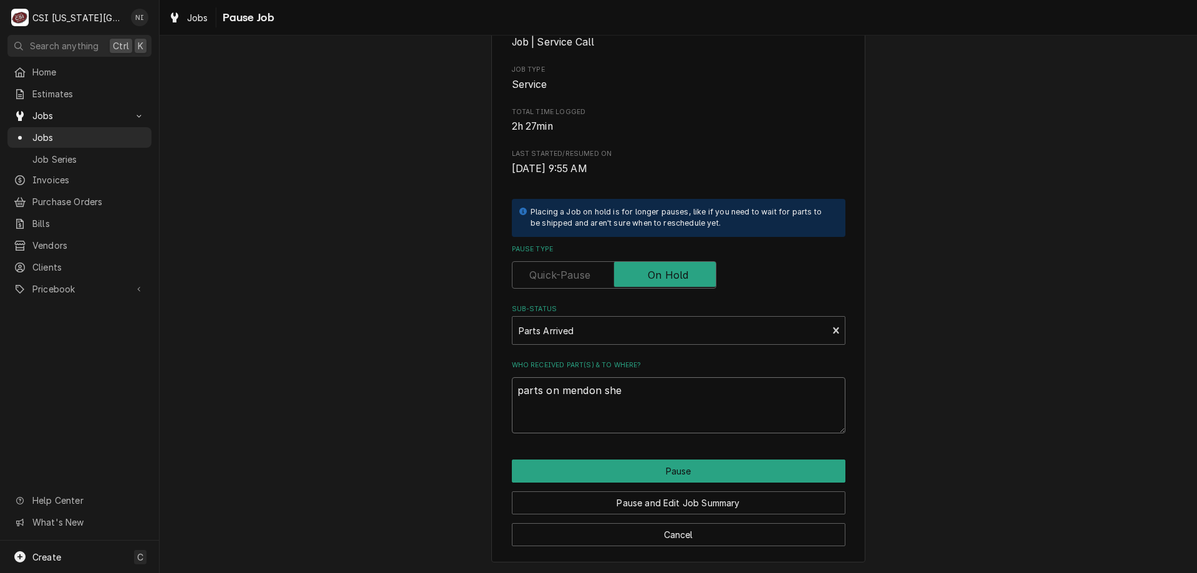
type textarea "parts on mendon shel"
type textarea "x"
type textarea "parts on mendon shelf"
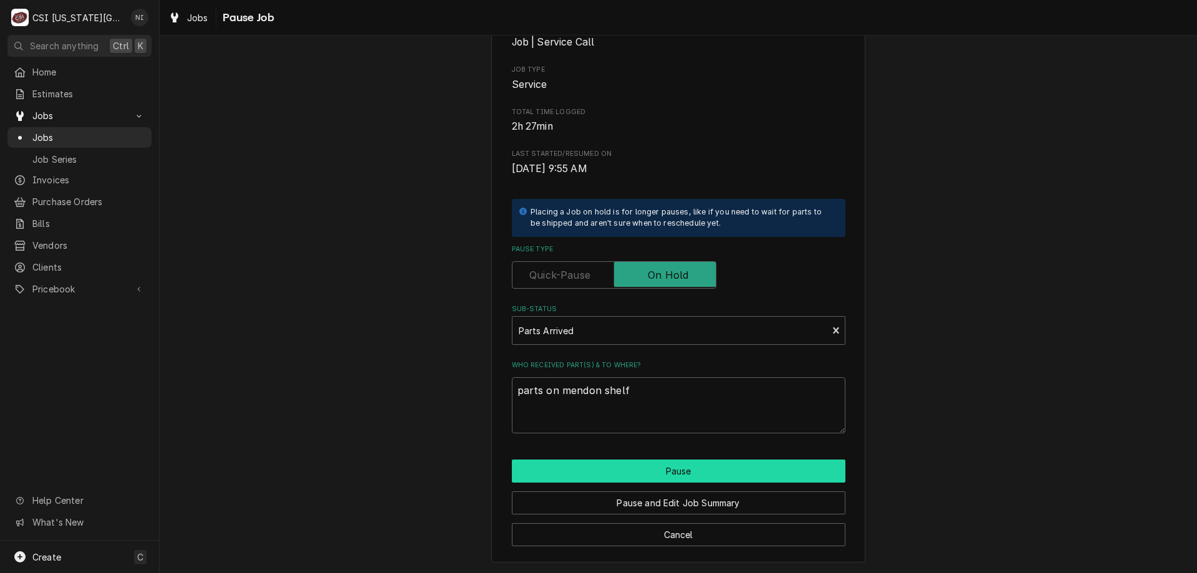
click at [633, 460] on button "Pause" at bounding box center [679, 471] width 334 height 23
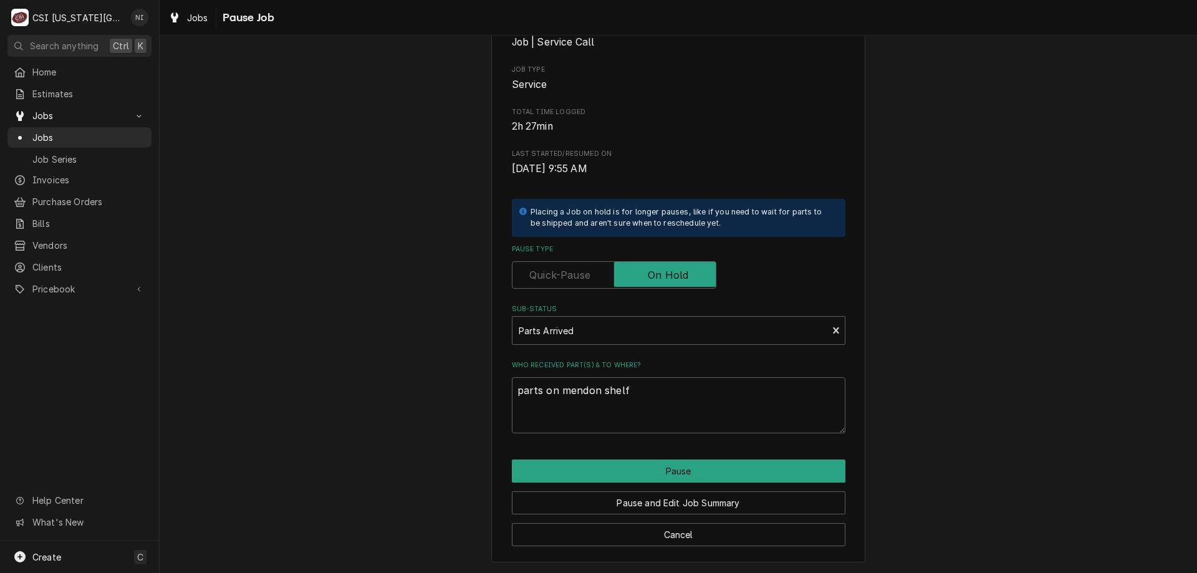
type textarea "x"
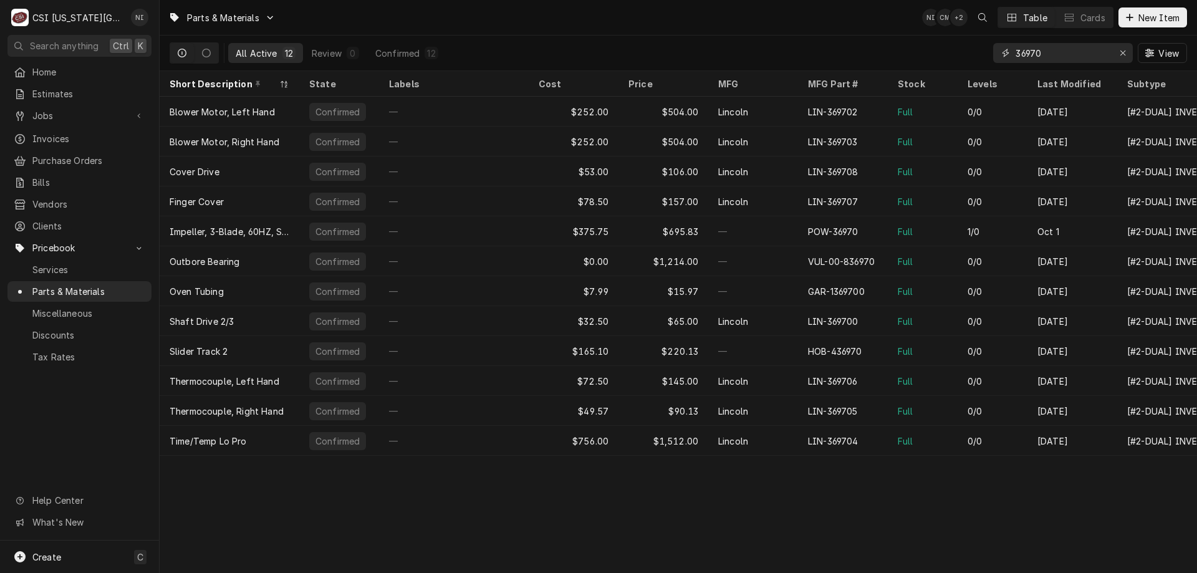
drag, startPoint x: 1049, startPoint y: 56, endPoint x: 879, endPoint y: 36, distance: 170.8
click at [902, 41] on div "All Active 12 Review 0 Confirmed 12 36970 View" at bounding box center [679, 53] width 1018 height 35
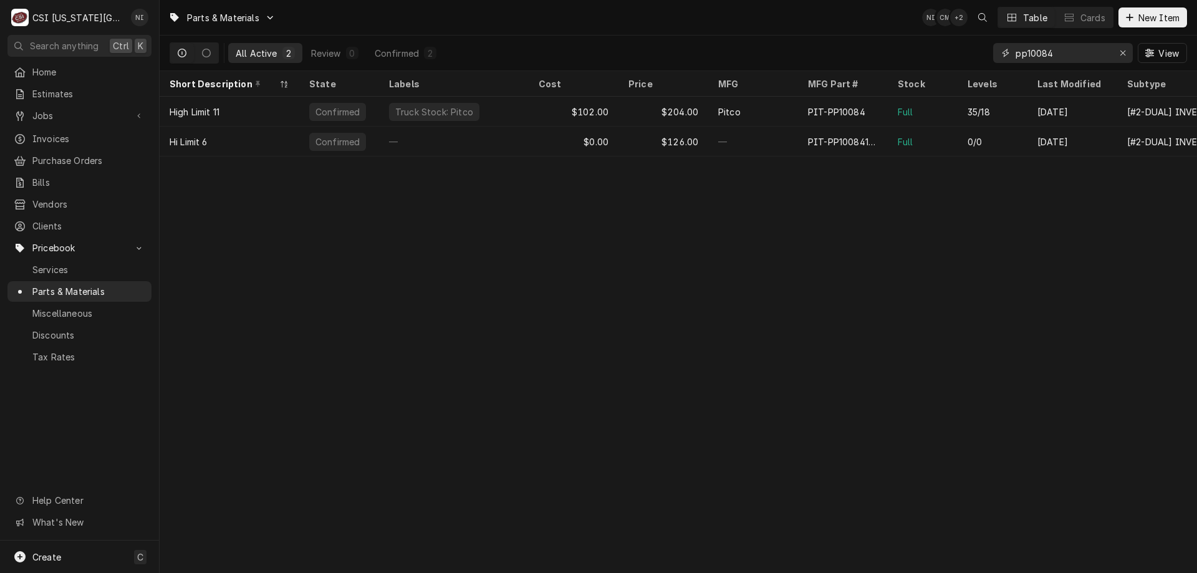
type input "pp10084"
click at [779, 113] on div "Pitco" at bounding box center [753, 112] width 90 height 30
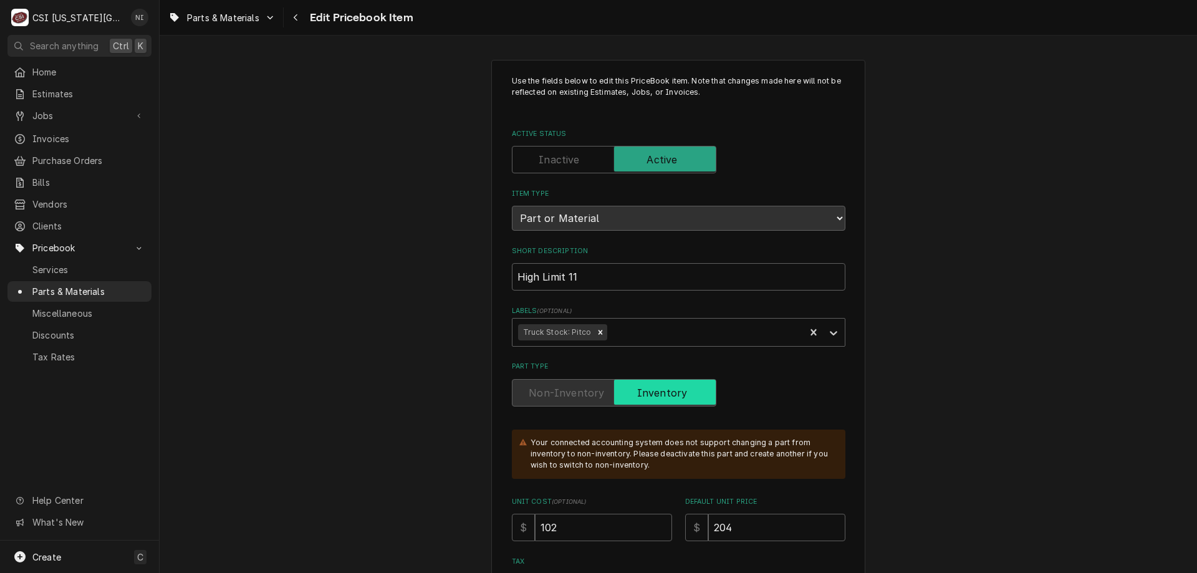
type textarea "x"
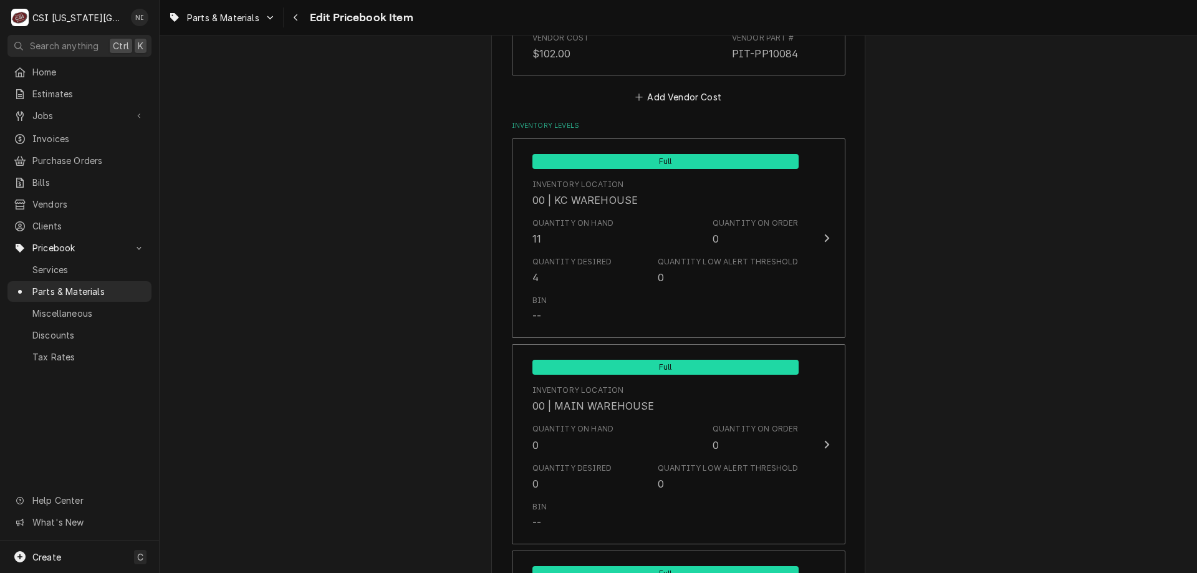
scroll to position [1051, 0]
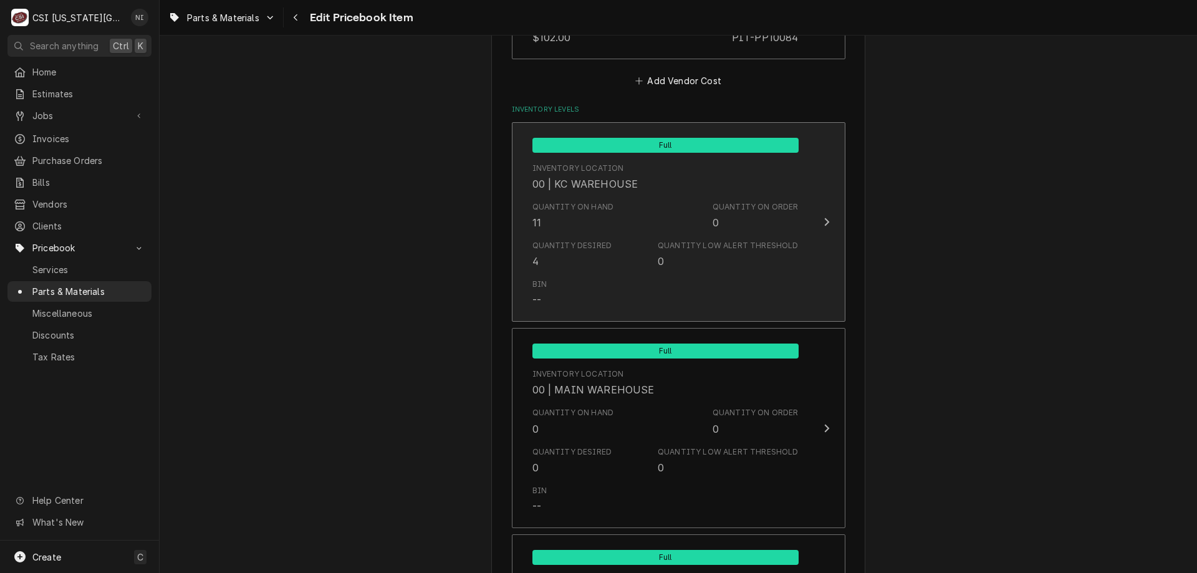
click at [589, 260] on div "Quantity Desired 4" at bounding box center [573, 254] width 80 height 29
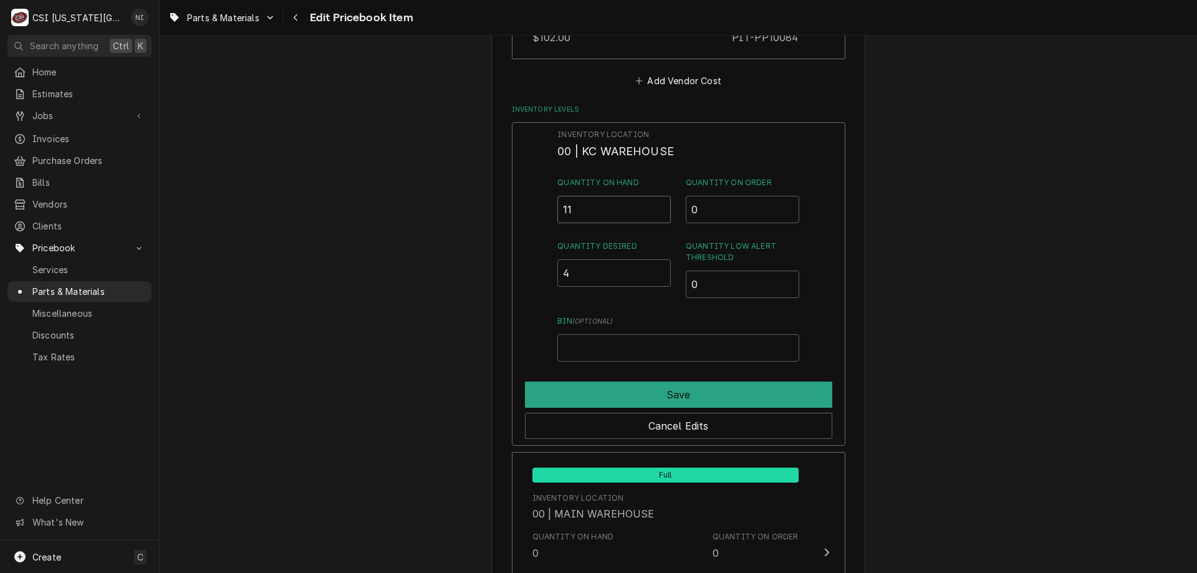
drag, startPoint x: 577, startPoint y: 211, endPoint x: 529, endPoint y: 214, distance: 47.5
click at [535, 209] on div "Inventory Location 00 | KC WAREHOUSE Quantity on Hand 11 Quantity on Order 0 Qu…" at bounding box center [679, 284] width 334 height 324
type input "10"
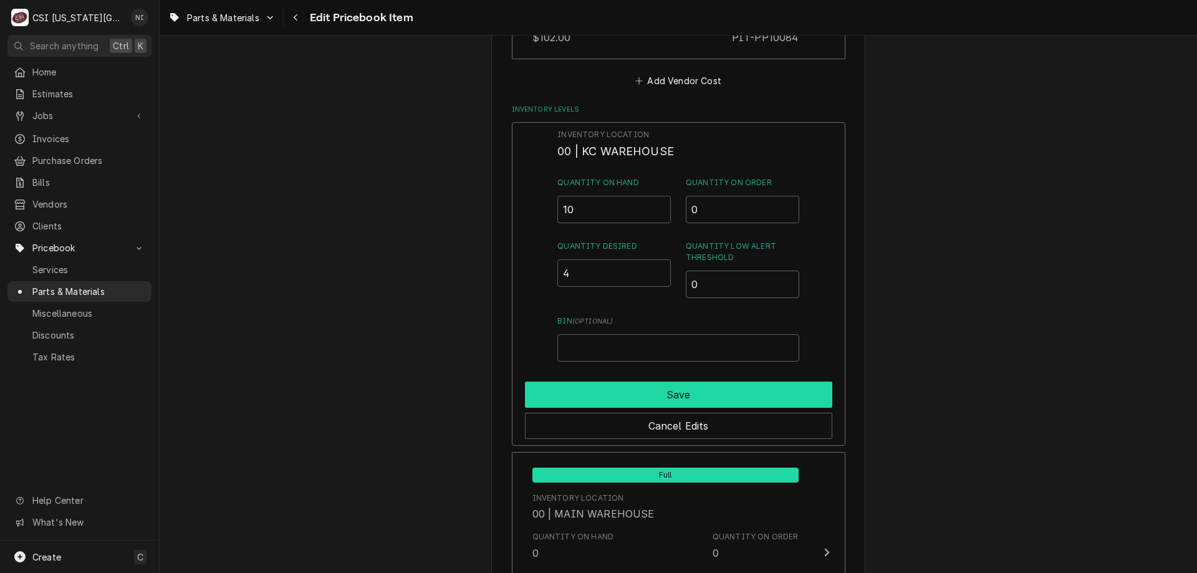
drag, startPoint x: 618, startPoint y: 385, endPoint x: 856, endPoint y: 359, distance: 239.0
click at [619, 385] on button "Save" at bounding box center [678, 395] width 307 height 26
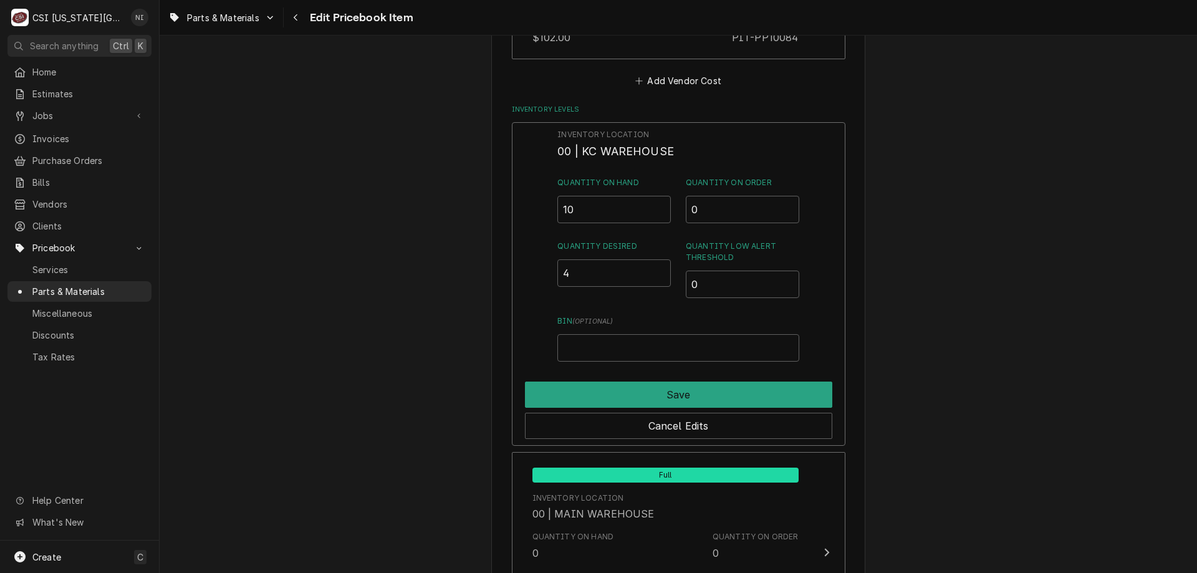
type textarea "x"
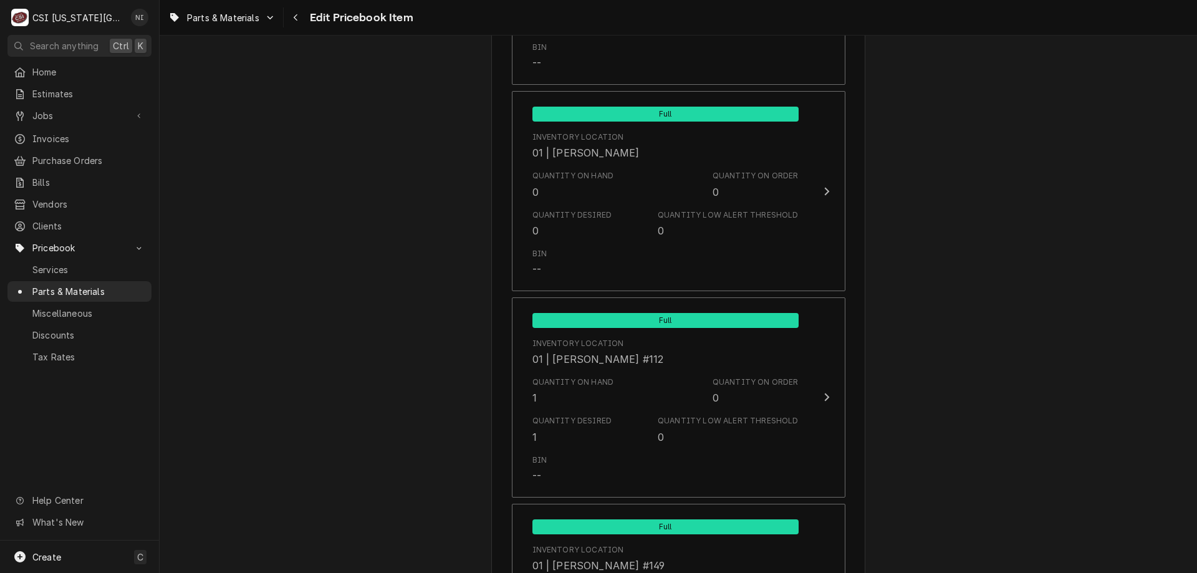
scroll to position [3371, 0]
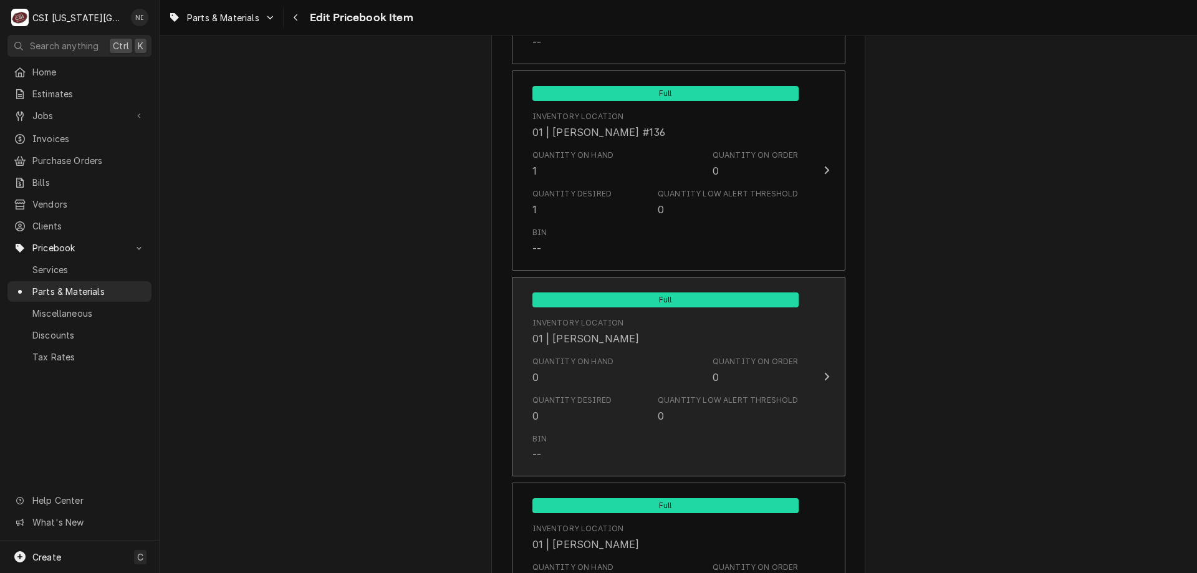
click at [642, 386] on div "Quantity on Hand 0 Quantity on Order 0" at bounding box center [666, 370] width 266 height 39
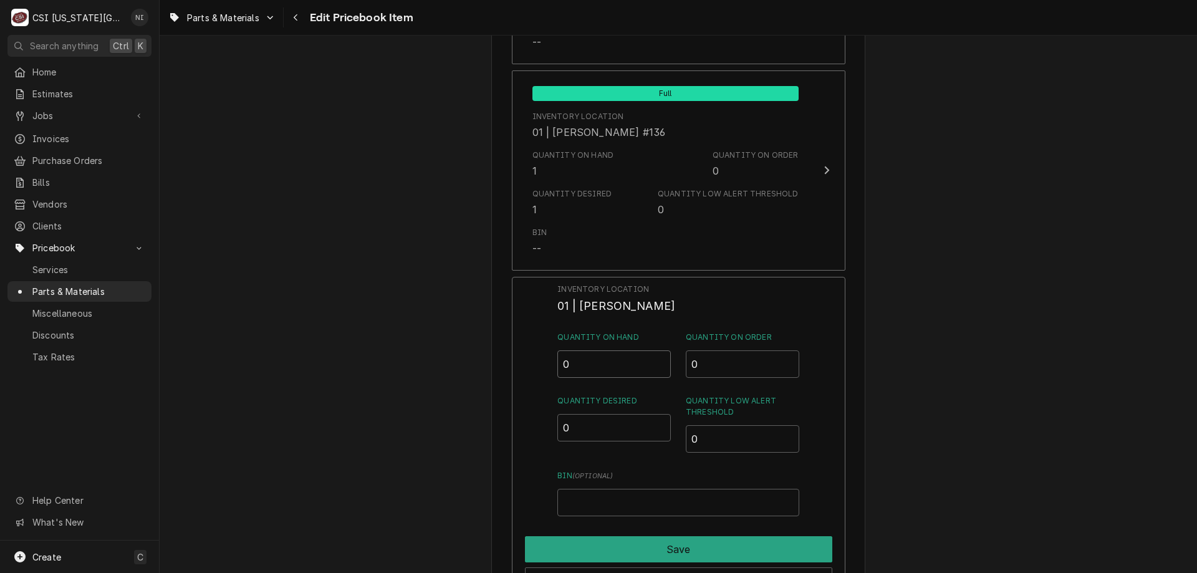
drag, startPoint x: 569, startPoint y: 362, endPoint x: 520, endPoint y: 365, distance: 49.4
click at [555, 364] on div "Inventory Location 01 | PRESTON MERRIMAN Quantity on Hand 0 Quantity on Order 0…" at bounding box center [679, 439] width 334 height 324
type input "1"
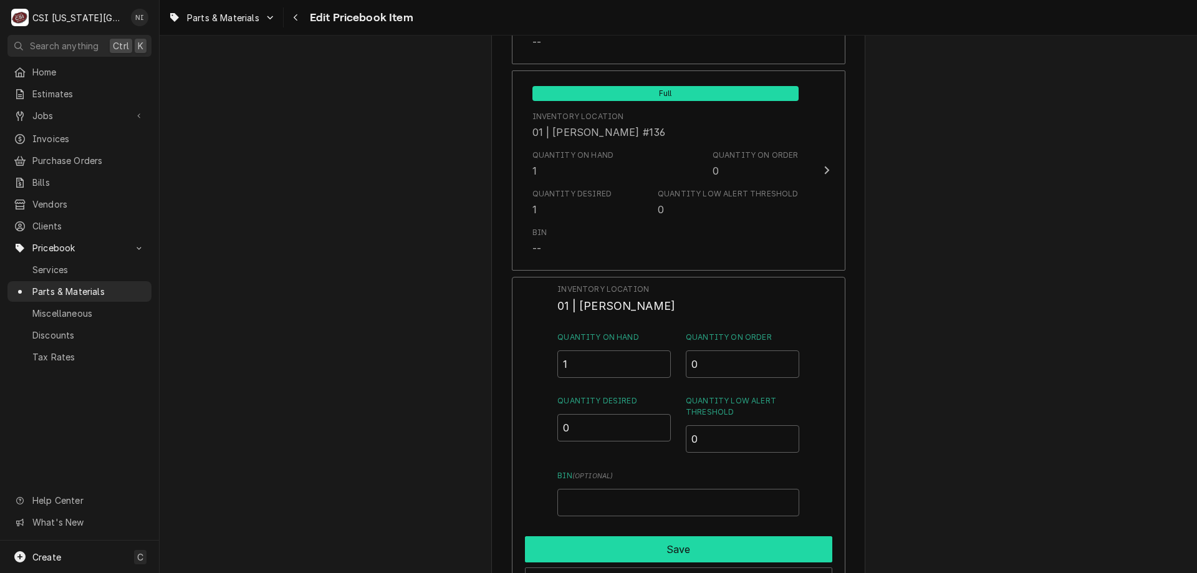
click at [669, 554] on button "Save" at bounding box center [678, 549] width 307 height 26
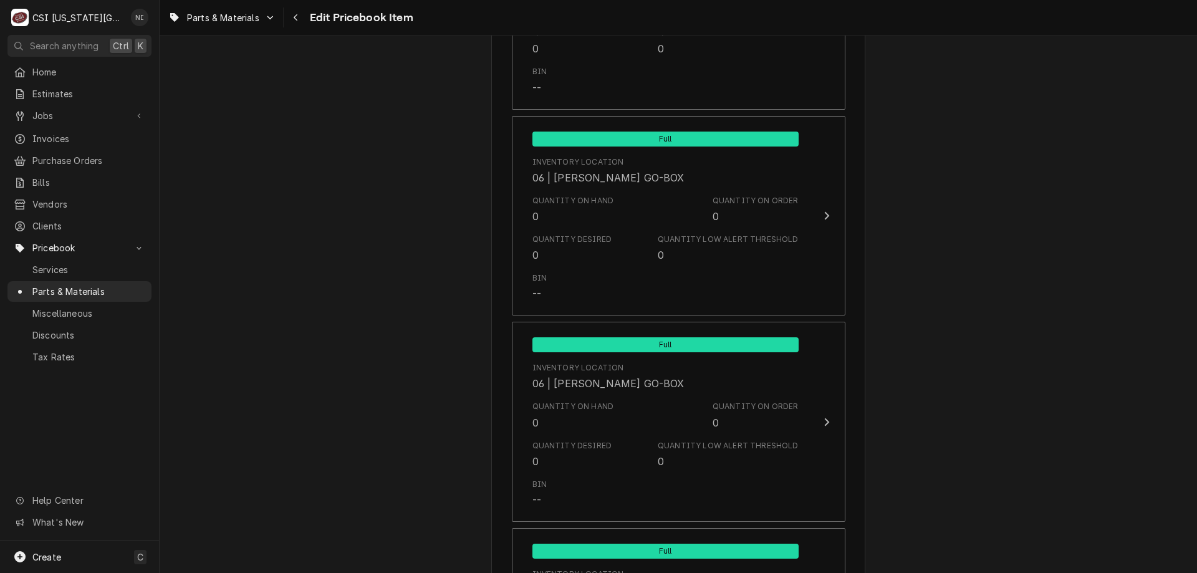
scroll to position [12417, 0]
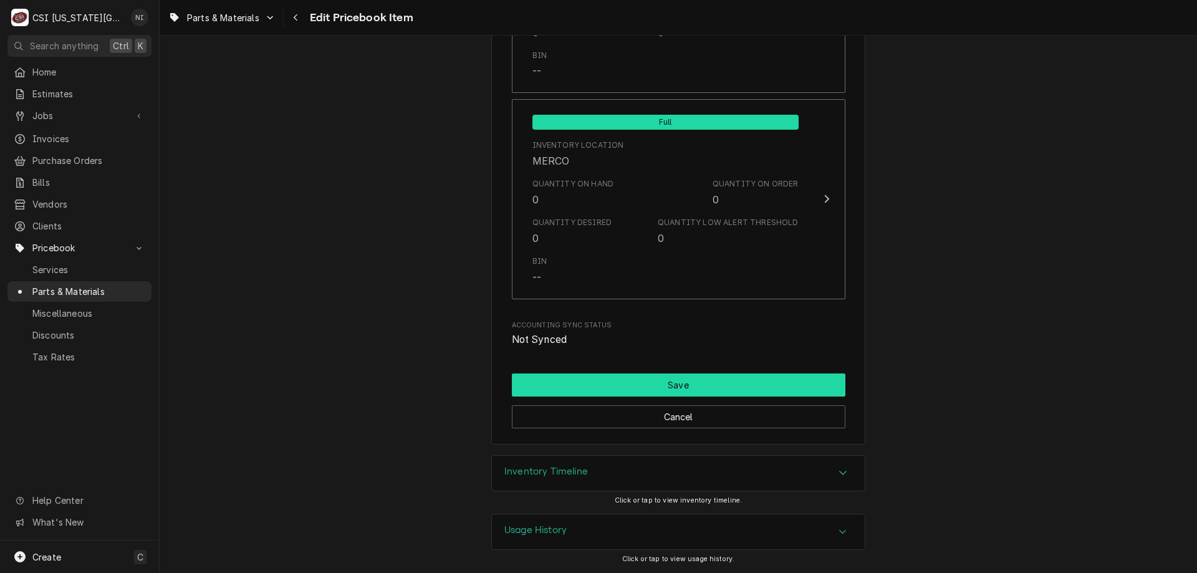
click at [784, 383] on button "Save" at bounding box center [679, 385] width 334 height 23
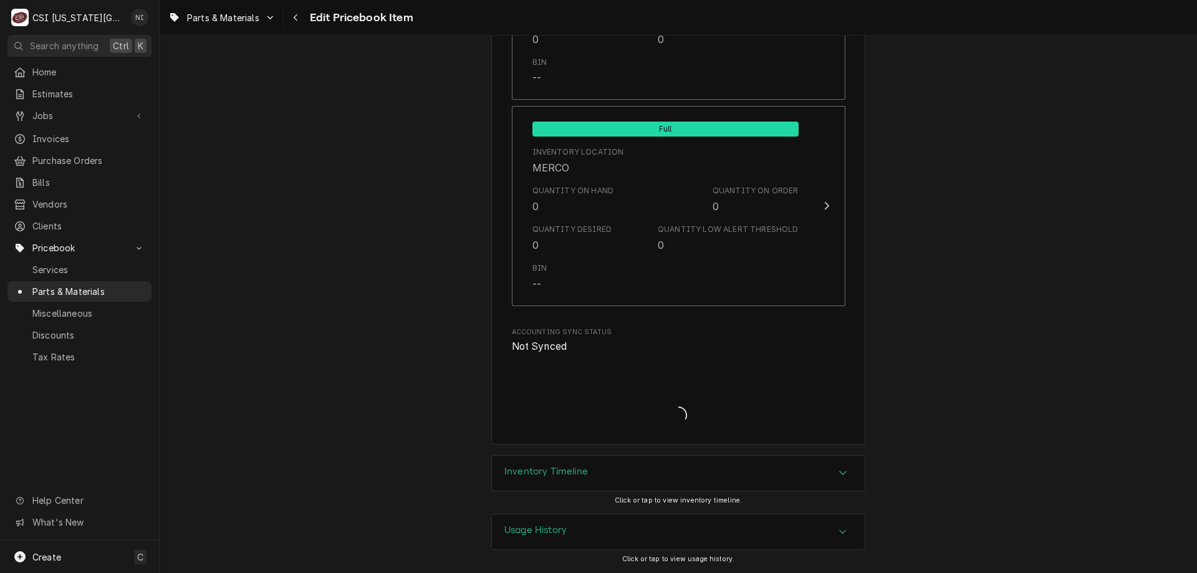
scroll to position [12410, 0]
type textarea "x"
